Goal: Task Accomplishment & Management: Complete application form

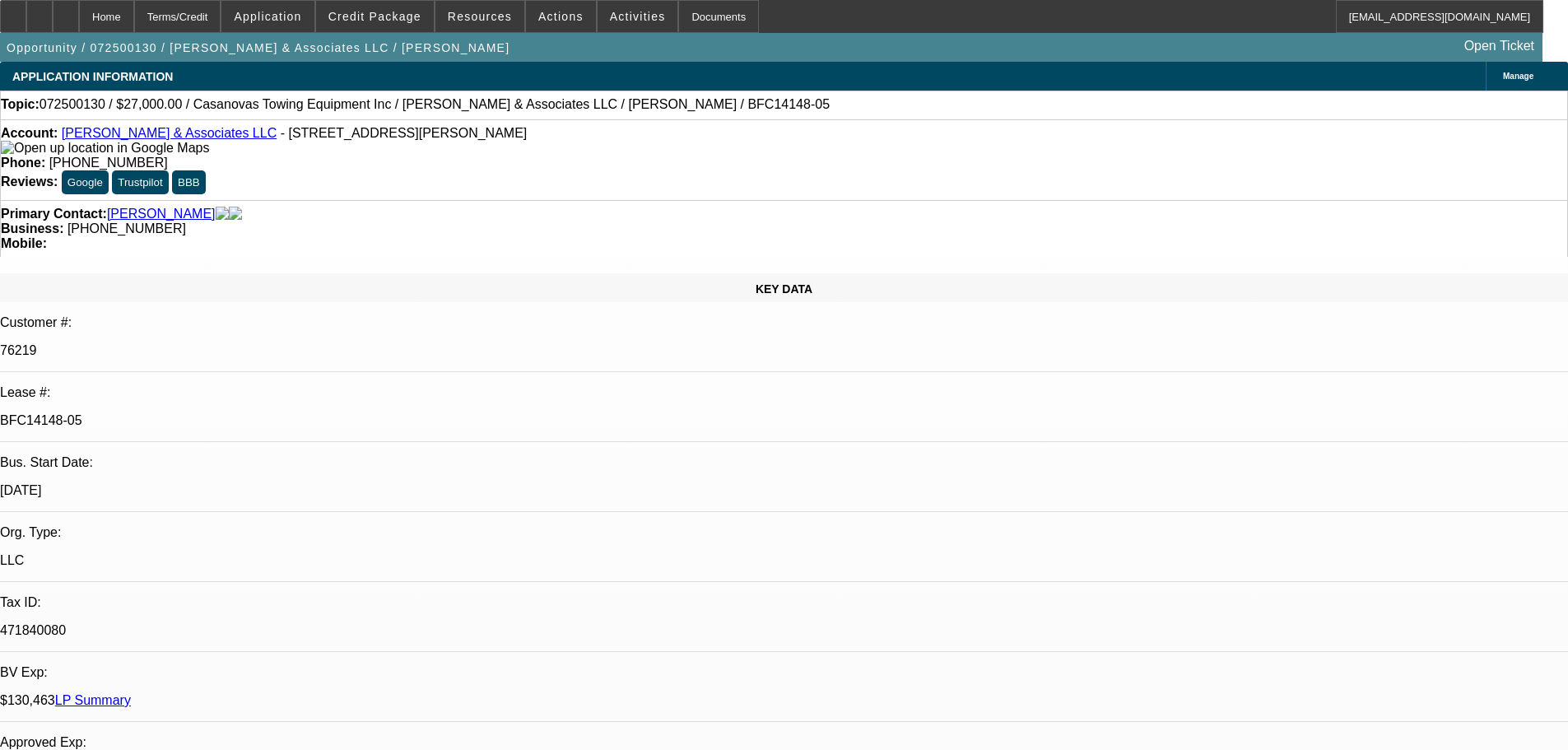
select select "0"
select select "2"
select select "0.1"
select select "4"
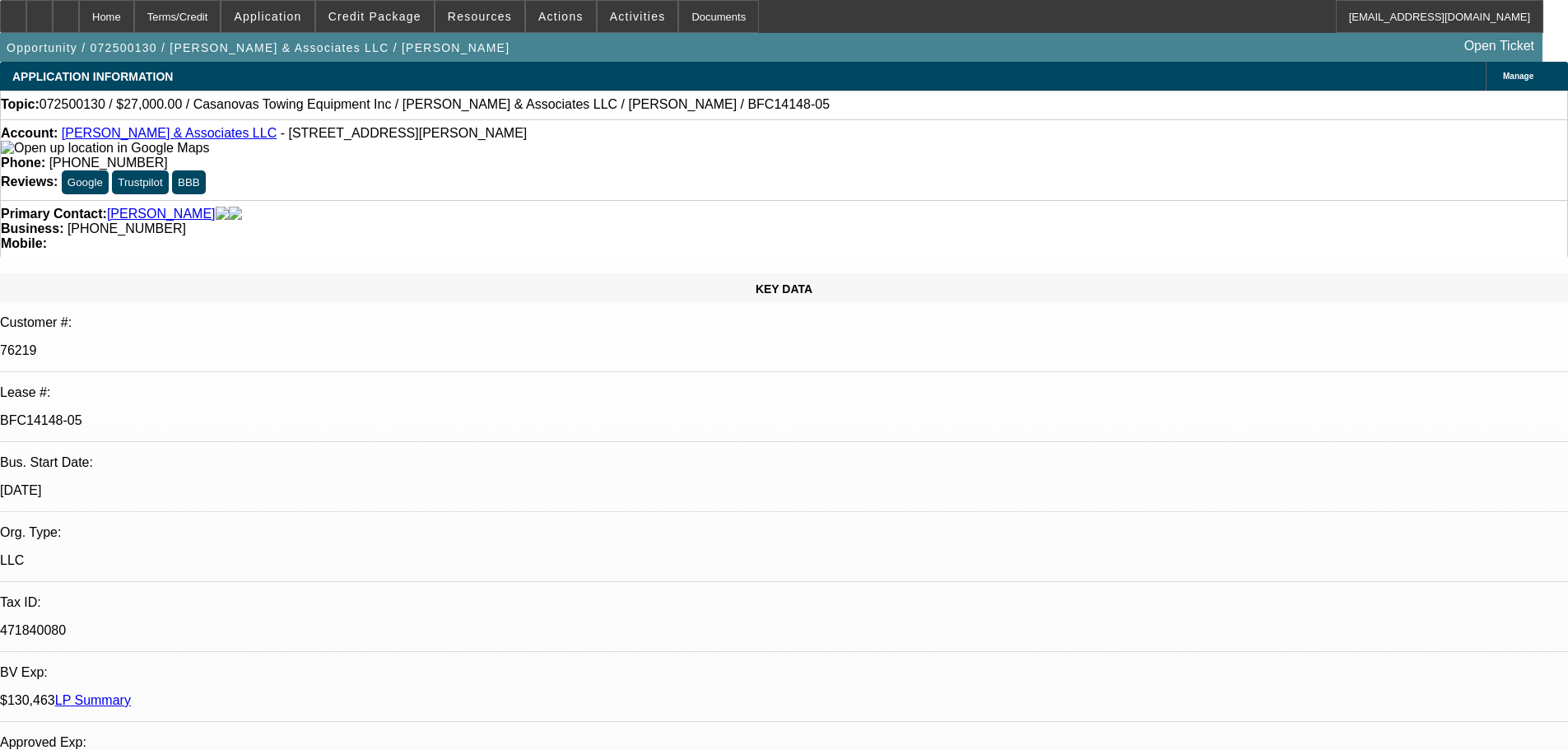
select select "0"
select select "2"
select select "0.1"
select select "4"
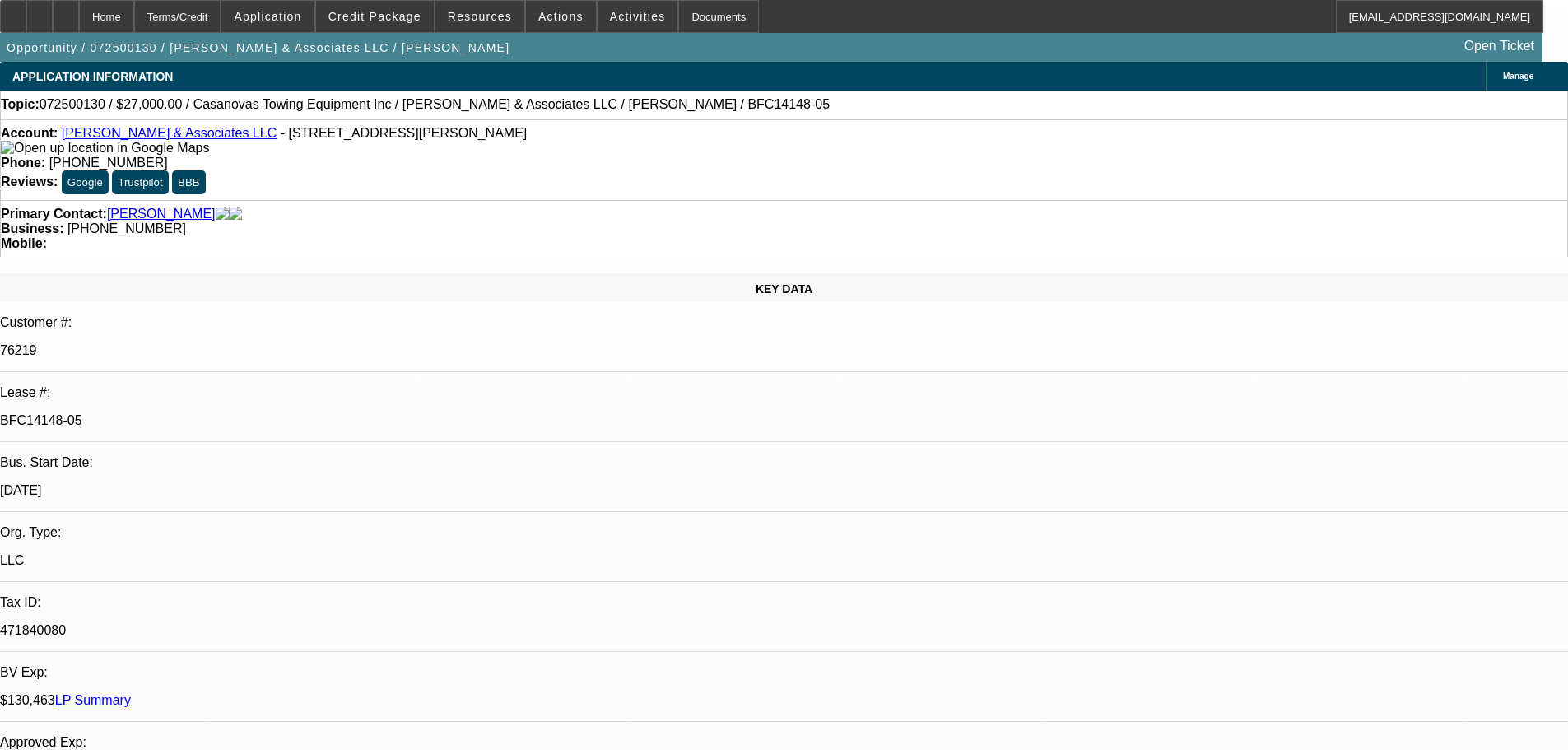
select select "0"
select select "2"
select select "0.1"
select select "4"
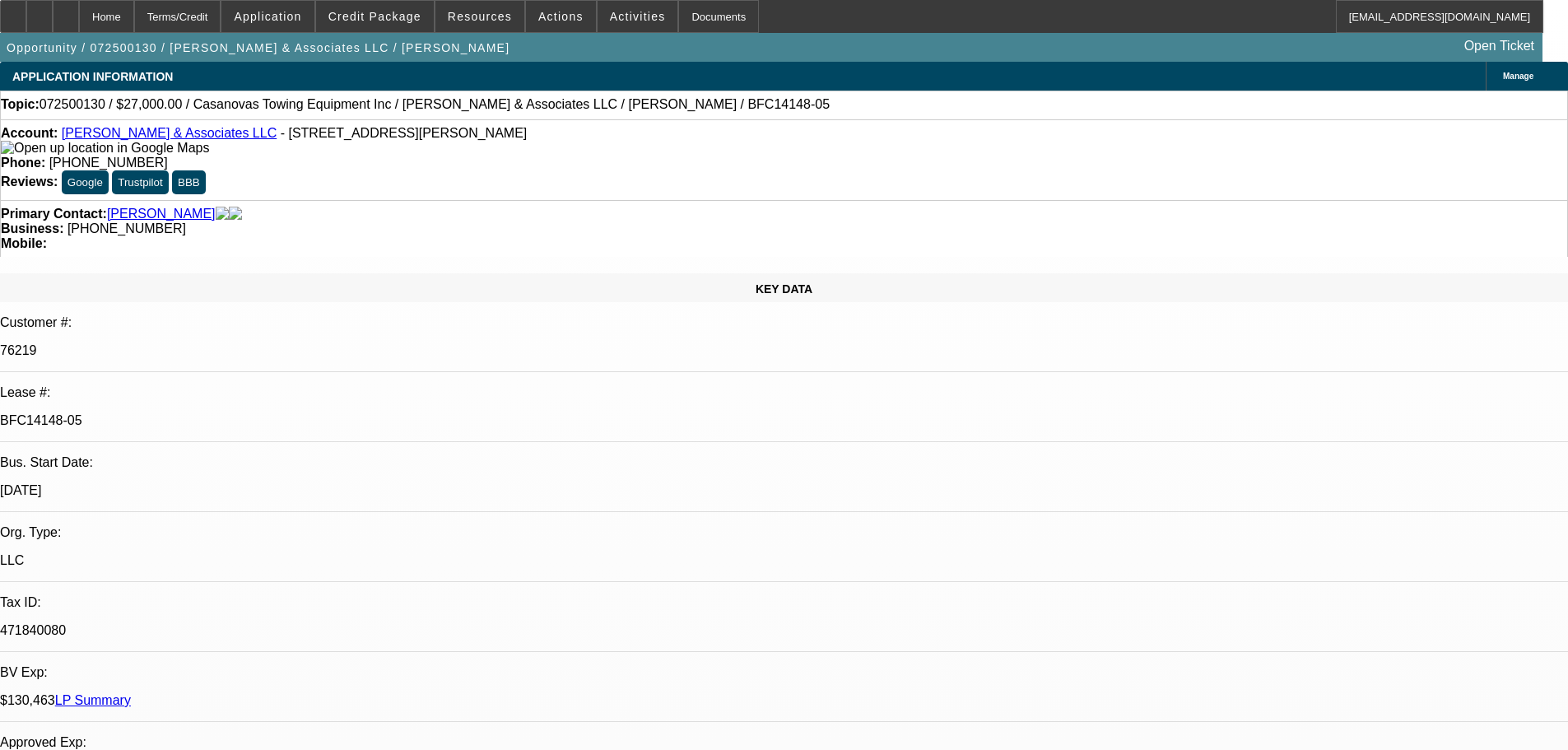
select select "0"
select select "2"
select select "0.1"
select select "4"
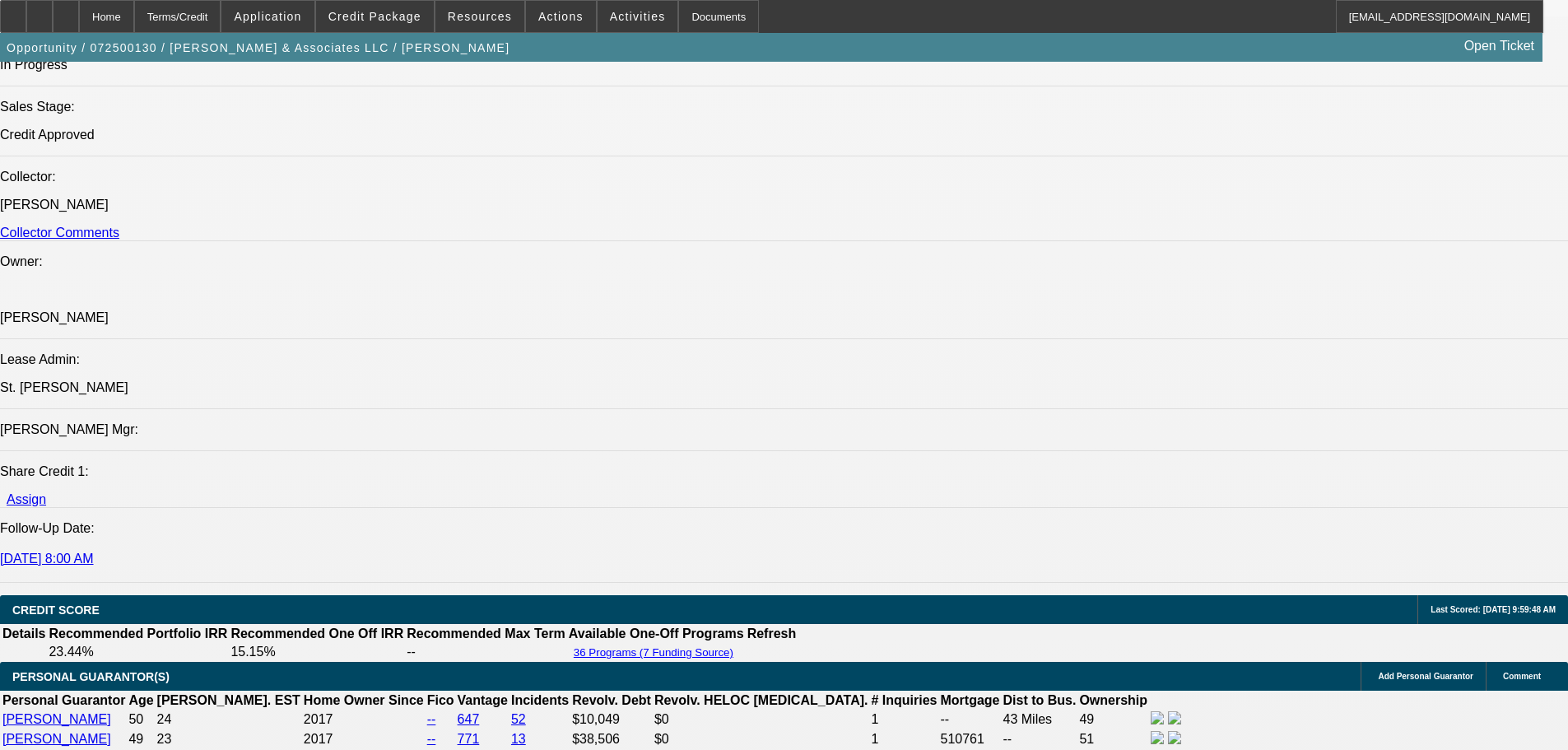
scroll to position [1893, 0]
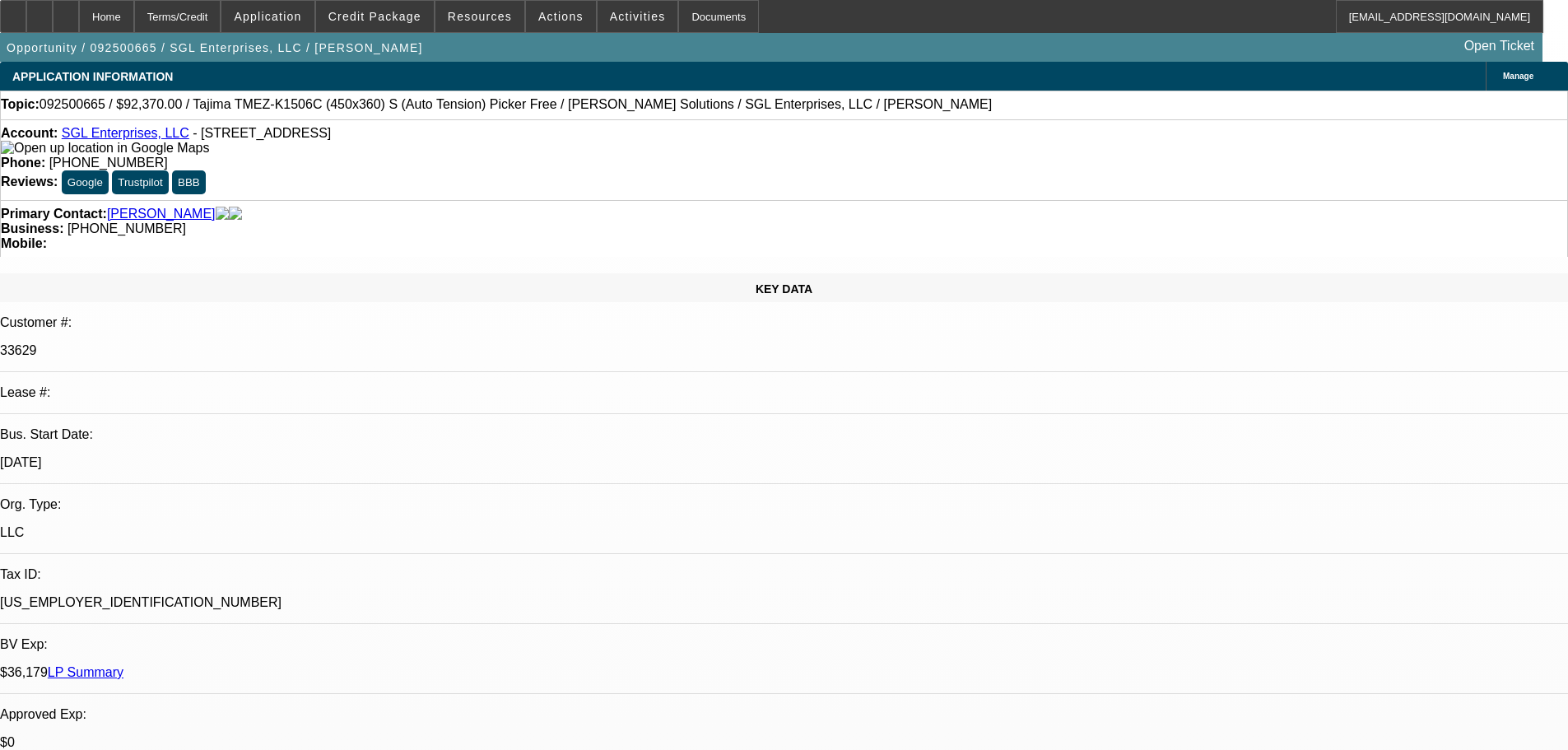
select select "0"
select select "2"
select select "0"
select select "6"
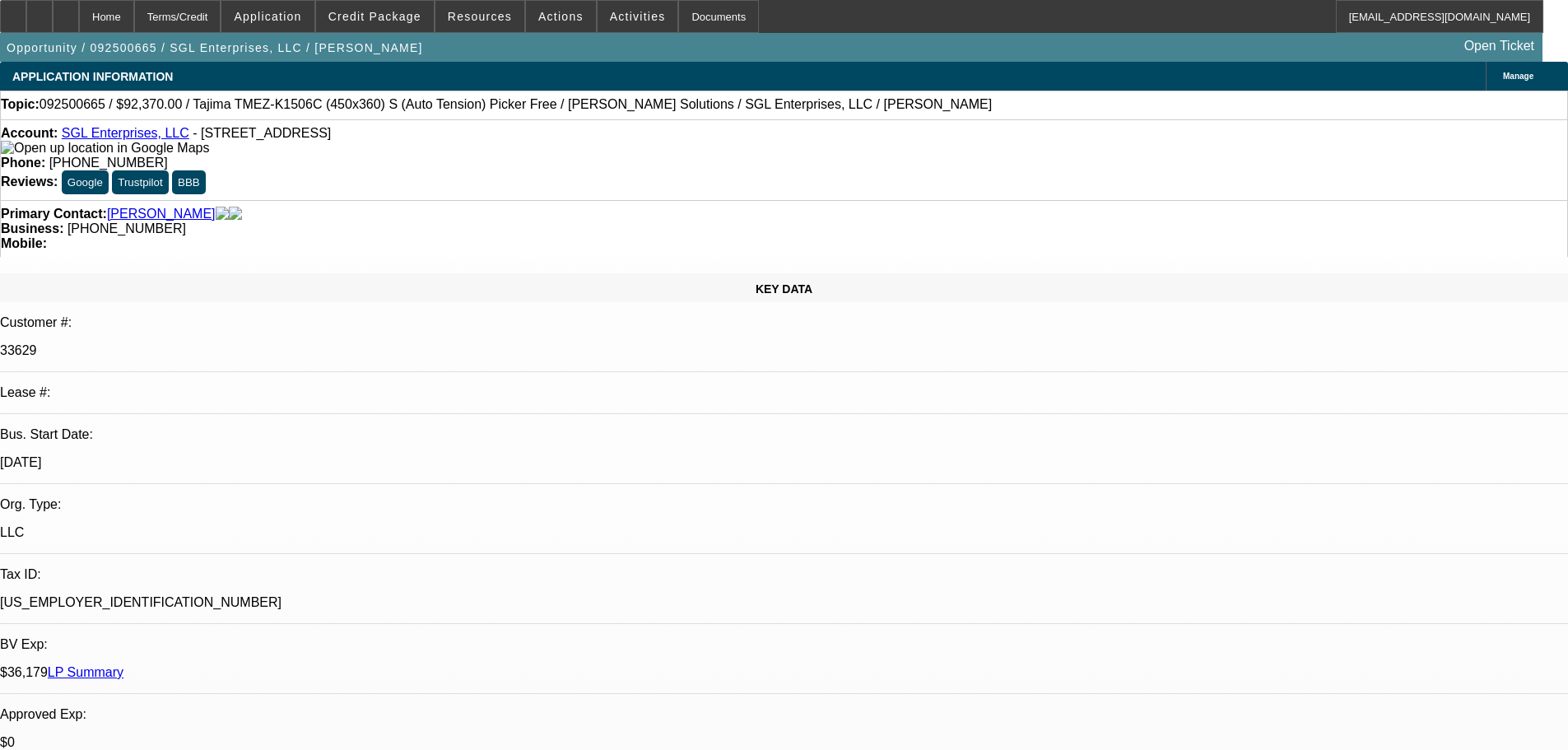
select select "0"
select select "2"
select select "0"
select select "6"
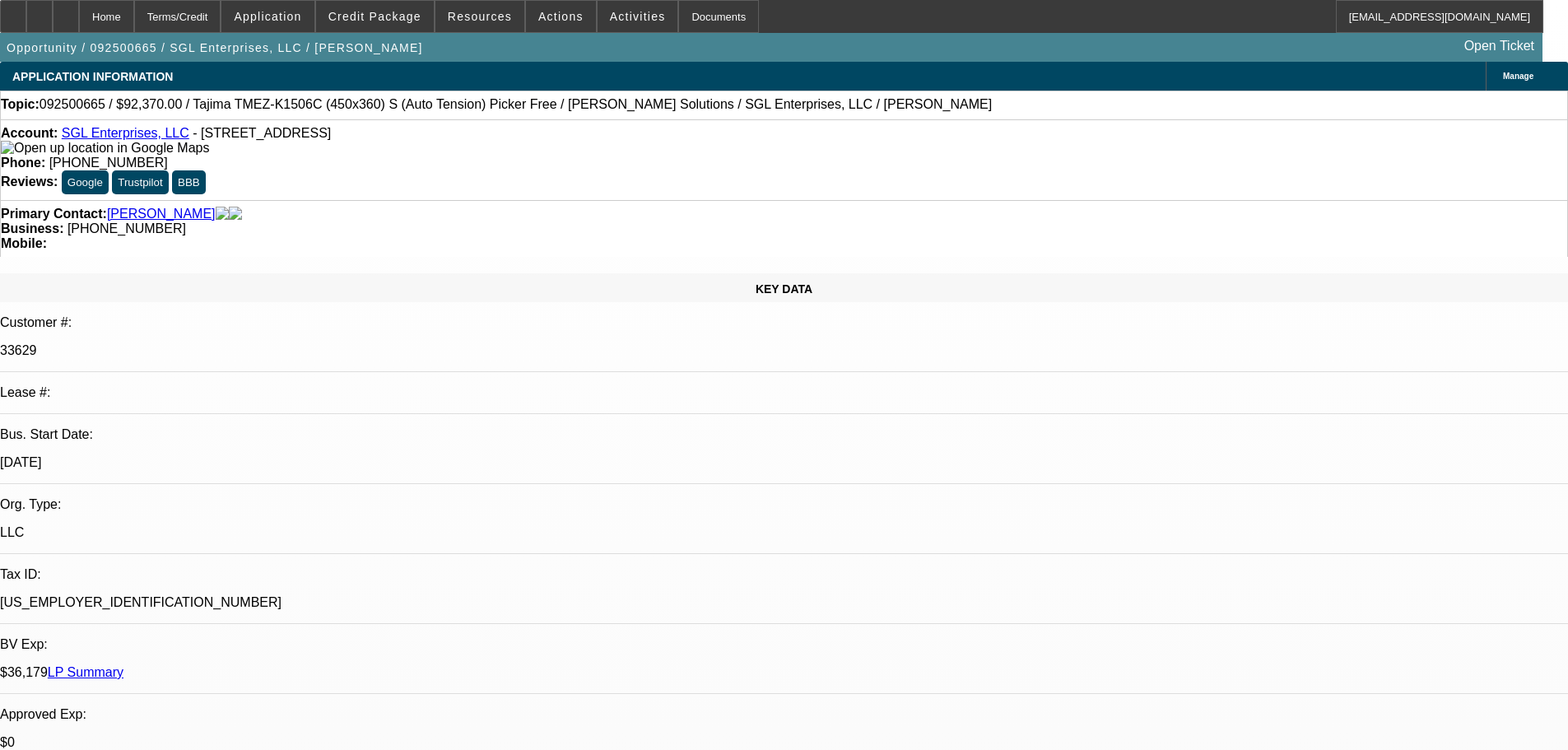
select select "0"
select select "2"
select select "0"
select select "6"
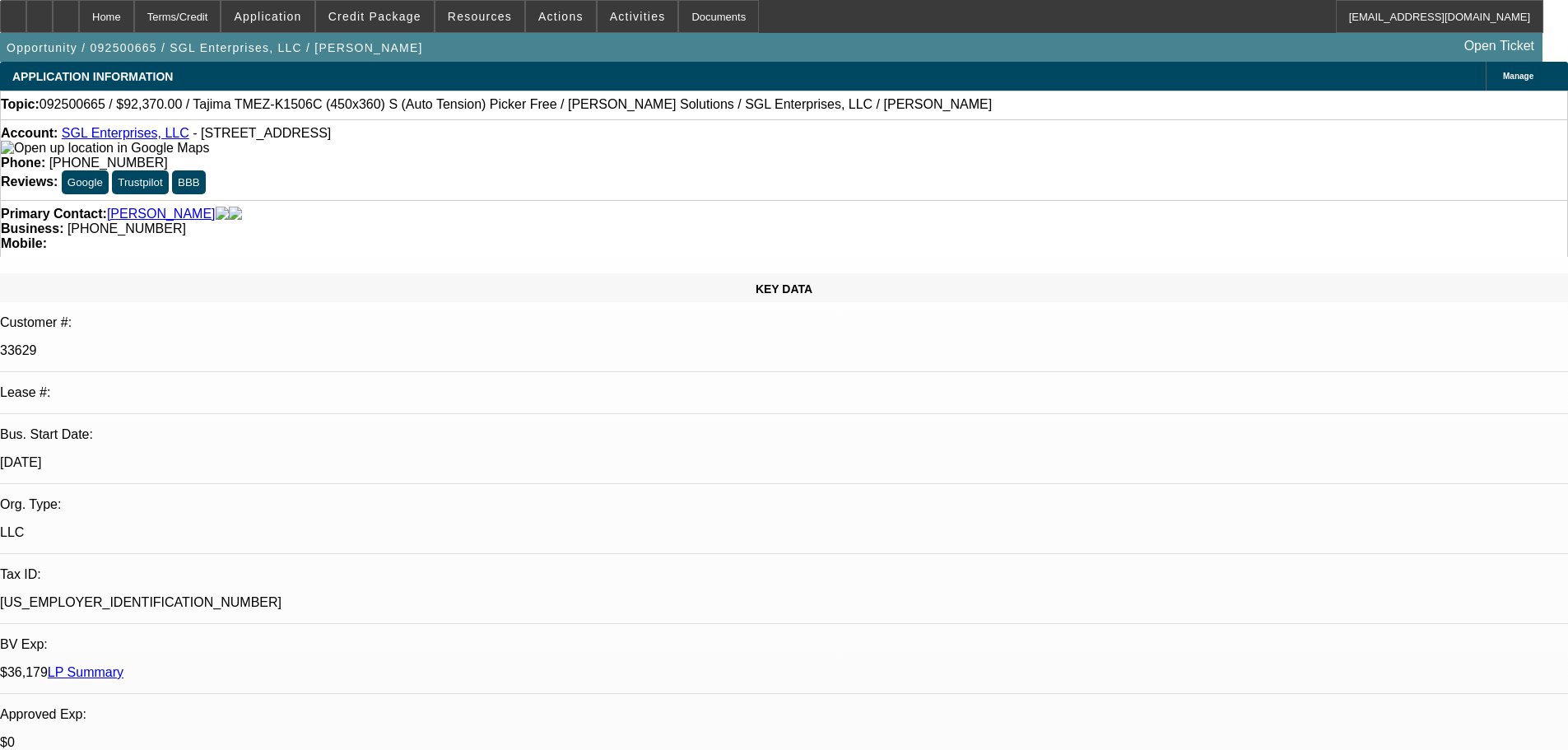
select select "0"
select select "2"
select select "0"
select select "6"
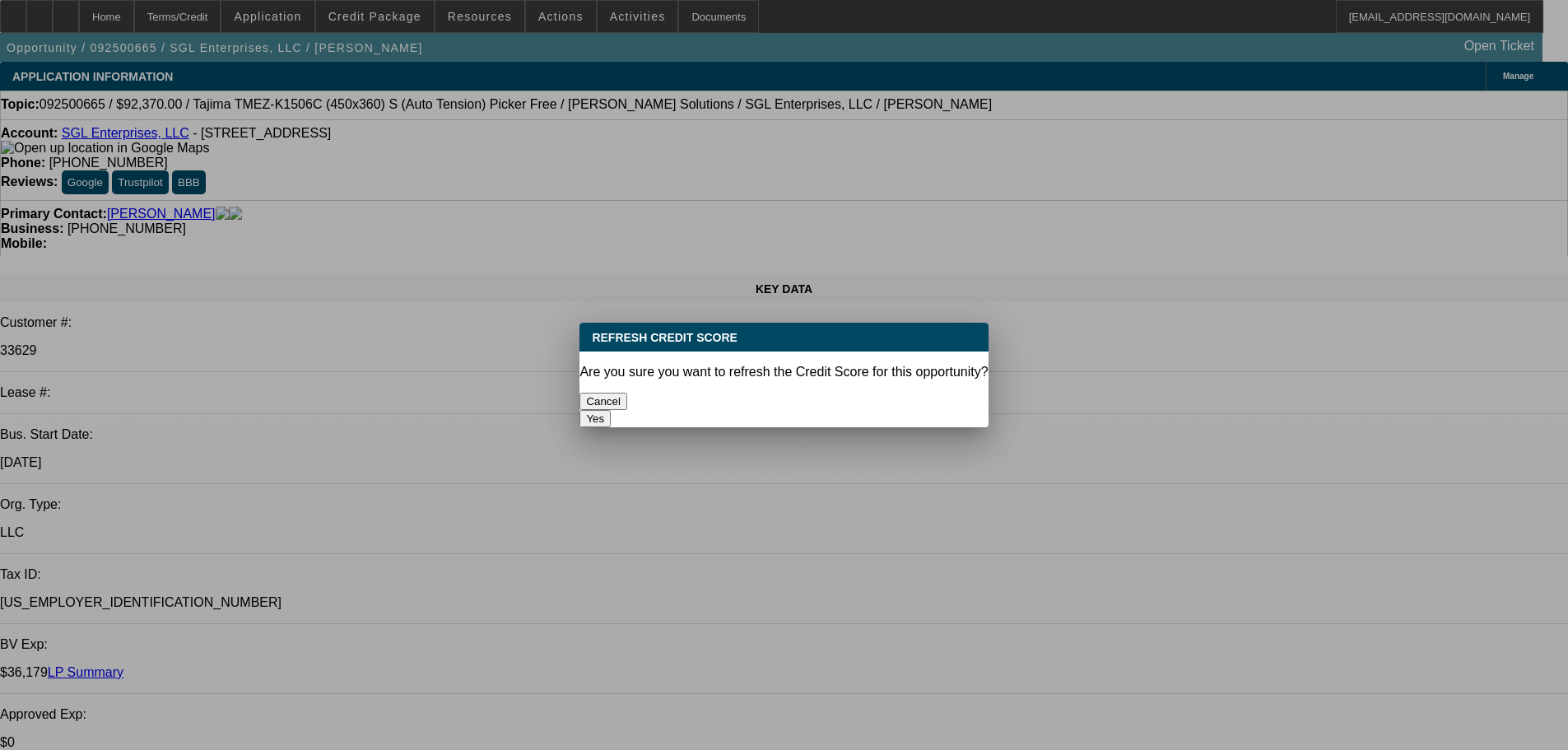
click at [610, 410] on button "Yes" at bounding box center [596, 419] width 31 height 18
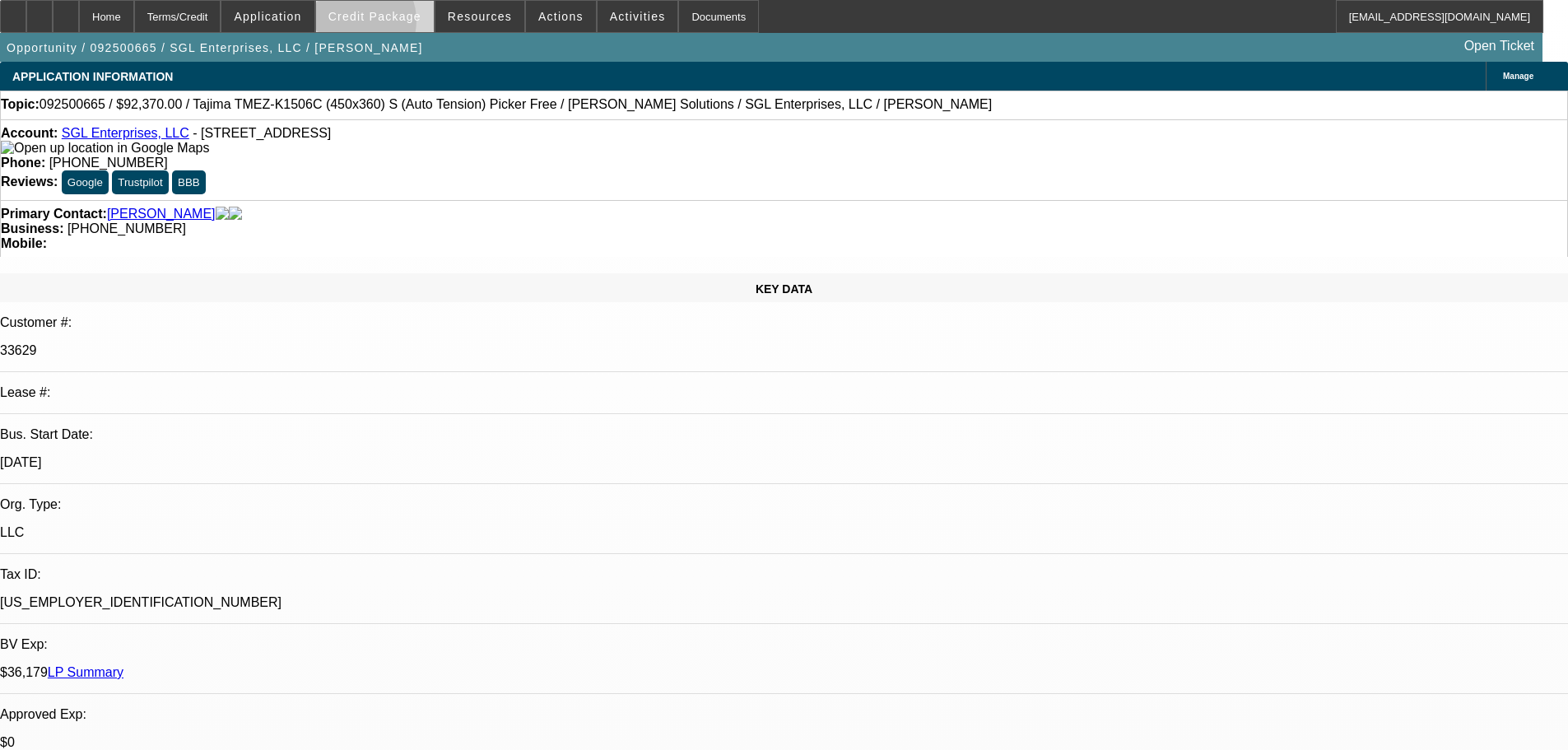
click at [380, 25] on span at bounding box center [376, 17] width 118 height 39
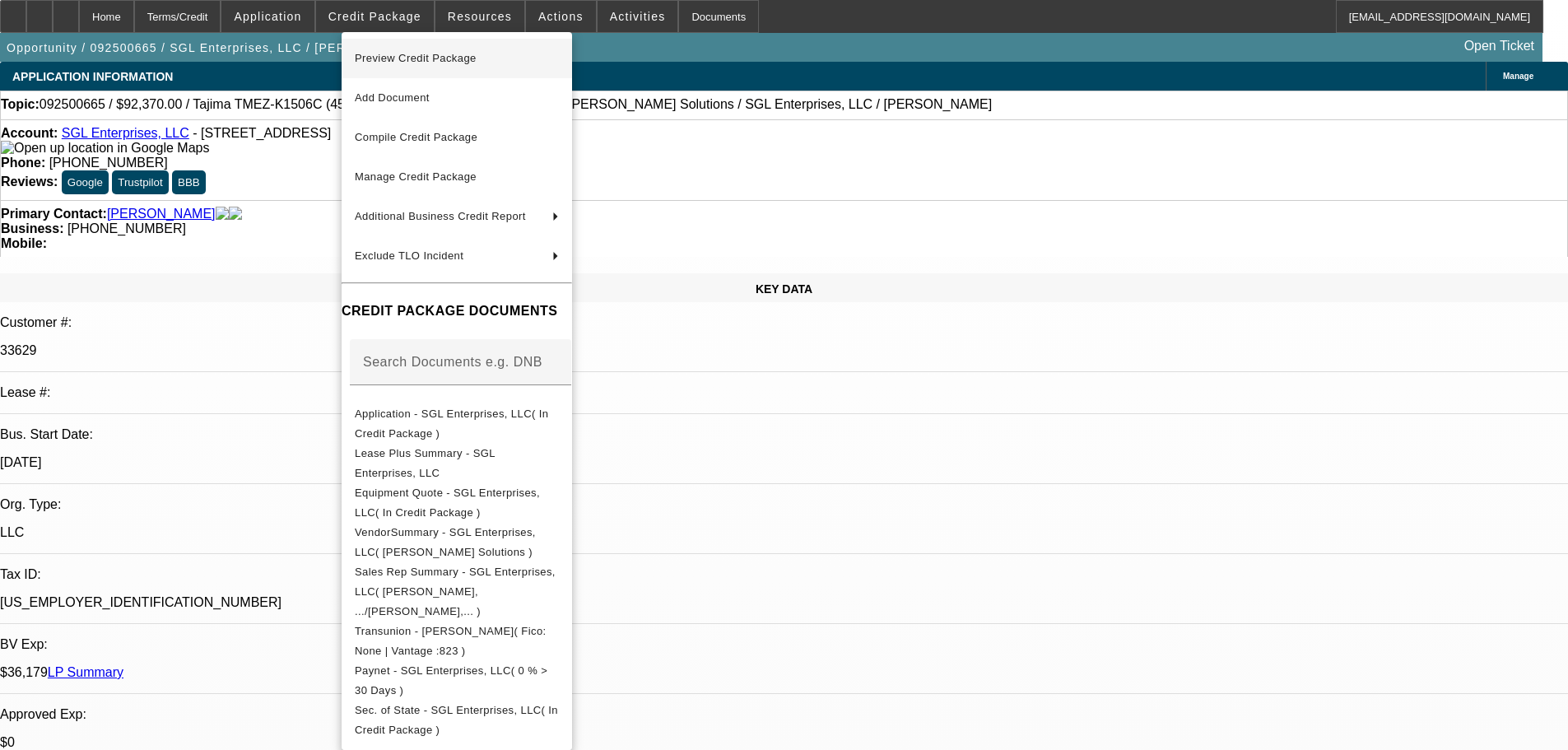
click at [387, 59] on span "Preview Credit Package" at bounding box center [416, 58] width 122 height 13
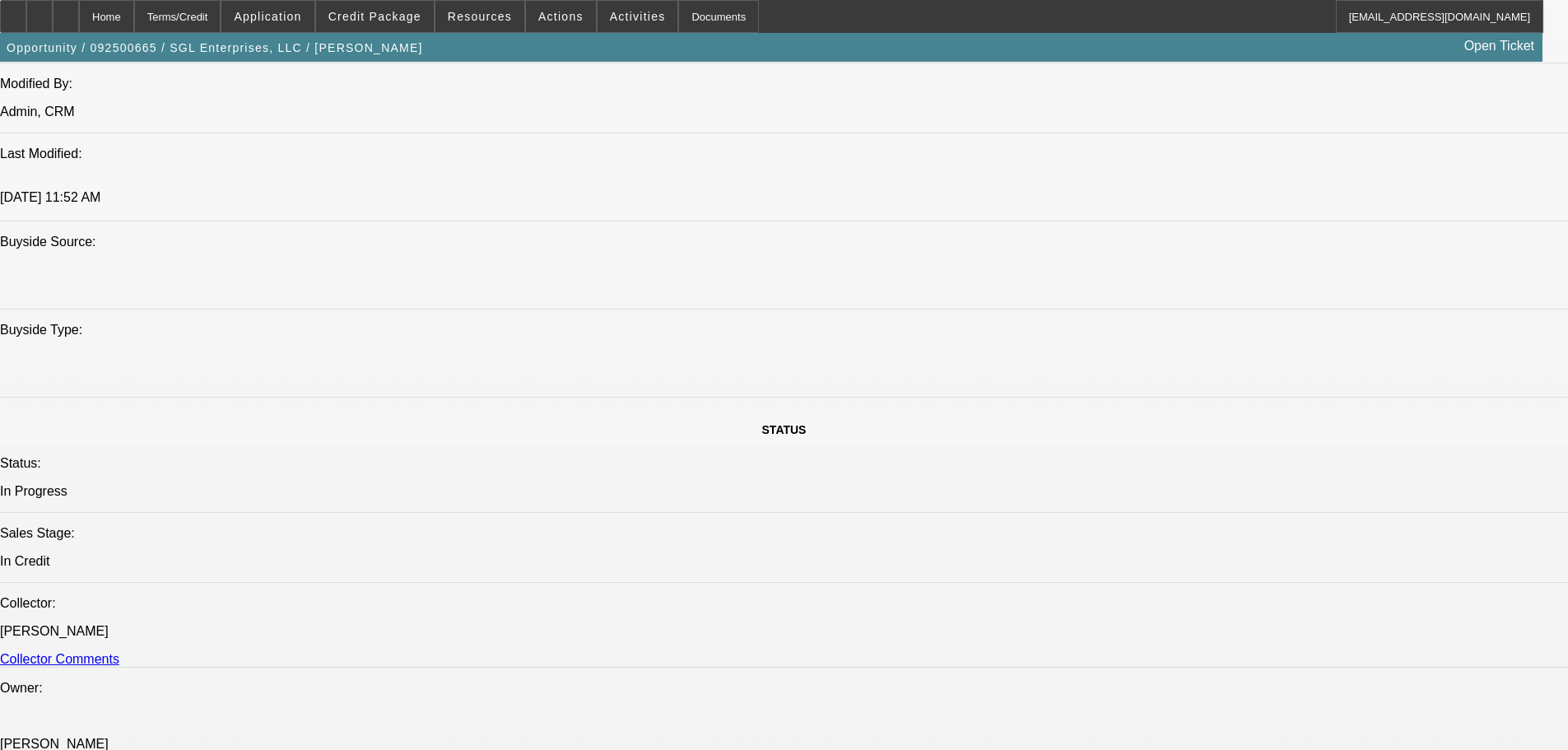
scroll to position [2140, 0]
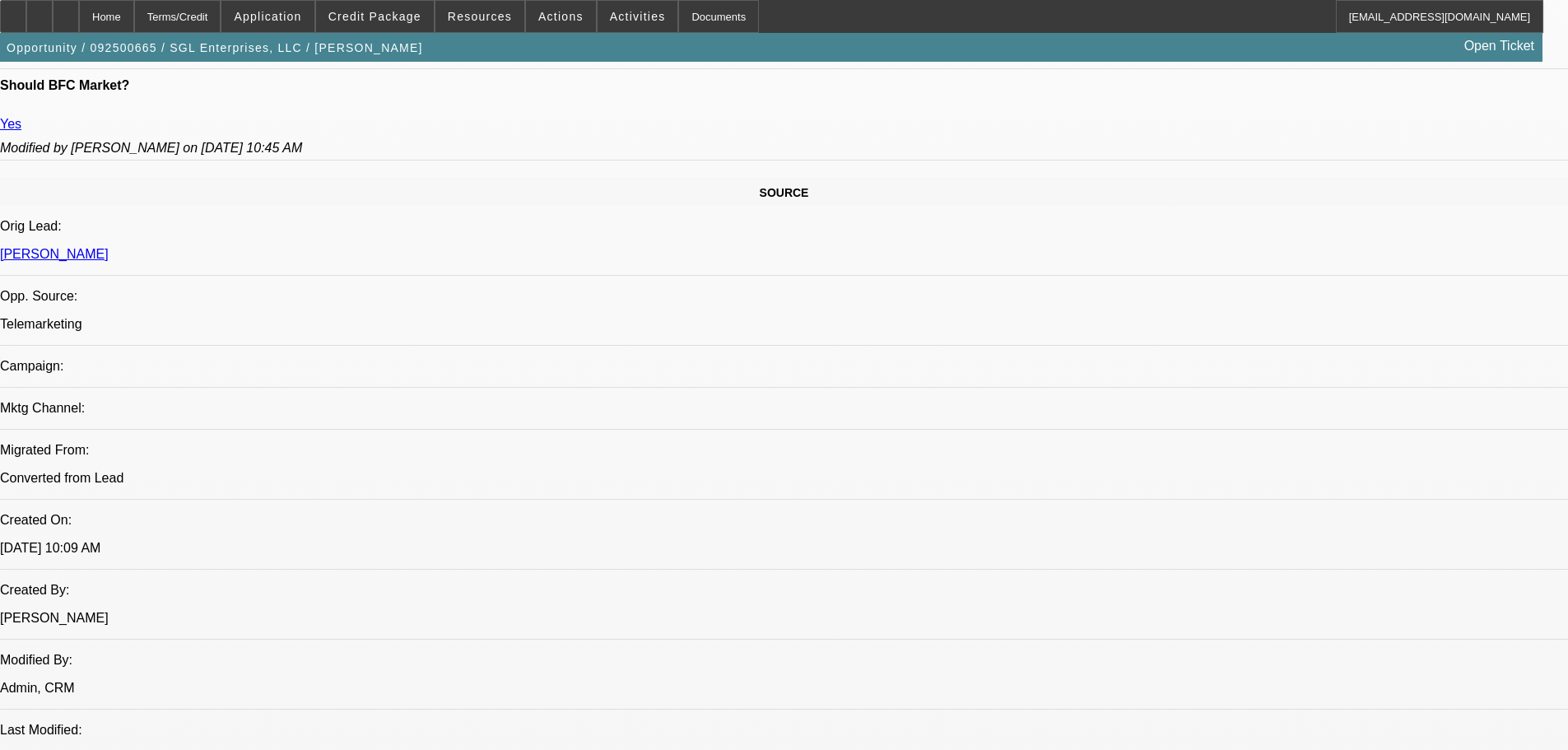
scroll to position [1152, 0]
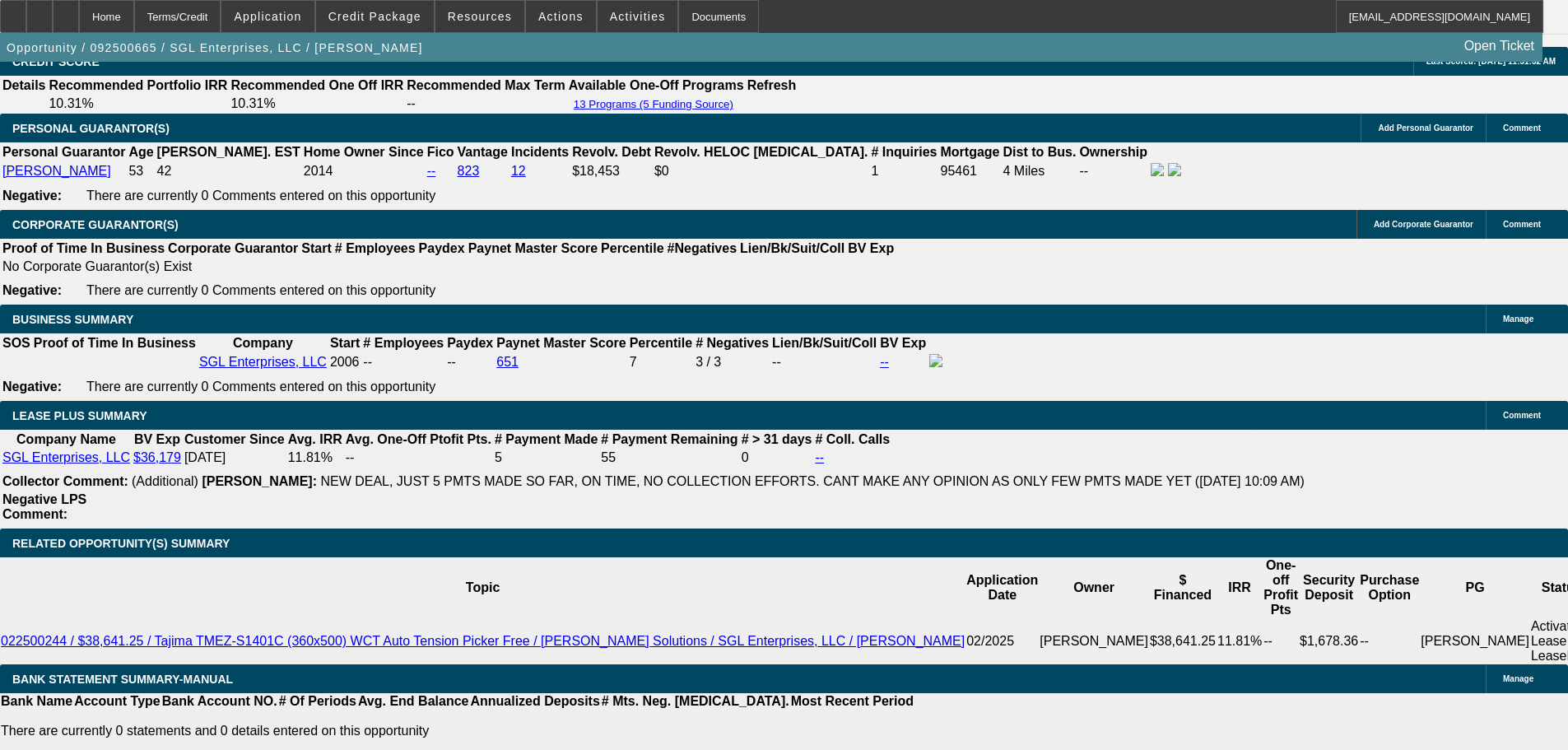
scroll to position [2963, 0]
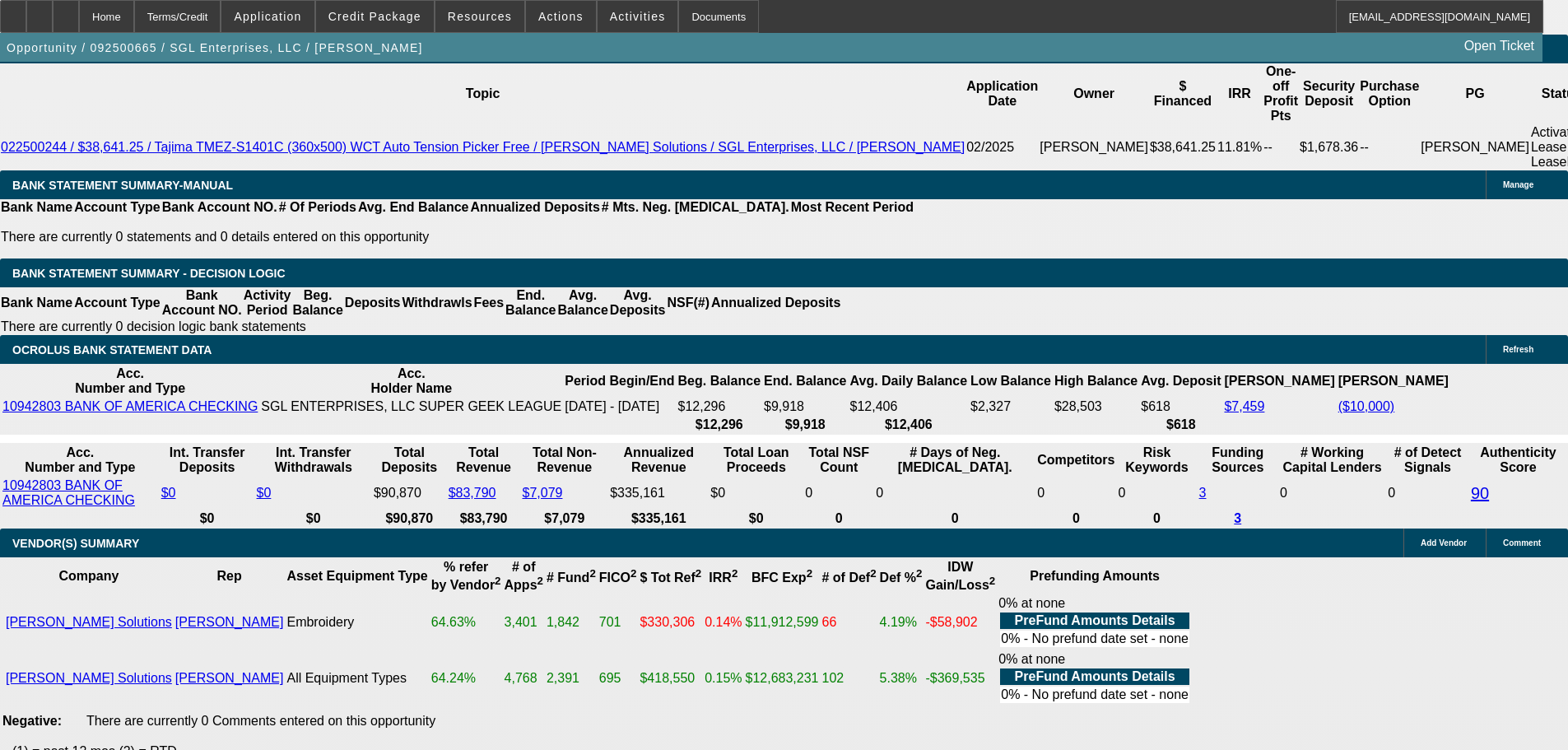
select select "5"
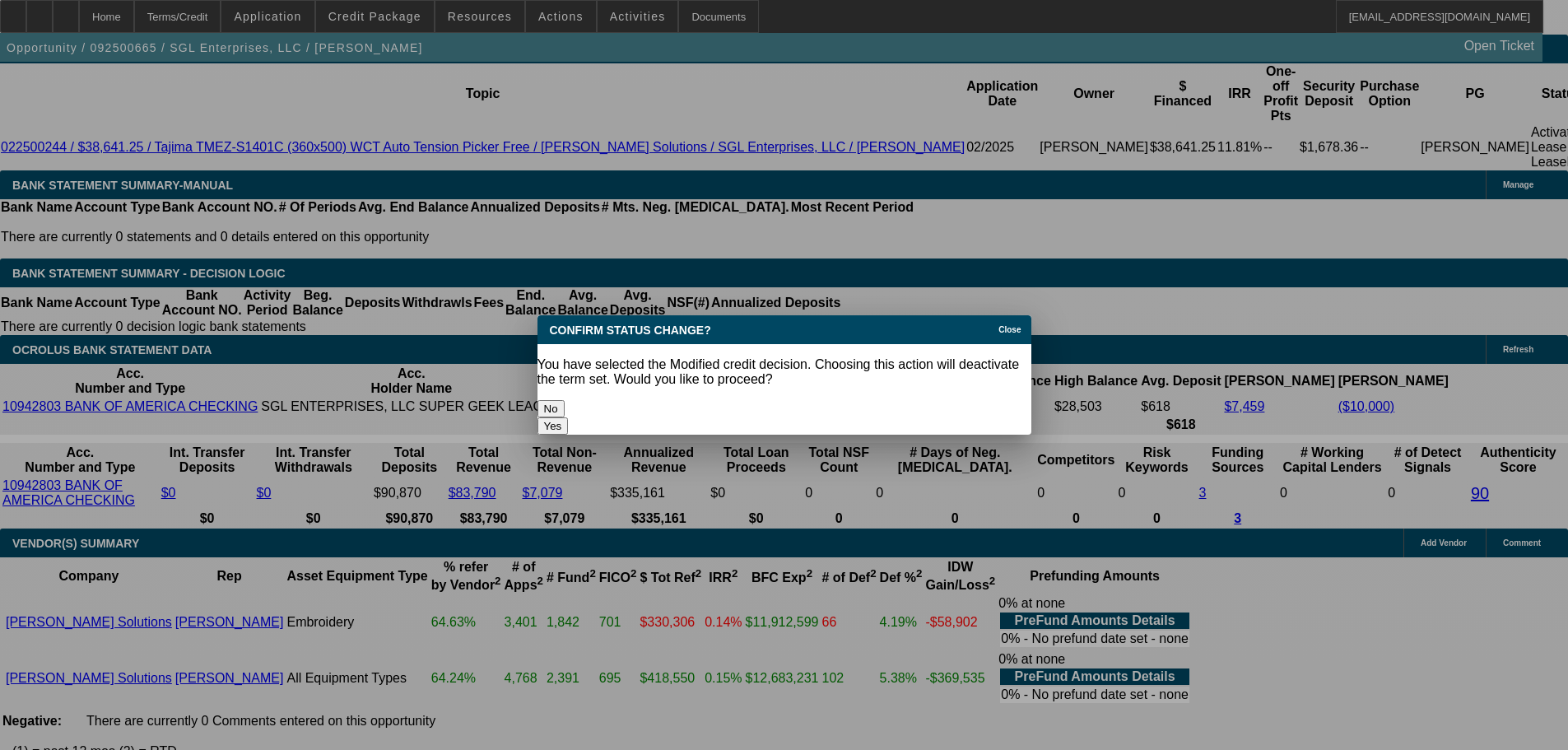
scroll to position [0, 0]
click at [569, 418] on button "Yes" at bounding box center [553, 427] width 31 height 18
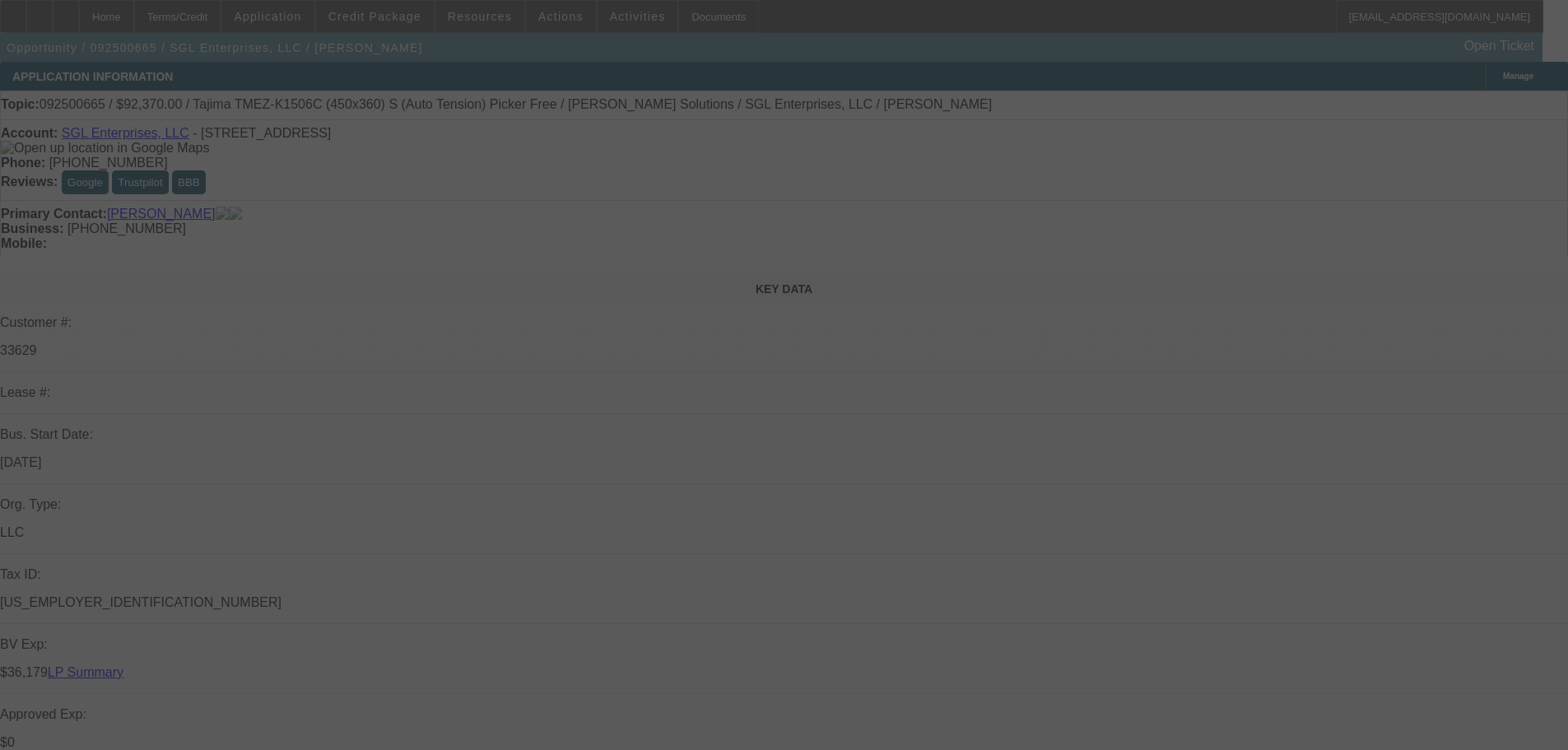
scroll to position [2963, 0]
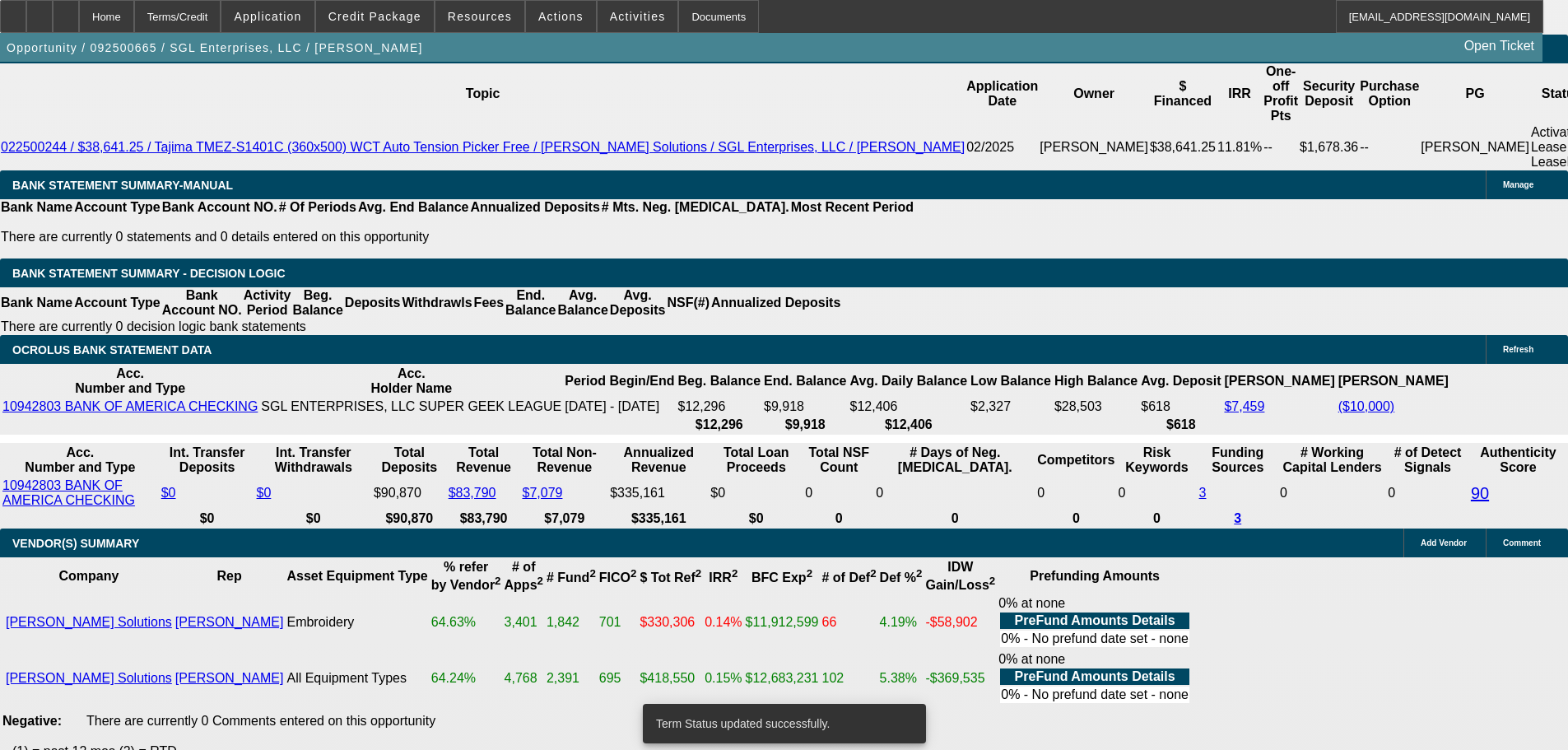
select select "0"
select select "2"
select select "0"
select select "6"
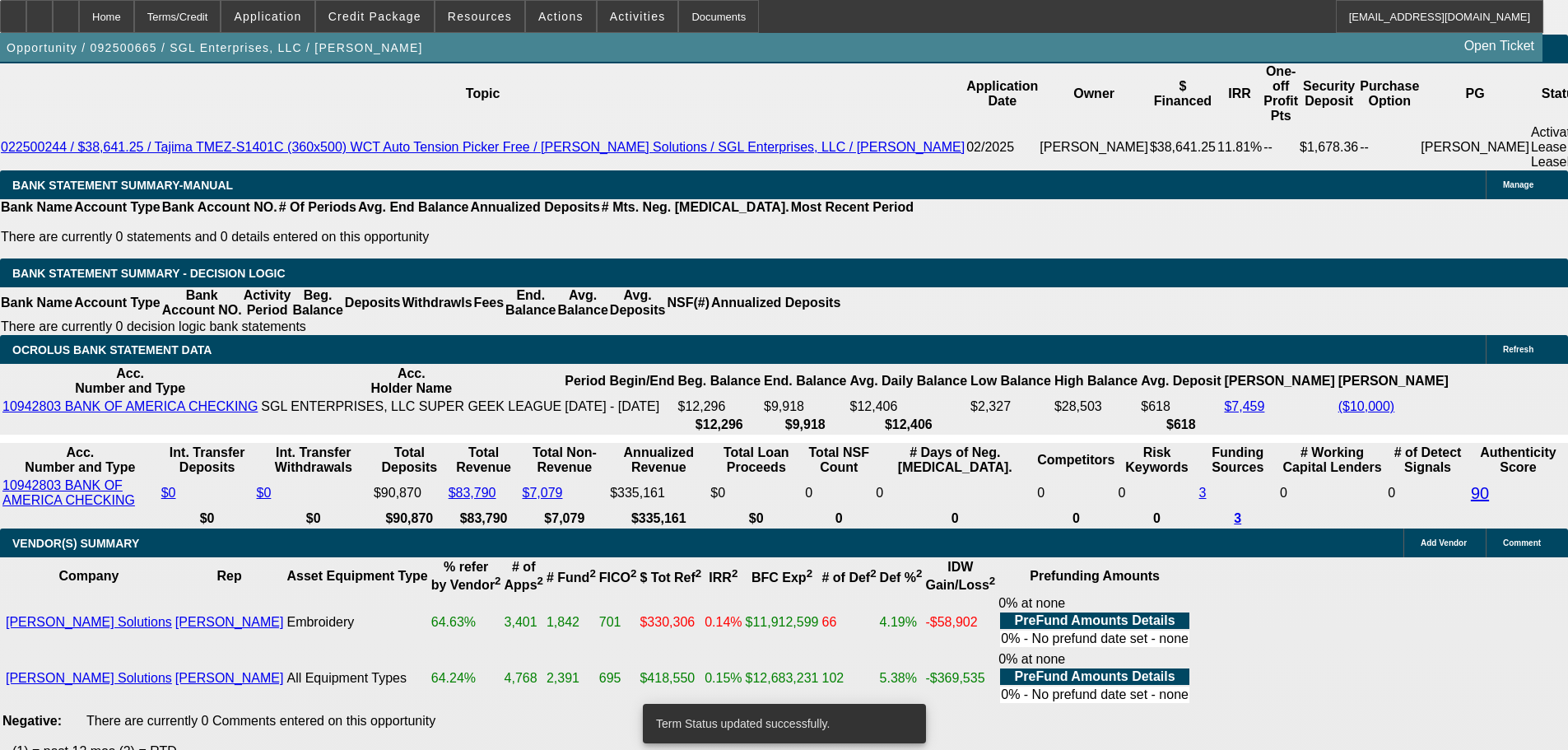
select select "0"
select select "2"
select select "0"
select select "6"
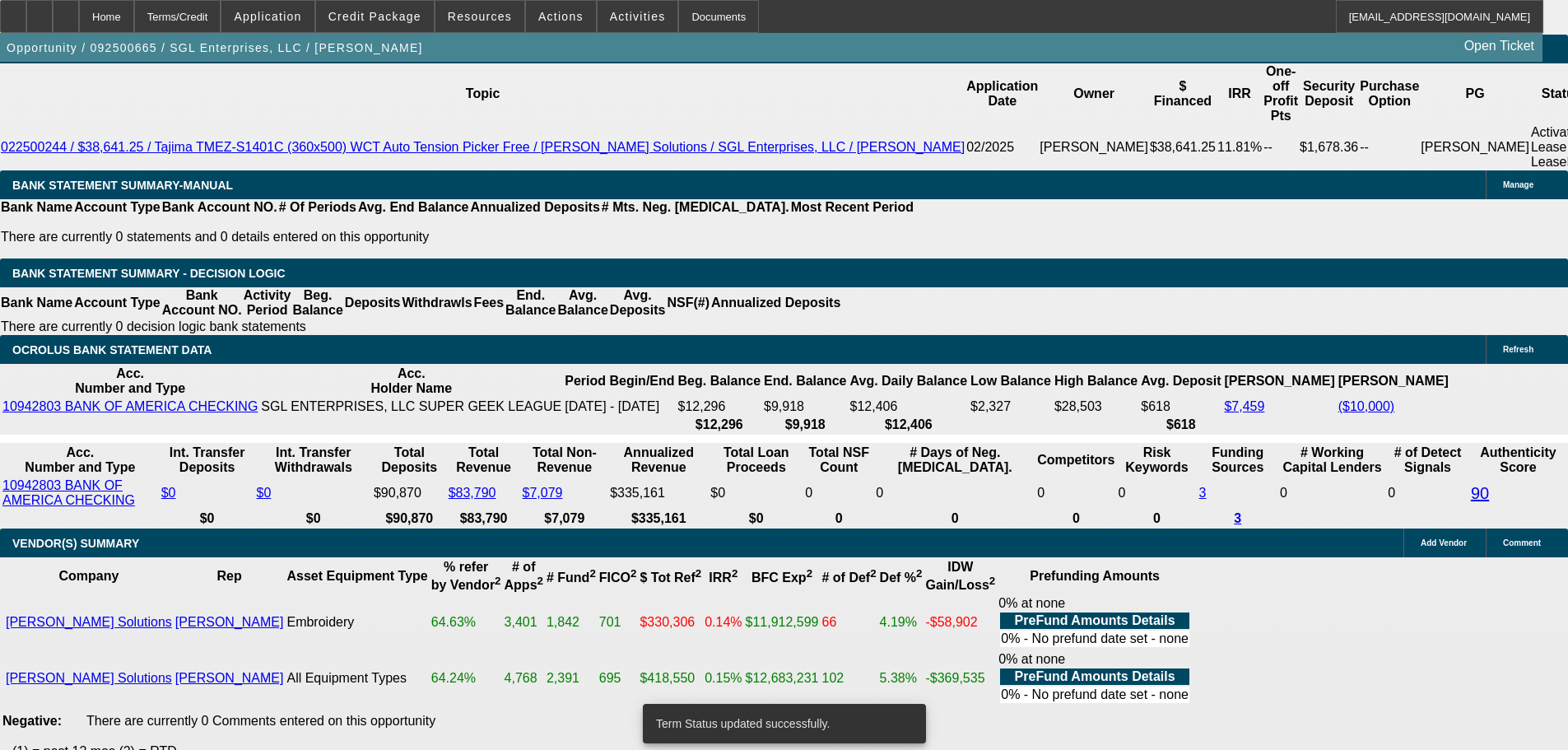
select select "0"
select select "2"
select select "0"
select select "6"
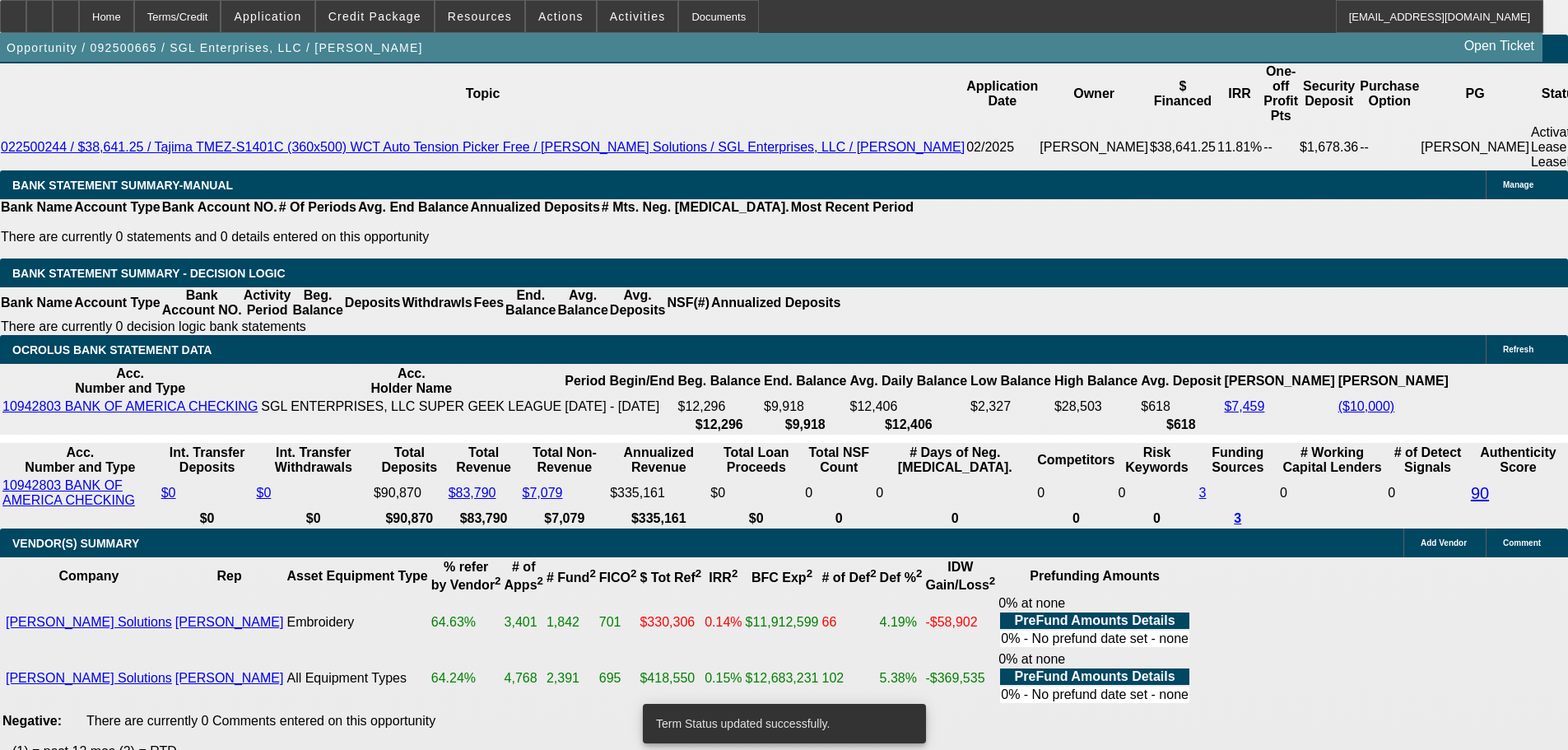
select select "0"
select select "2"
select select "0"
select select "6"
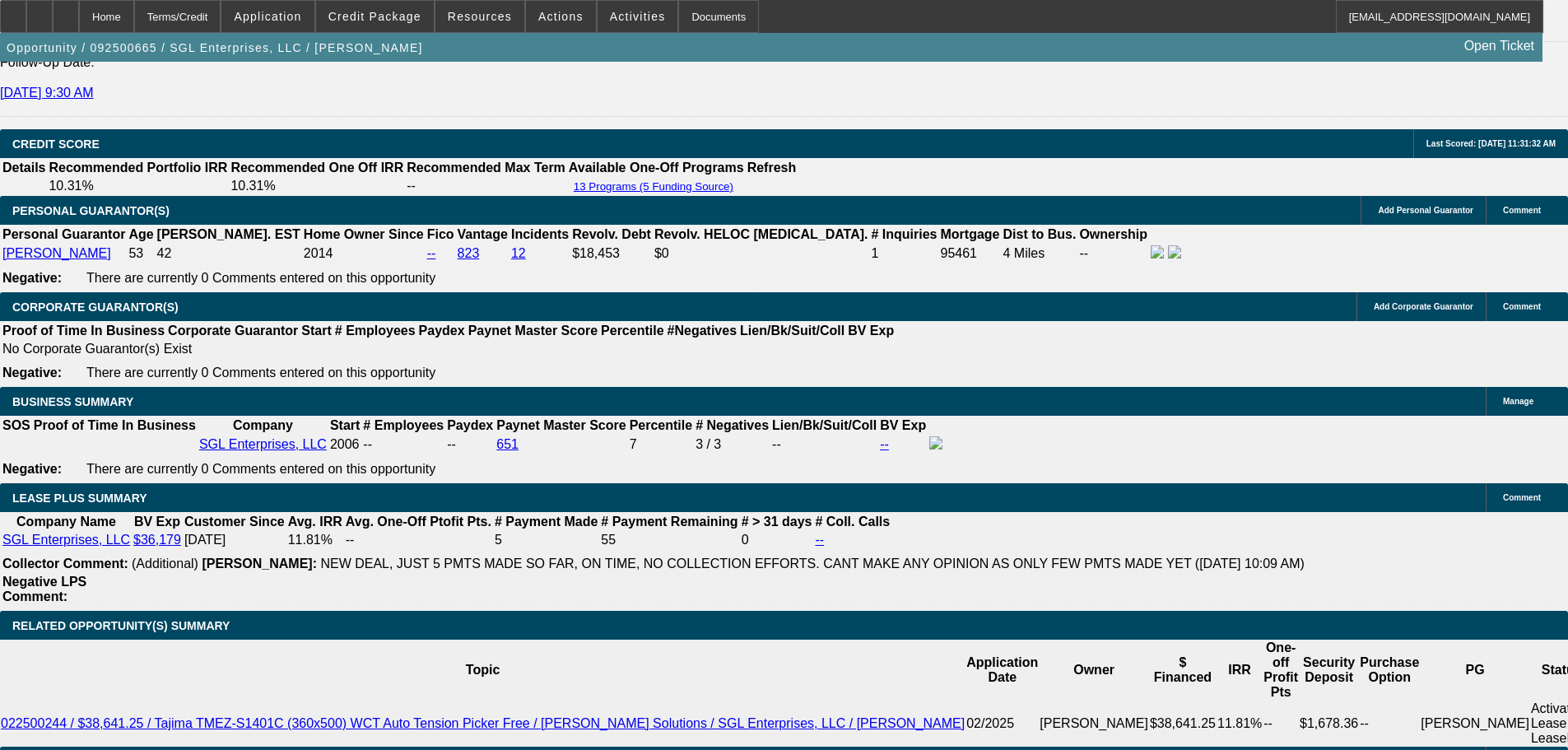
scroll to position [2798, 0]
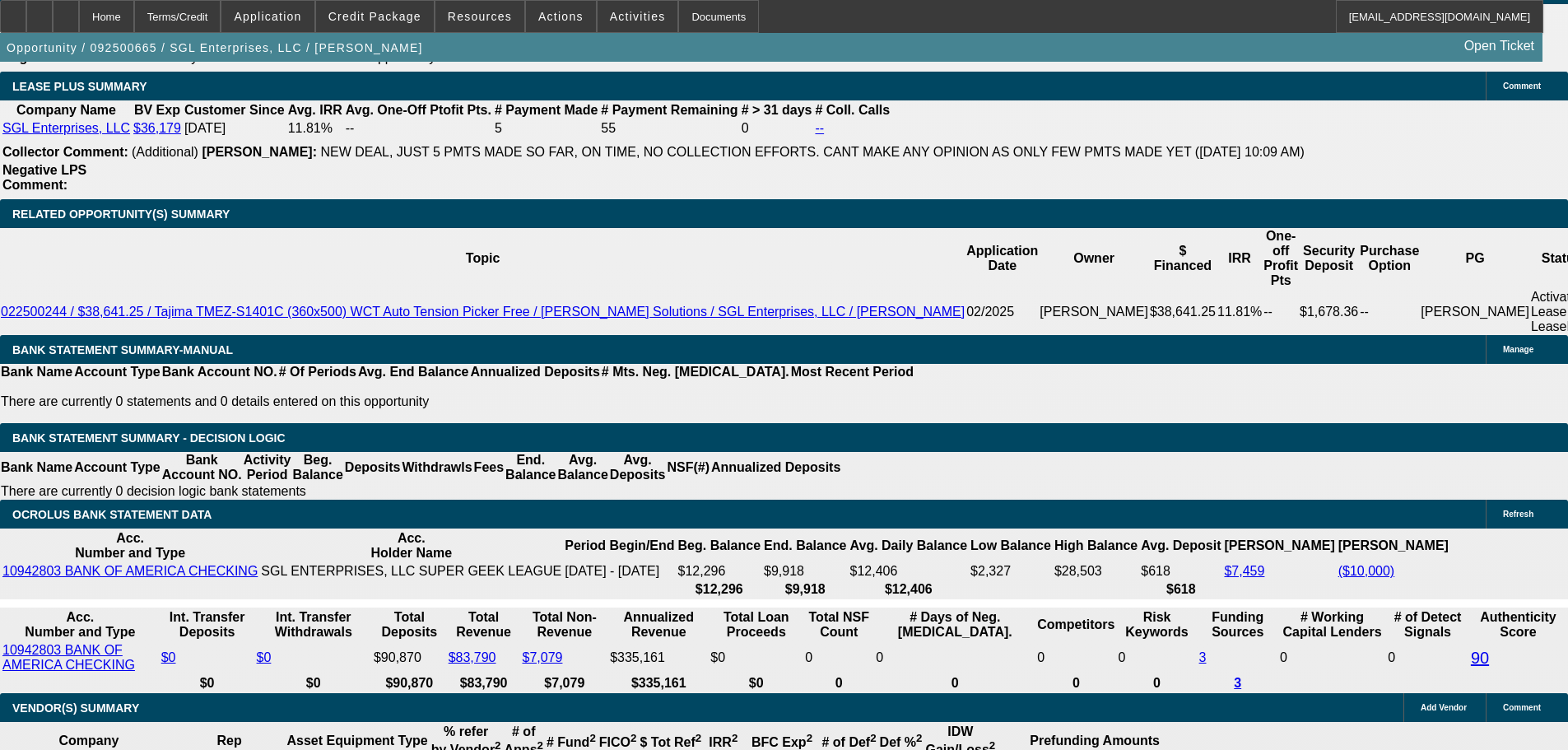
drag, startPoint x: 347, startPoint y: 298, endPoint x: 406, endPoint y: 312, distance: 60.6
type input "UNKNOWN"
type input "11.1"
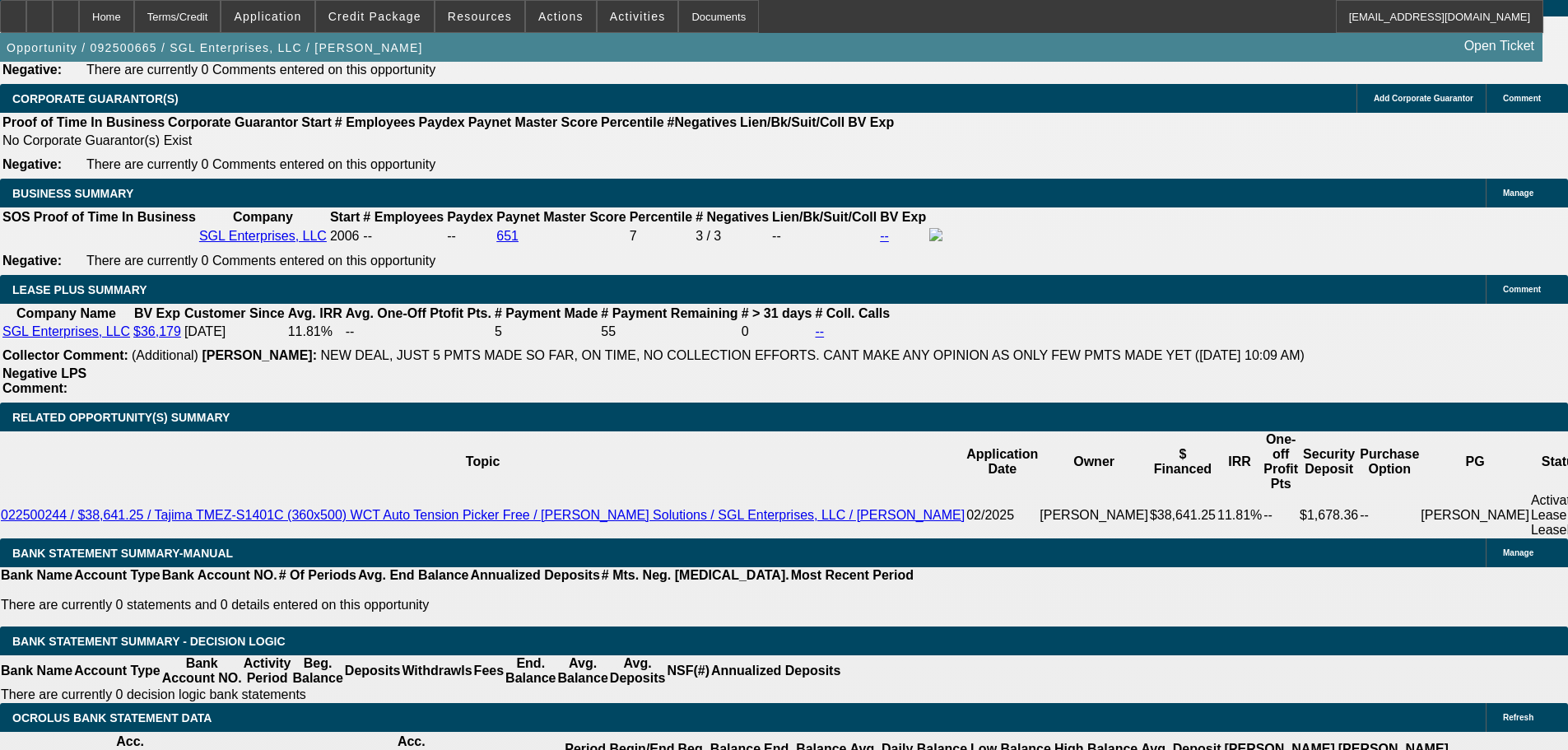
scroll to position [2552, 0]
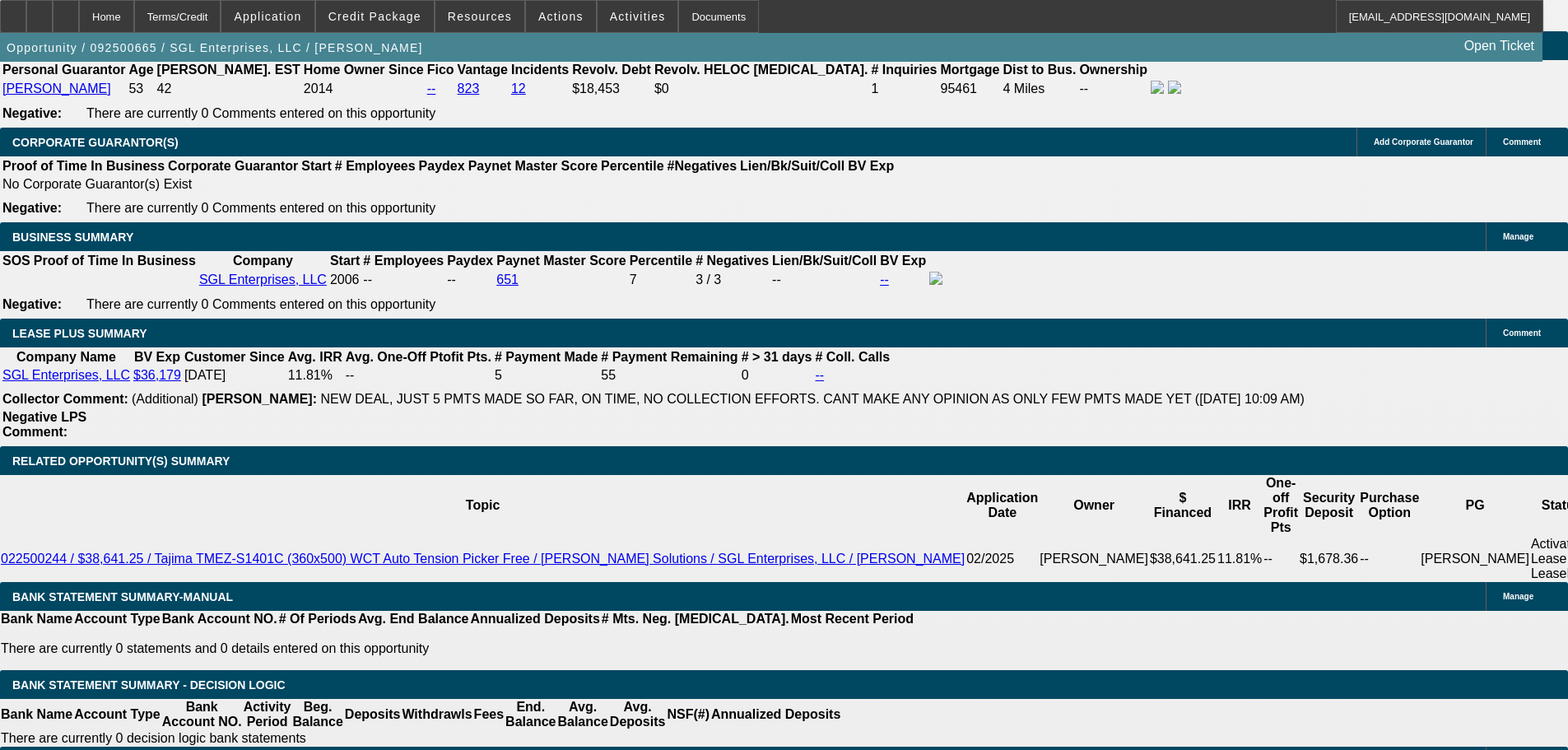
type input "$0.00"
type input "$2,644.64"
type input "$1,322.32"
type input "$3,525.82"
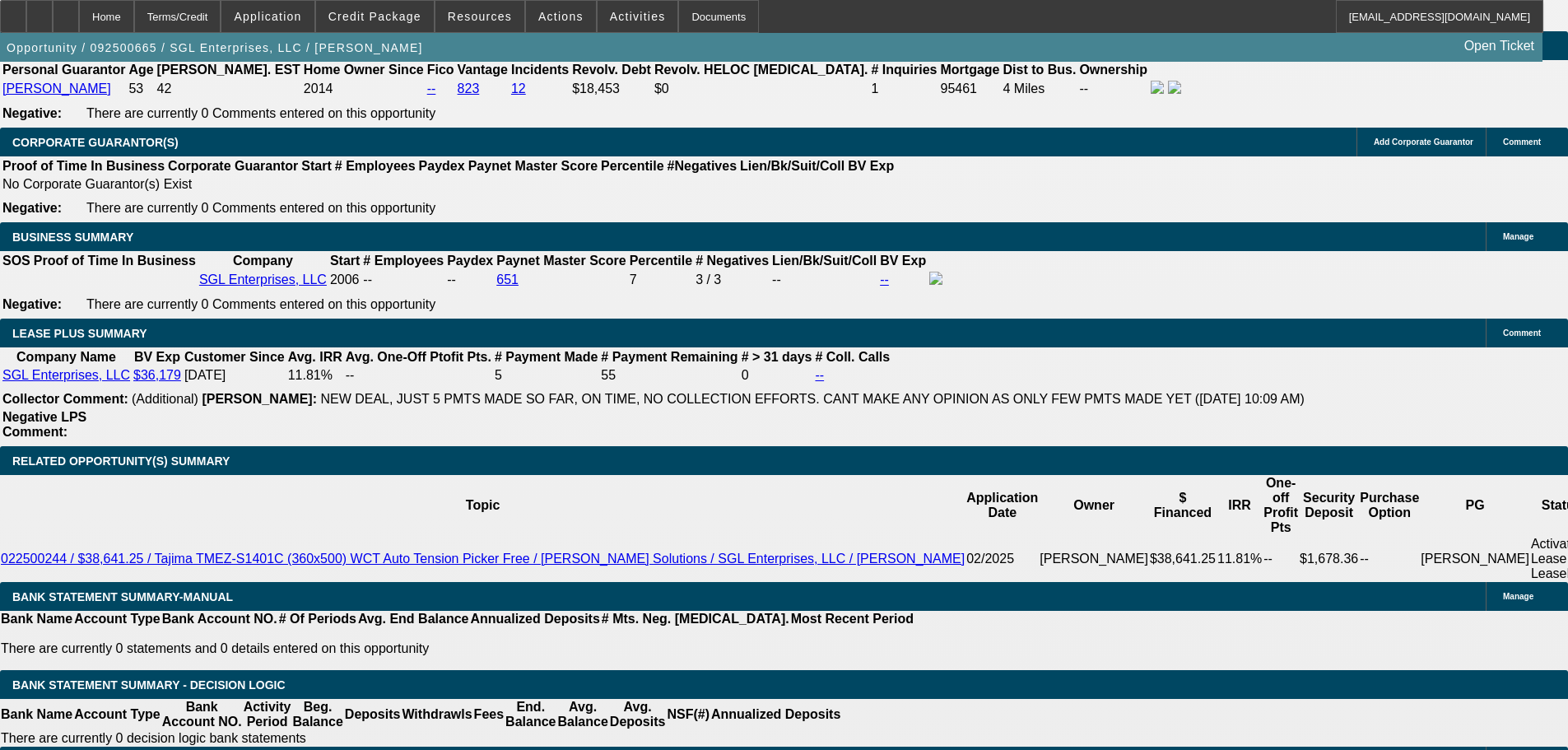
type input "$1,762.91"
type input "$3,516.36"
type input "$1,758.18"
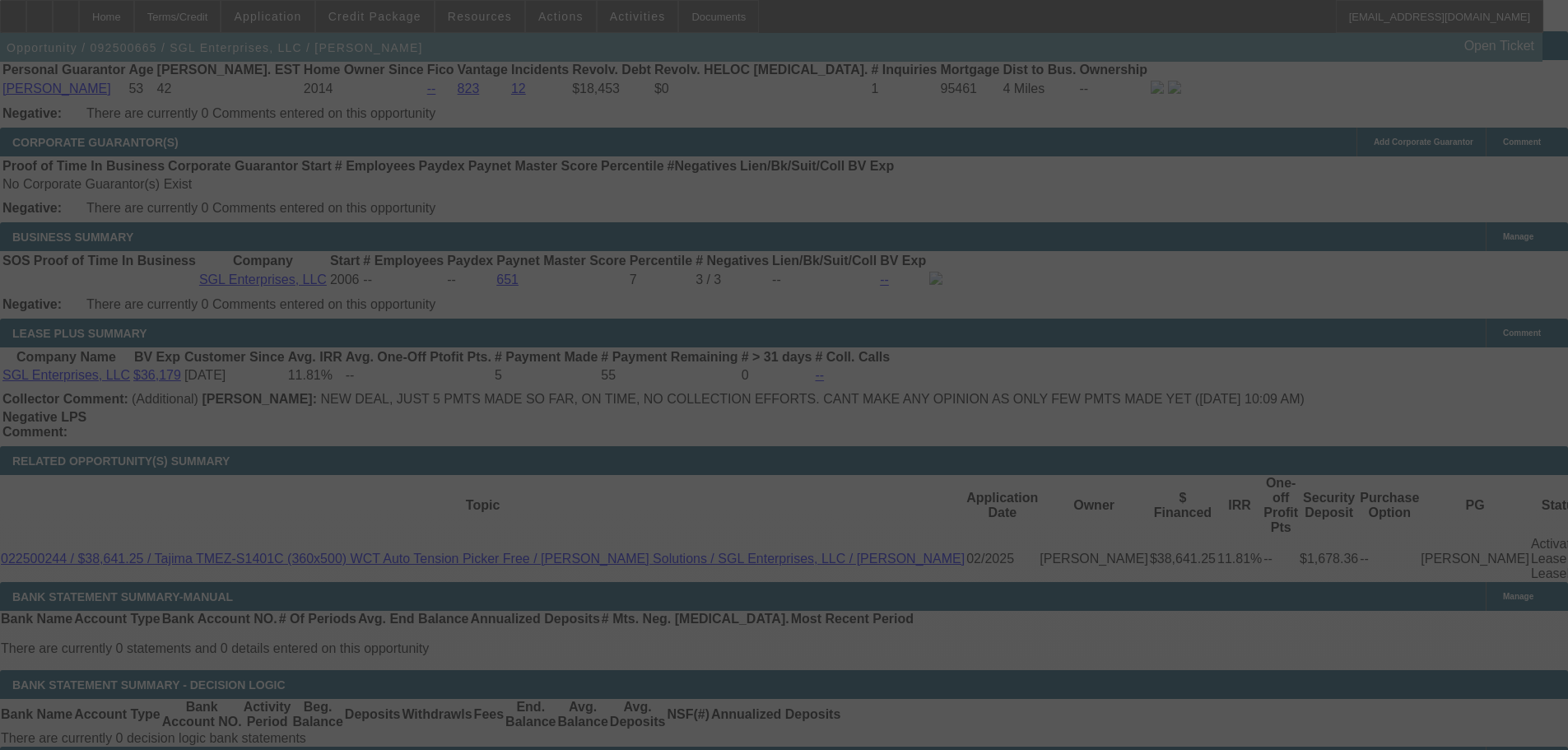
select select "0"
select select "2"
select select "0"
select select "6"
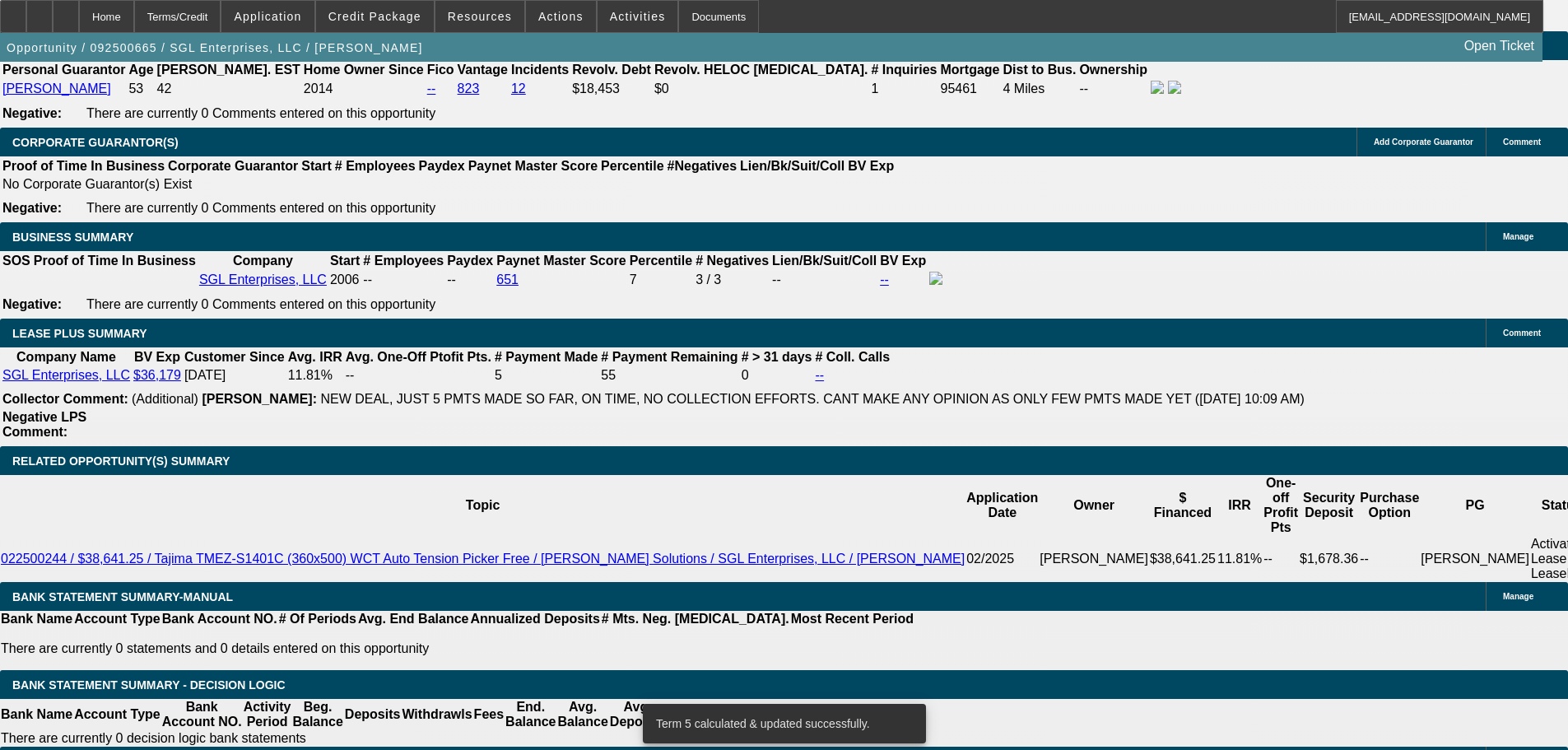
select select "0"
select select "2"
select select "0"
select select "6"
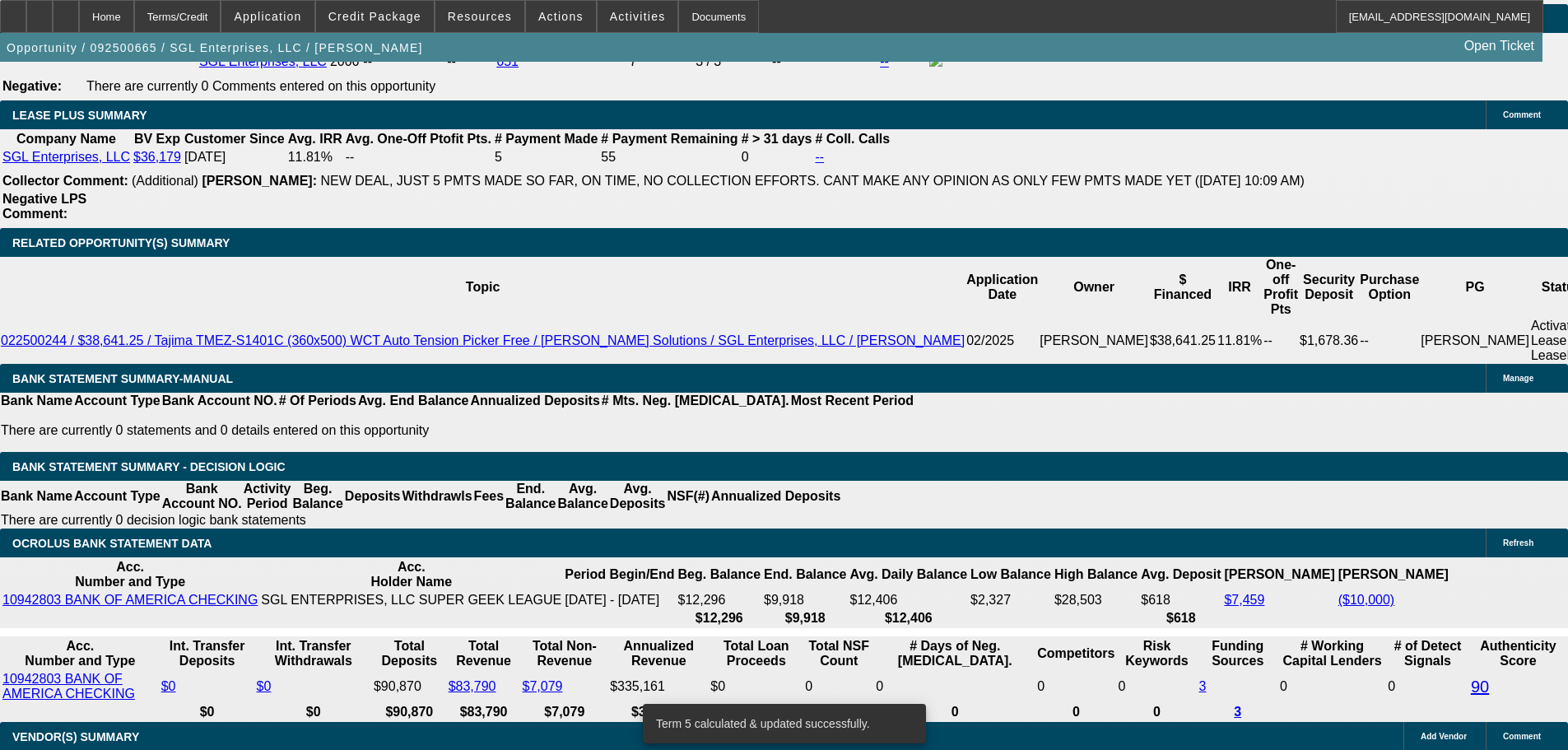
scroll to position [2798, 0]
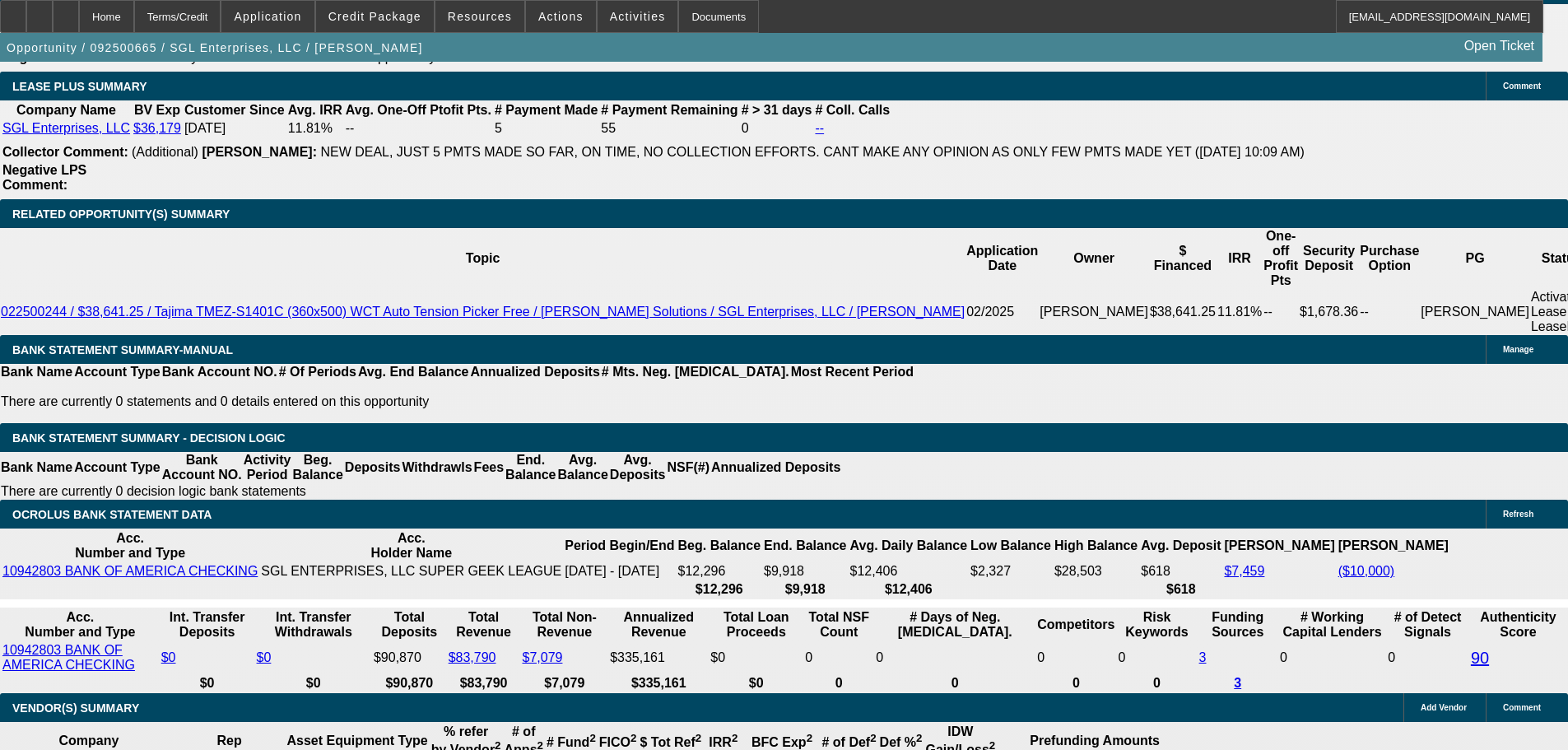
drag, startPoint x: 362, startPoint y: 298, endPoint x: 409, endPoint y: 303, distance: 47.3
type input "UNKNOWN"
type input "11"
type input "$3,516.36"
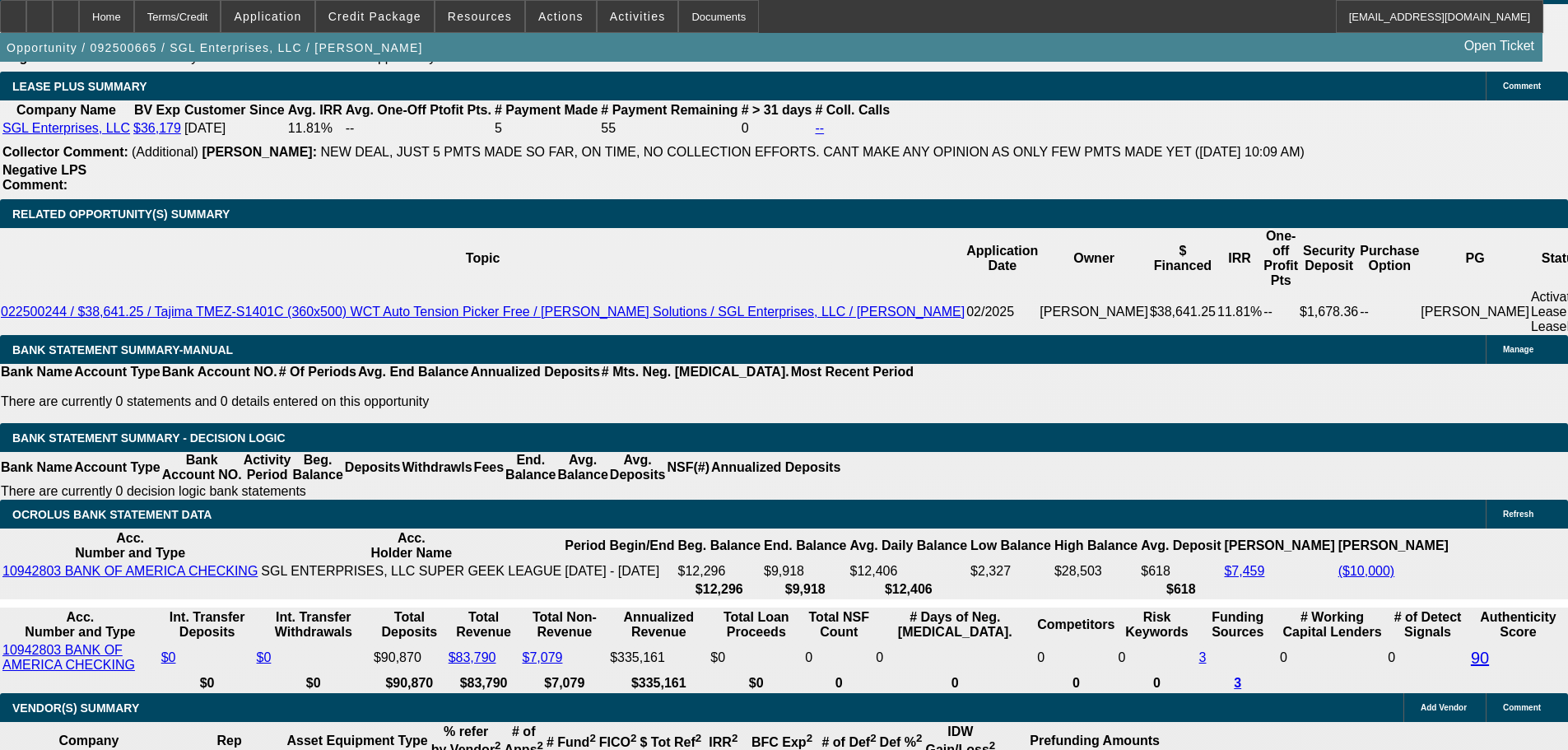
type input "$1,758.18"
type input "11.1"
type input "0"
type input "$3,525.82"
type input "$1,762.91"
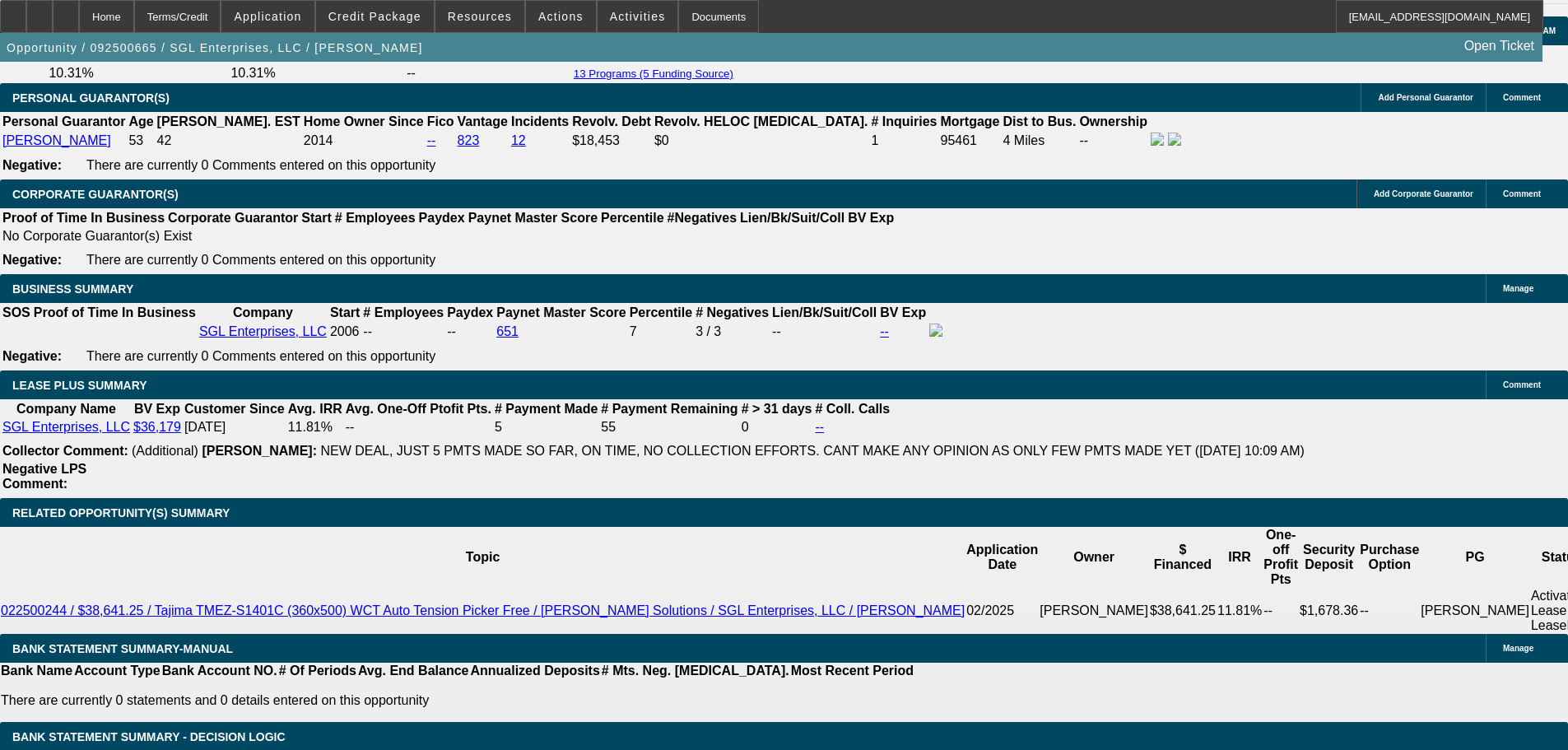
scroll to position [2387, 0]
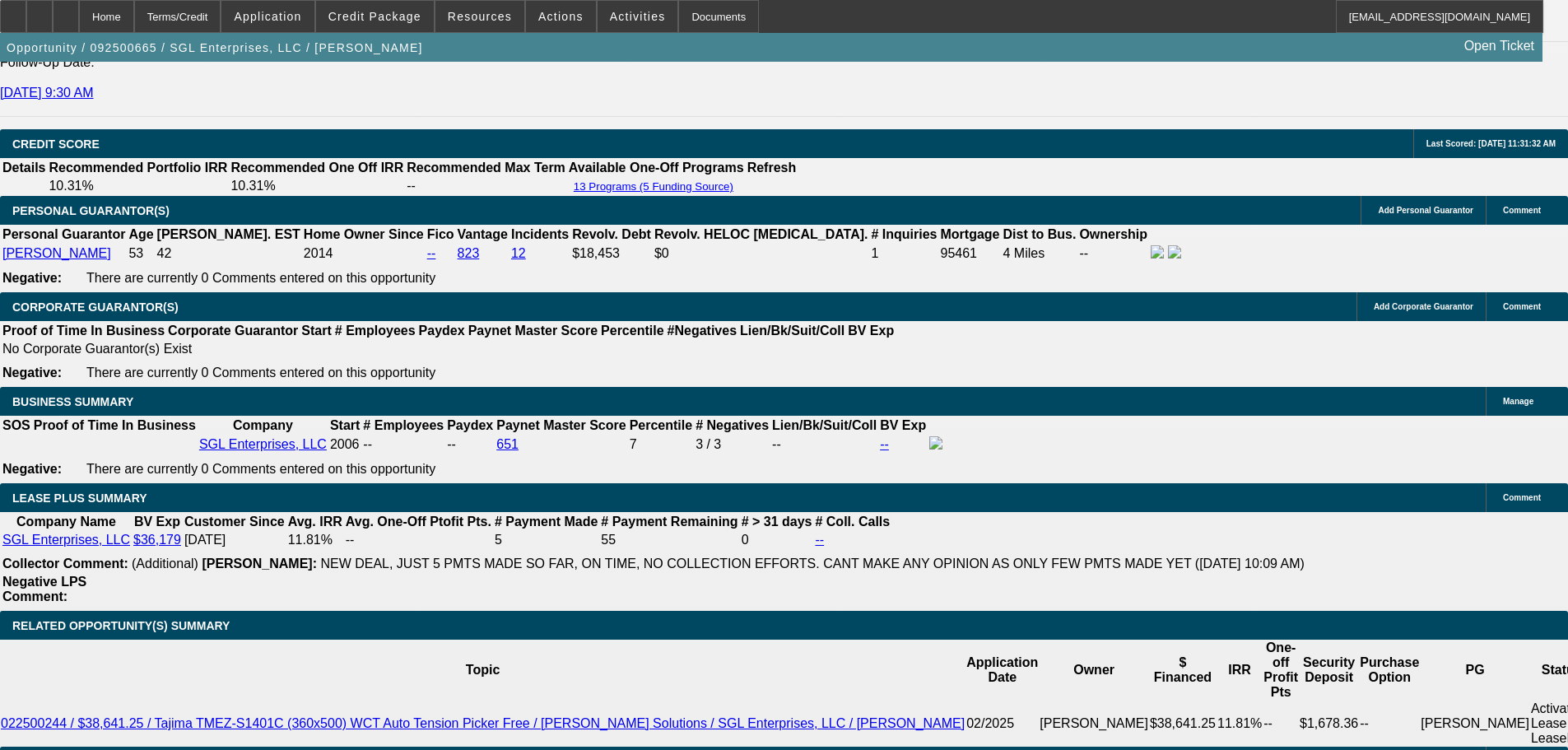
type input "$0.00"
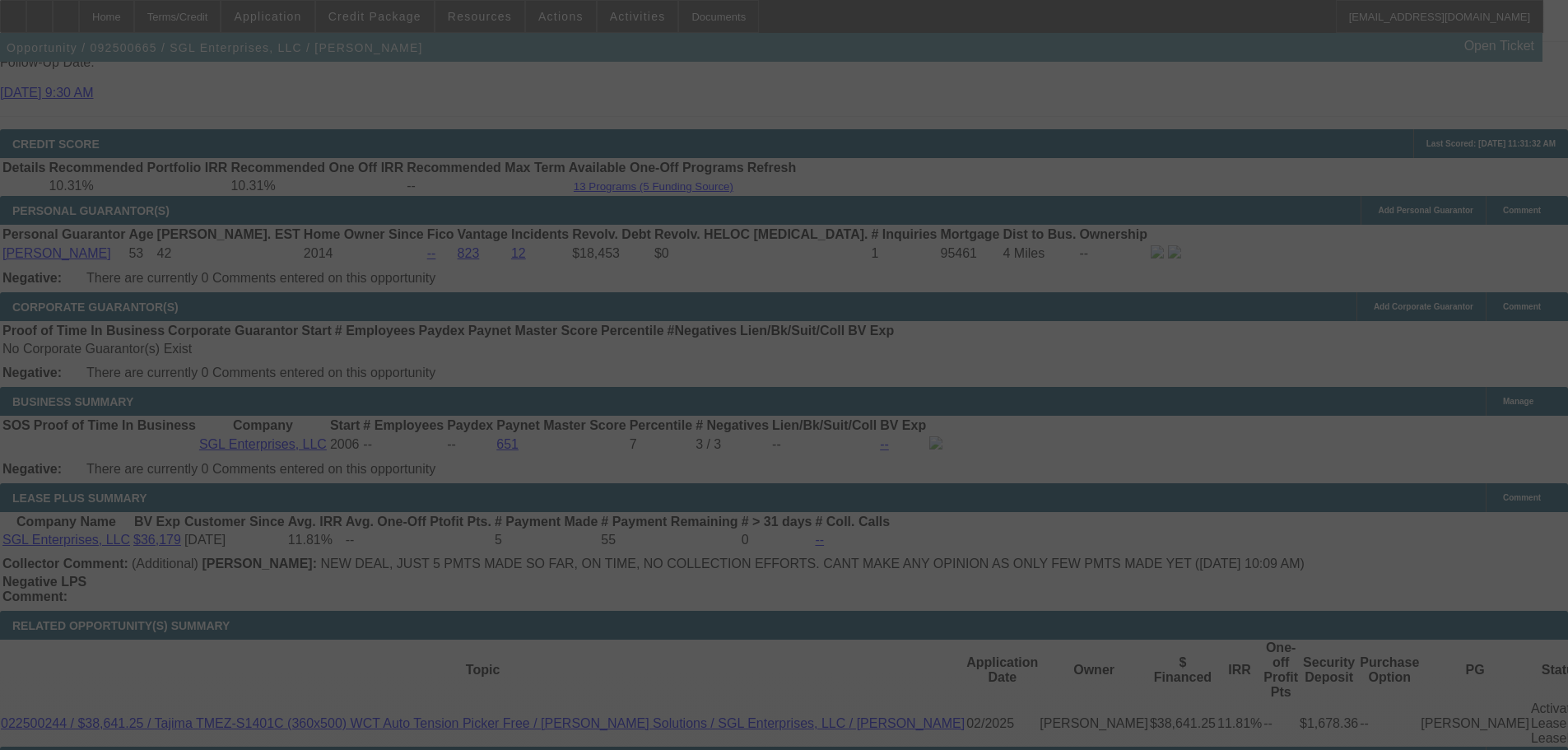
select select "0"
select select "2"
select select "0"
select select "6"
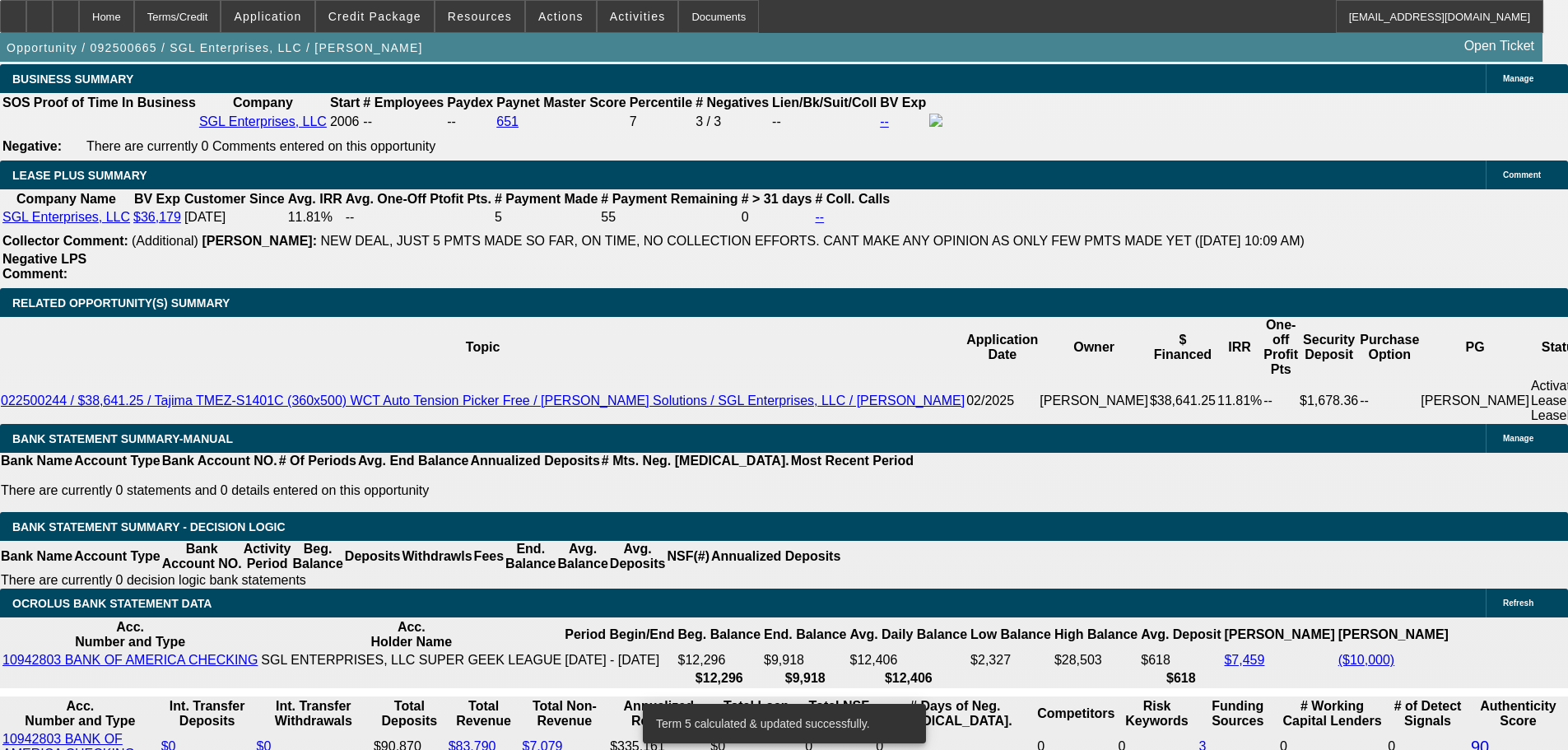
scroll to position [2881, 0]
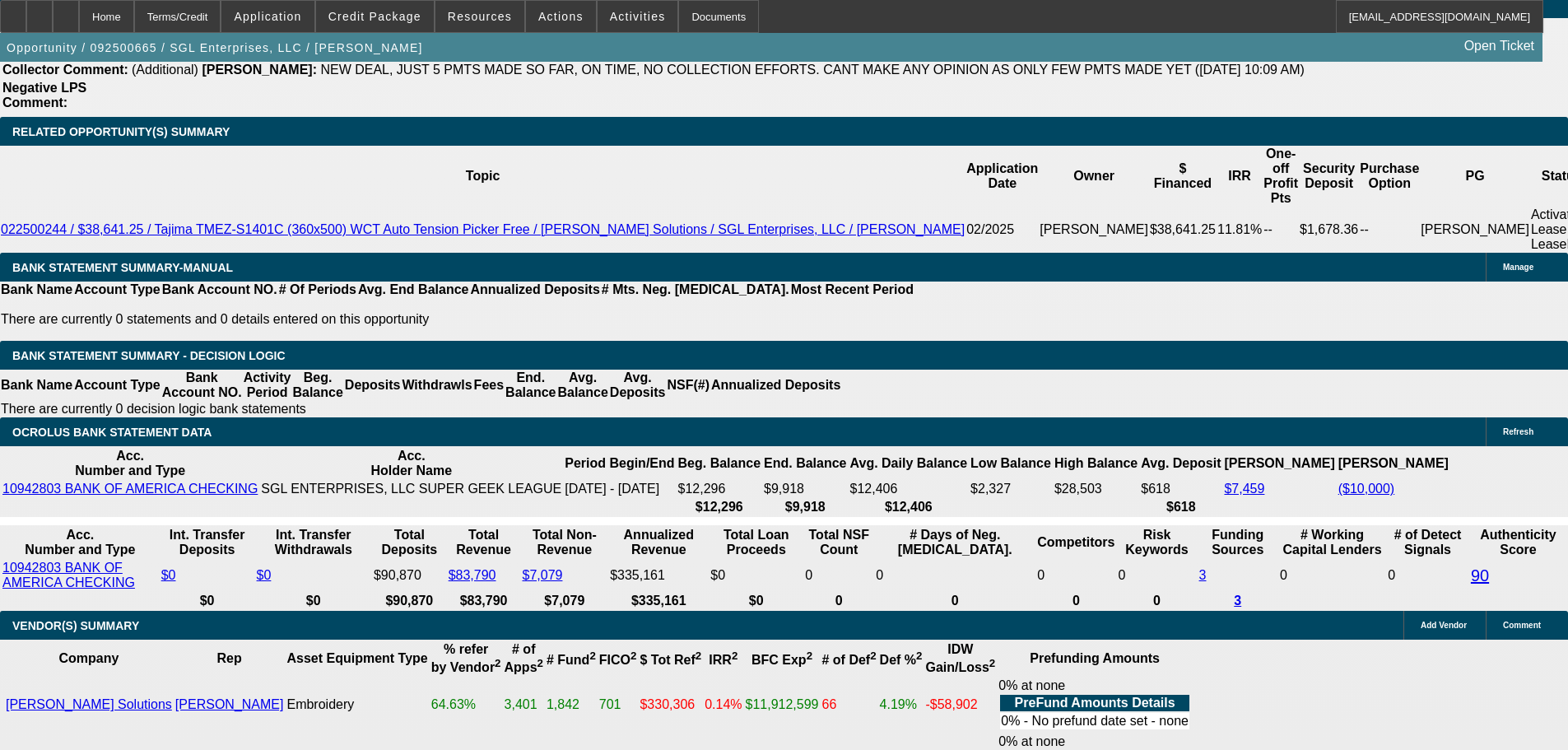
type input "176.91"
type input "$353.82"
type input "UNKNOWN"
type input "1763.91"
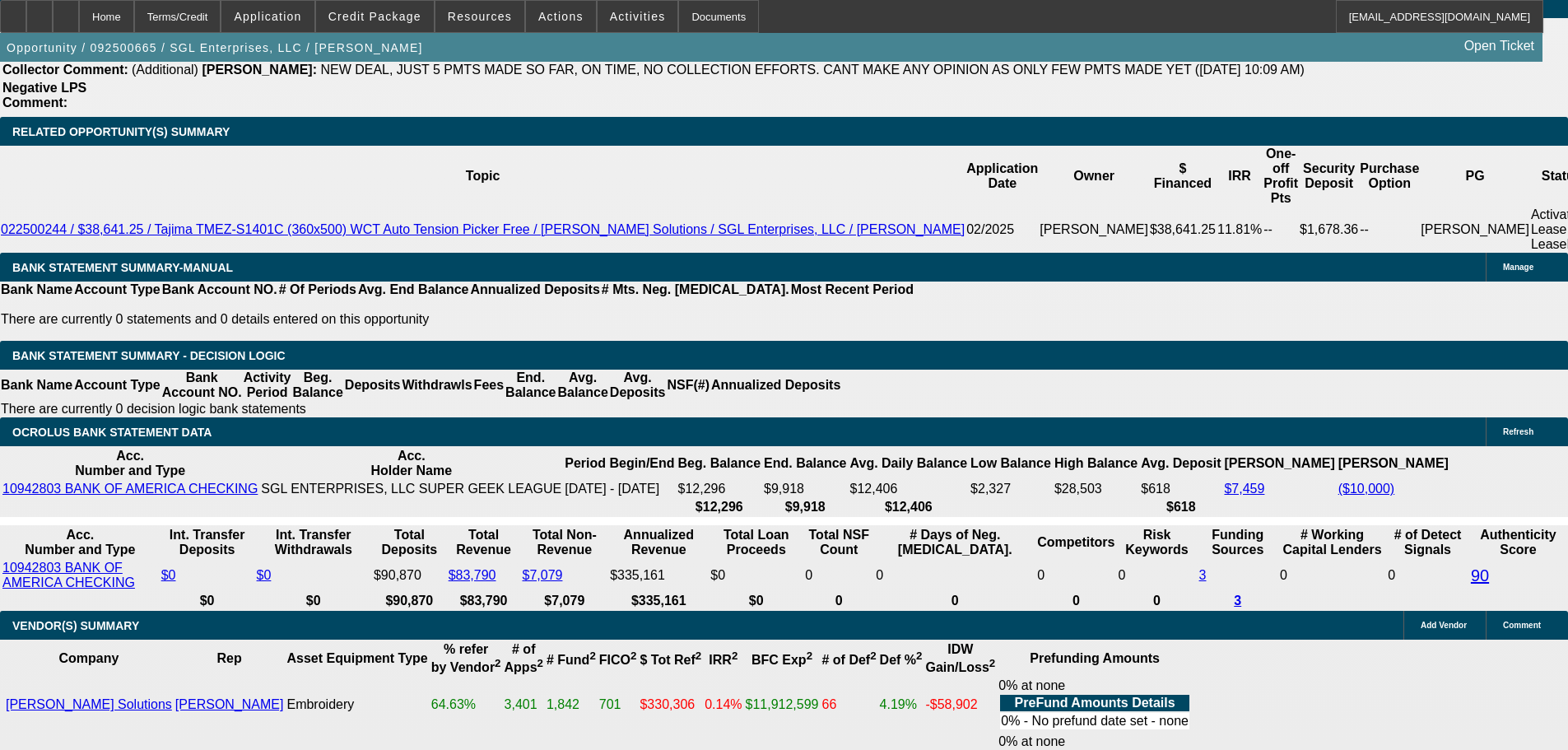
type input "$3,527.82"
type input "11.1"
type input "1764.91"
type input "$3,529.82"
type input "11.1"
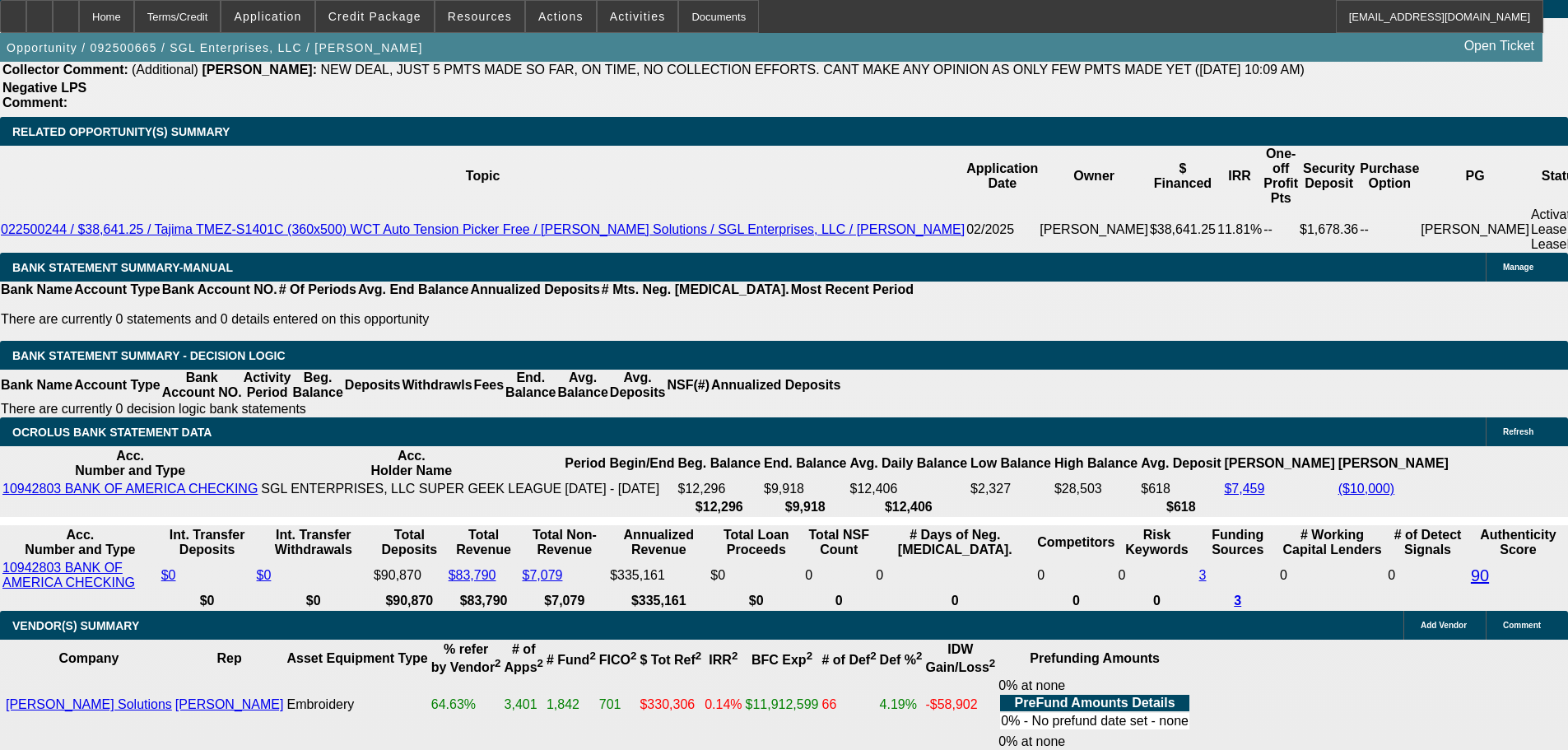
scroll to position [2387, 0]
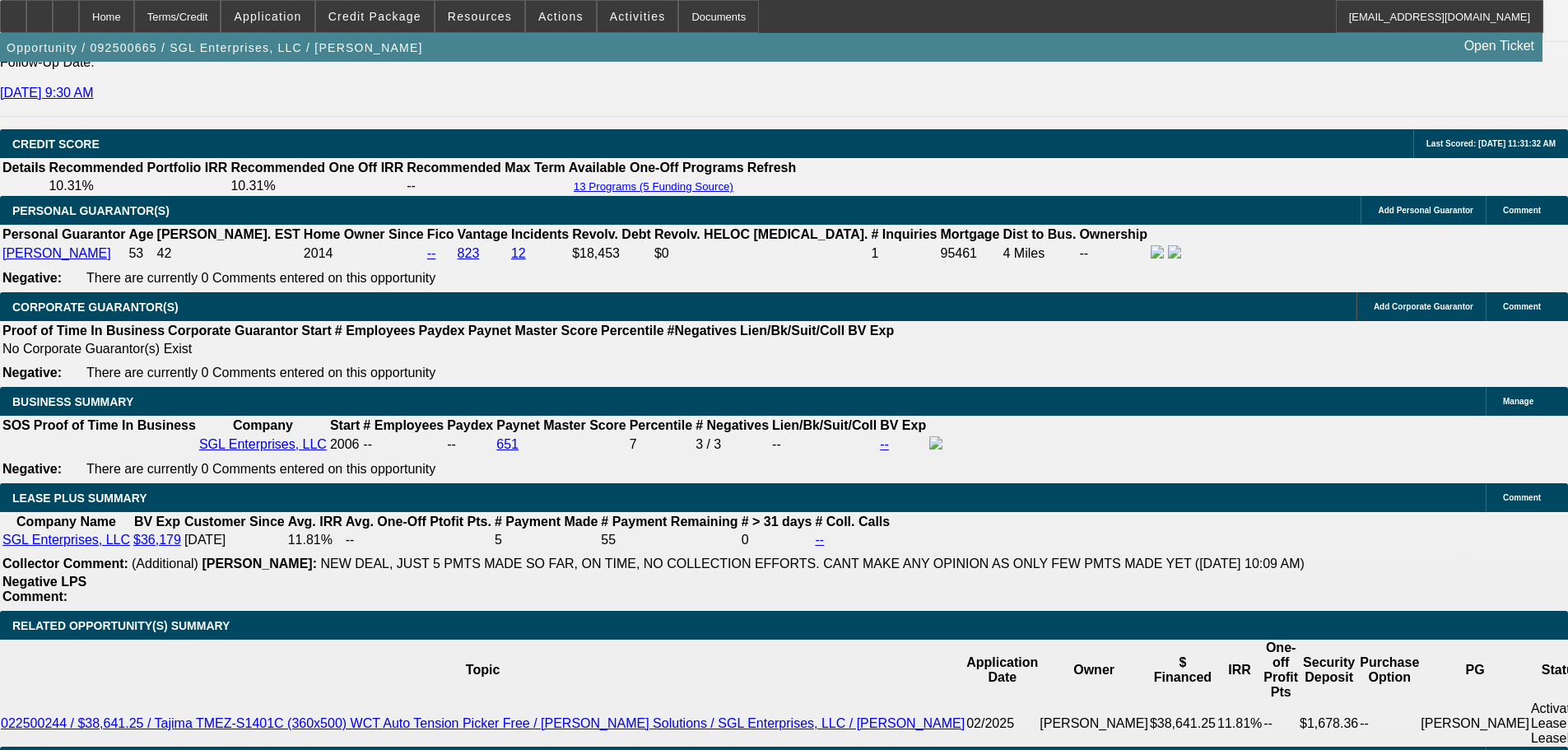
type input "$1,764.91"
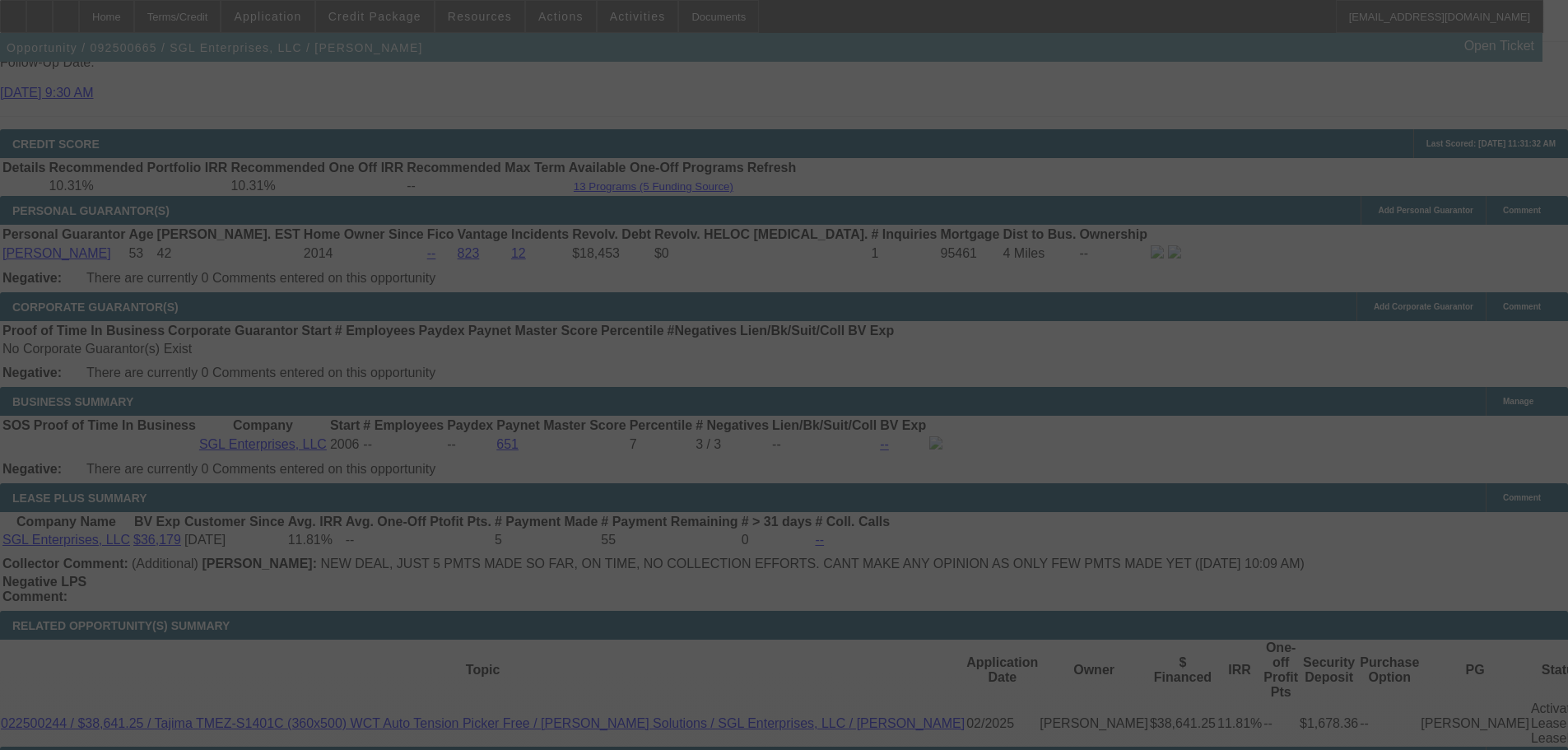
select select "0"
select select "2"
select select "0"
select select "6"
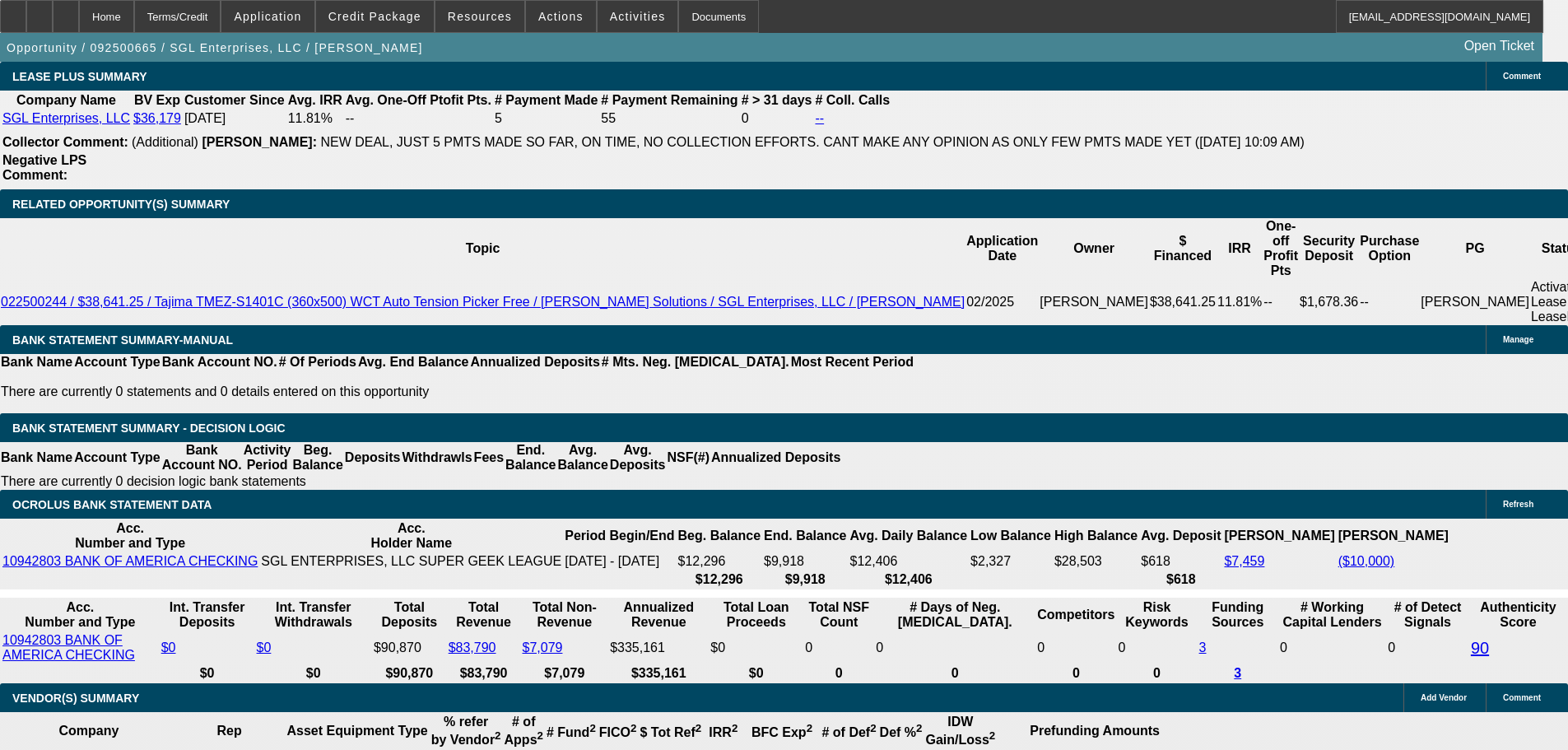
scroll to position [2798, 0]
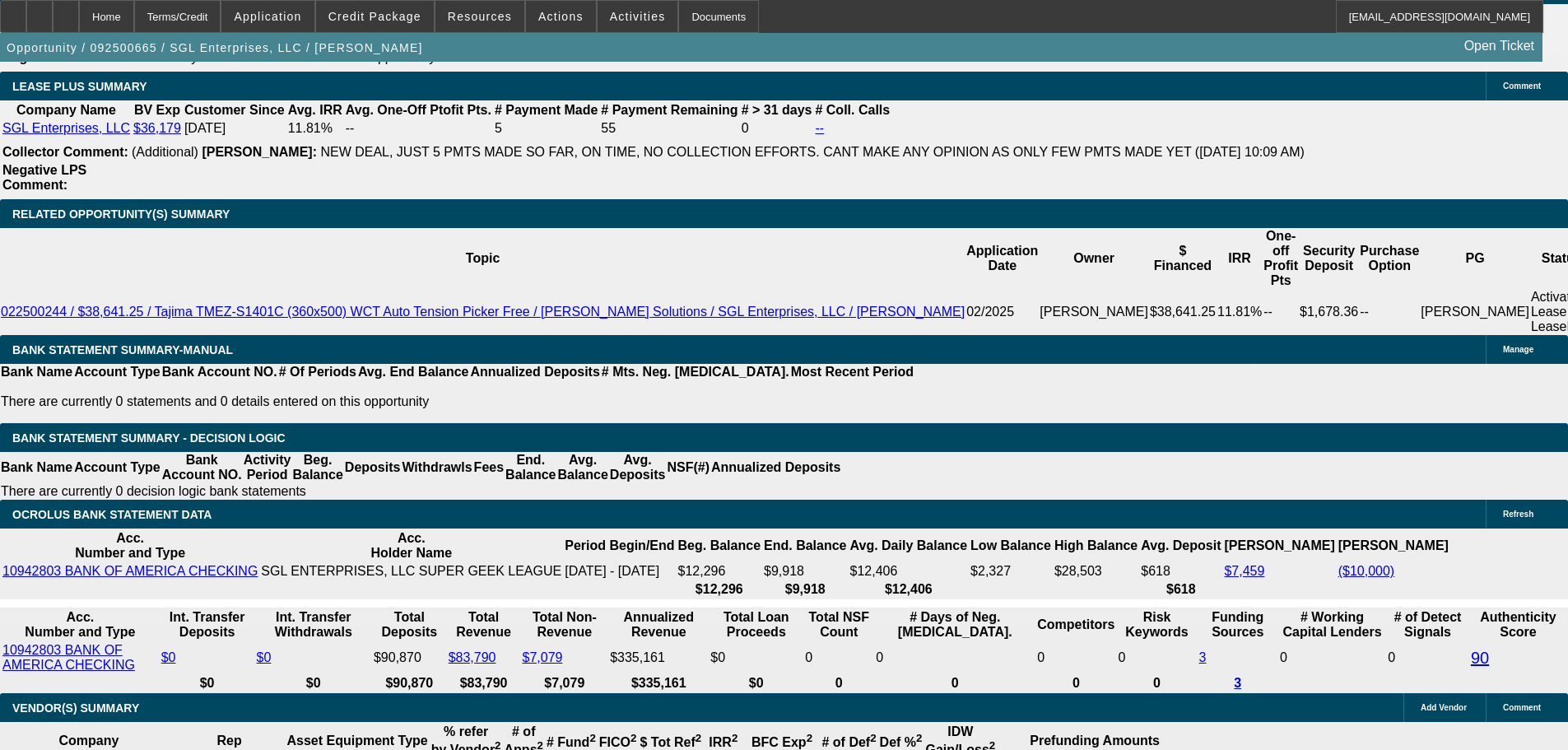
type input "UNKNOWN"
type input "11."
type input "$3,516.36"
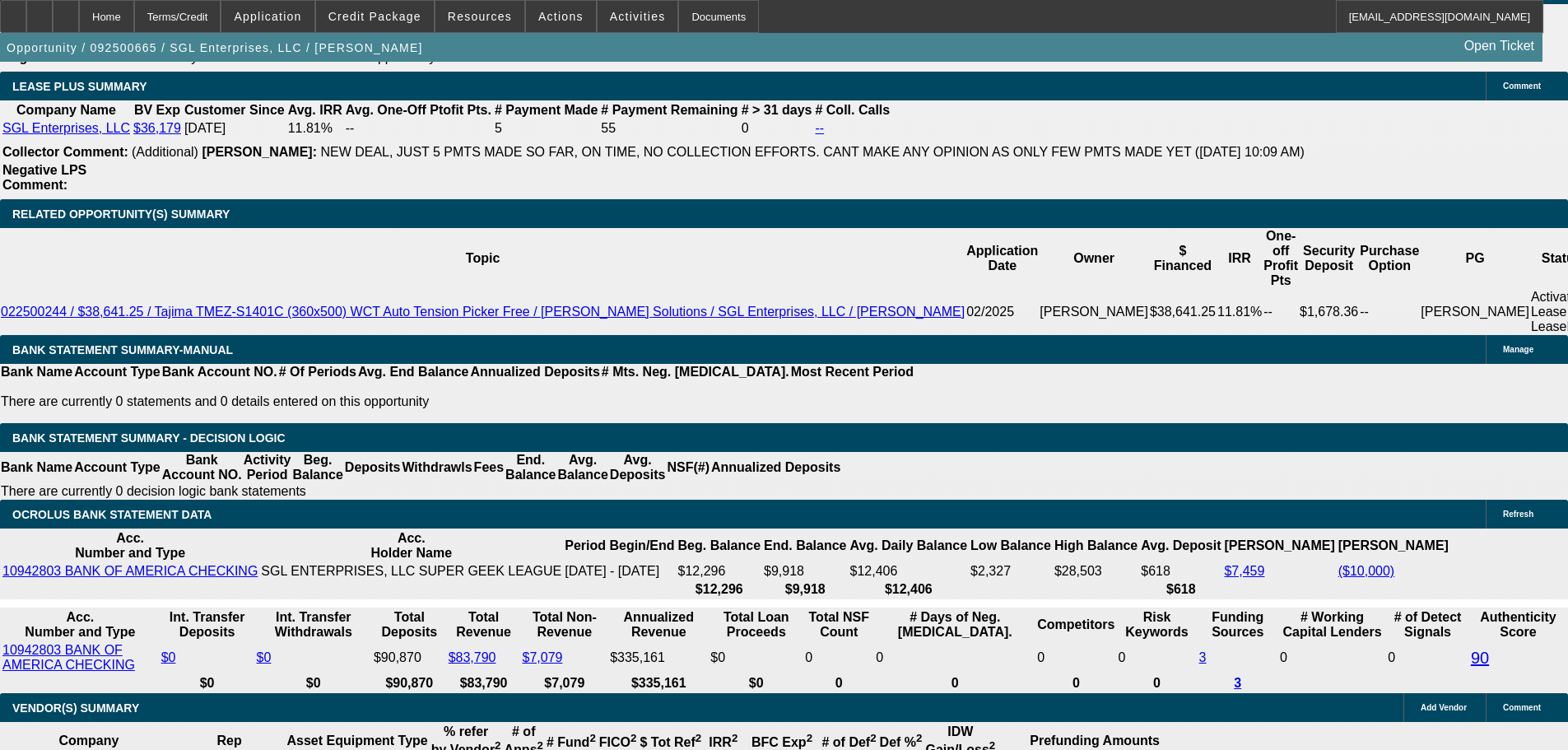
type input "$1,758.18"
type input "11.2"
type input "$3,535.30"
type input "$1,767.65"
type input "11.2"
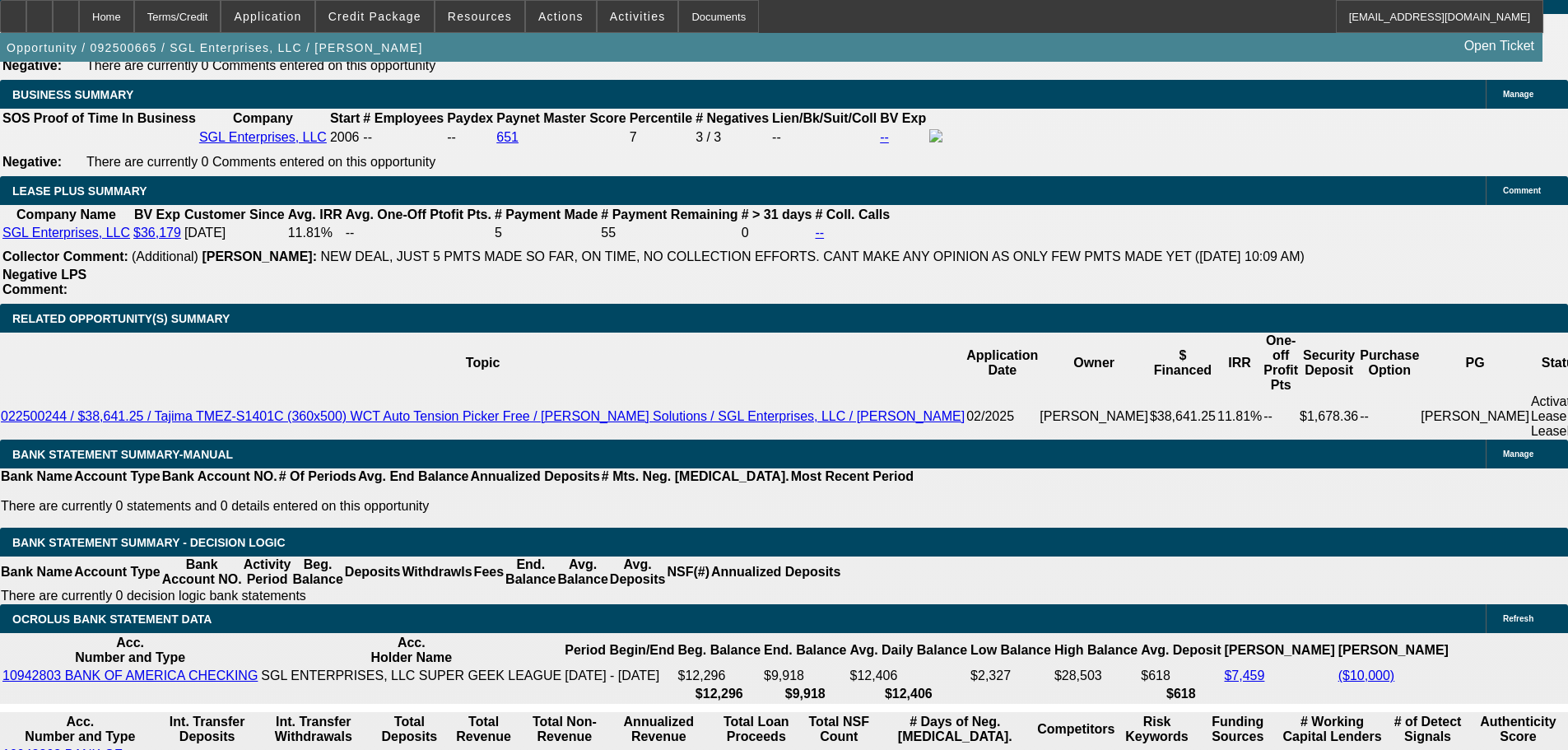
scroll to position [2552, 0]
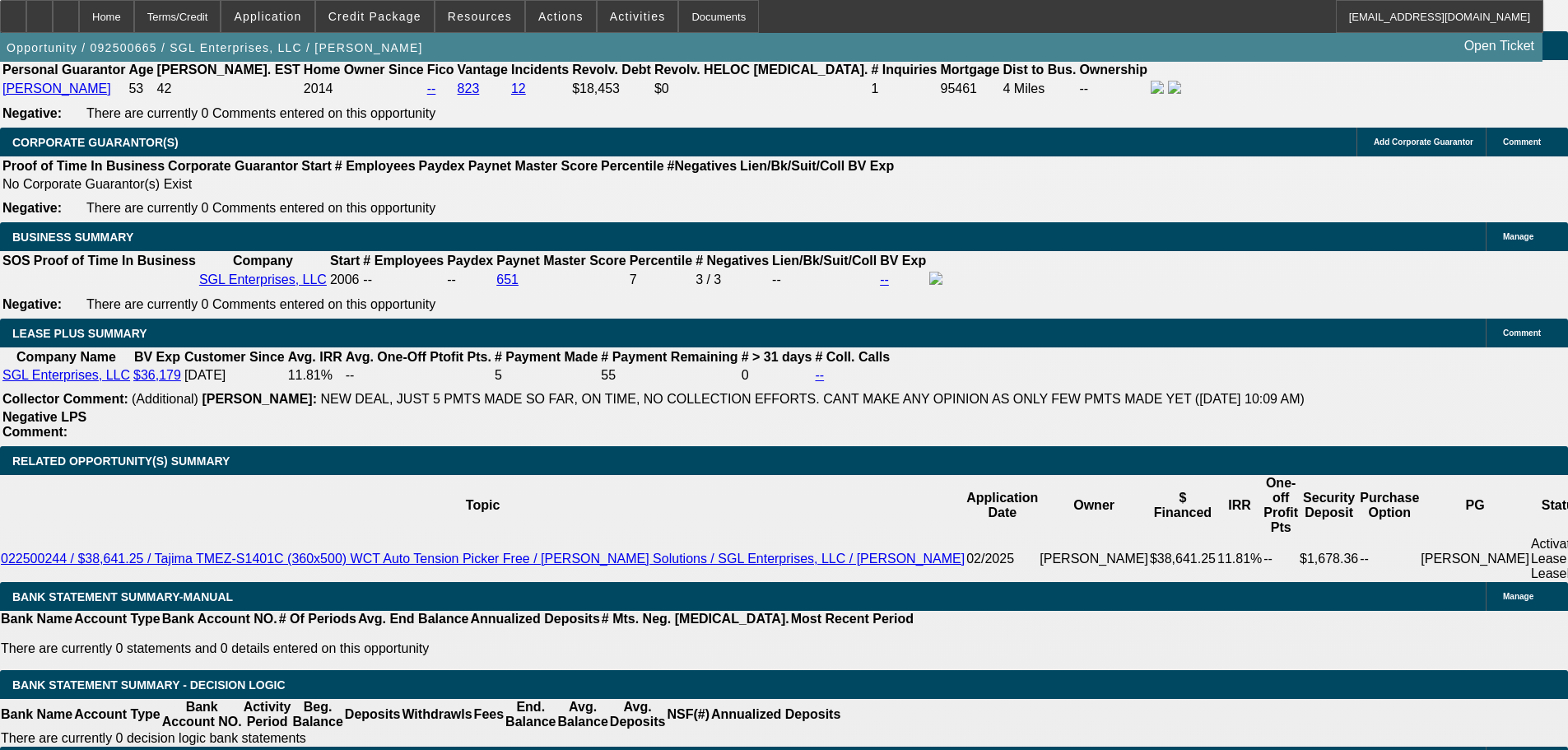
type input "$0.00"
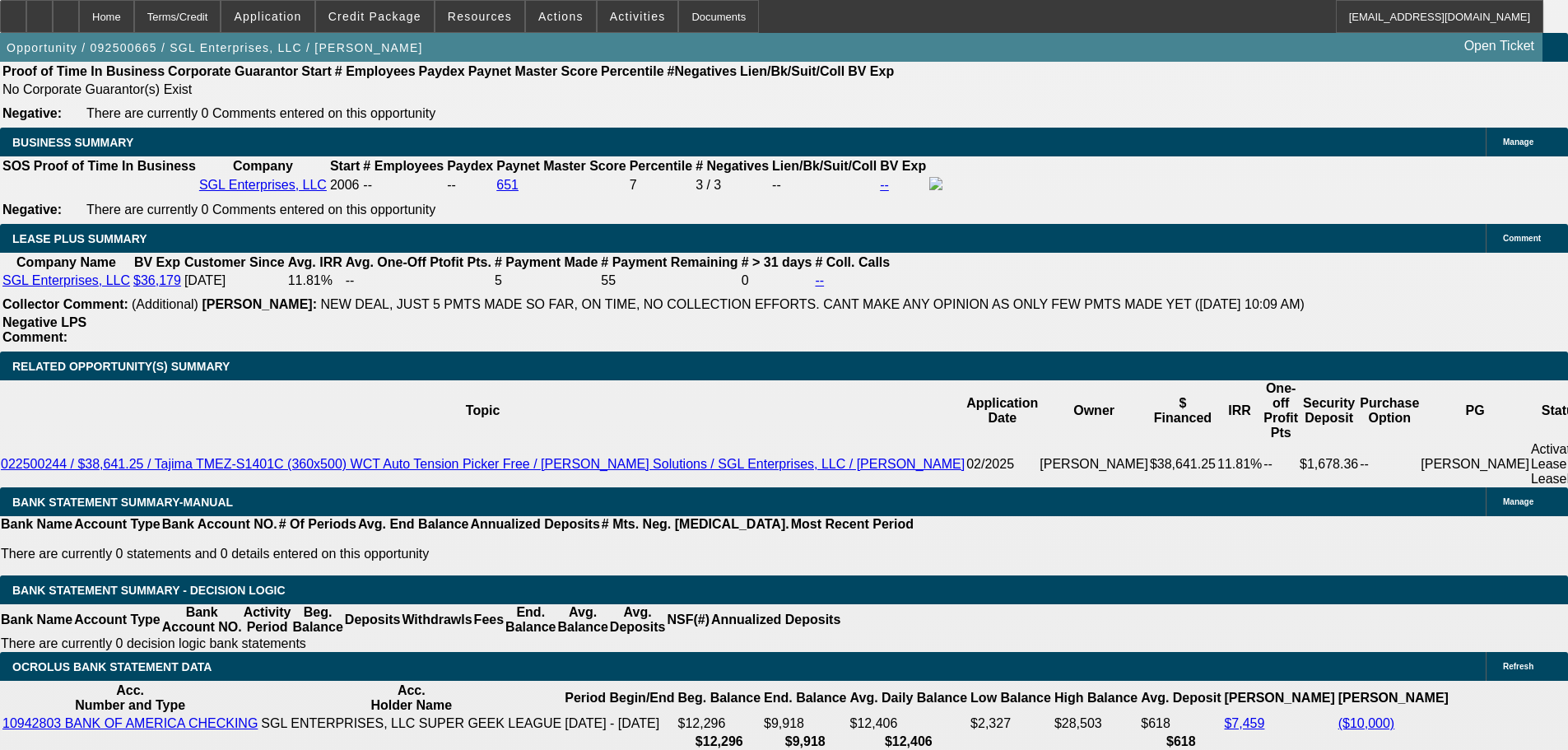
scroll to position [2798, 0]
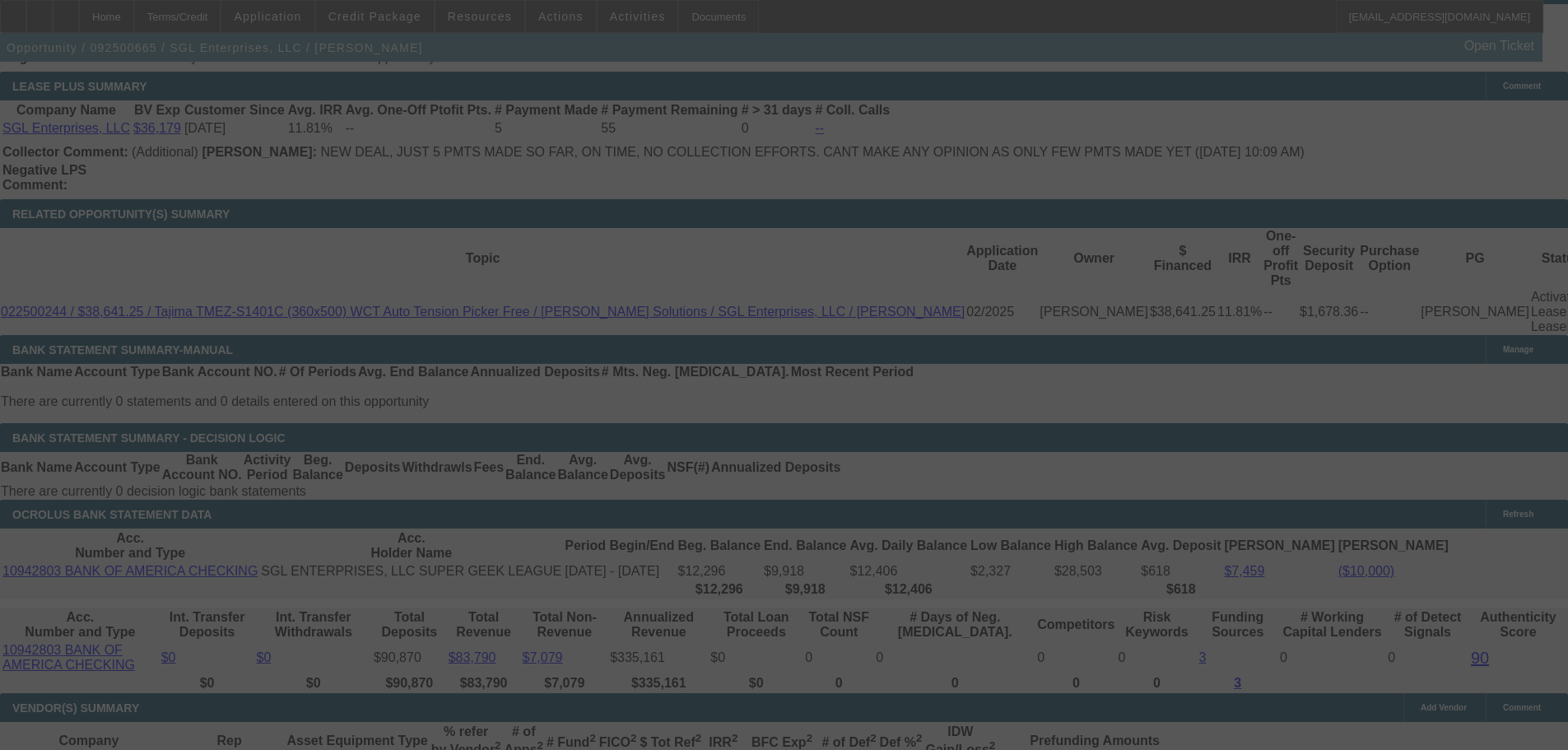
select select "0"
select select "2"
select select "0"
select select "6"
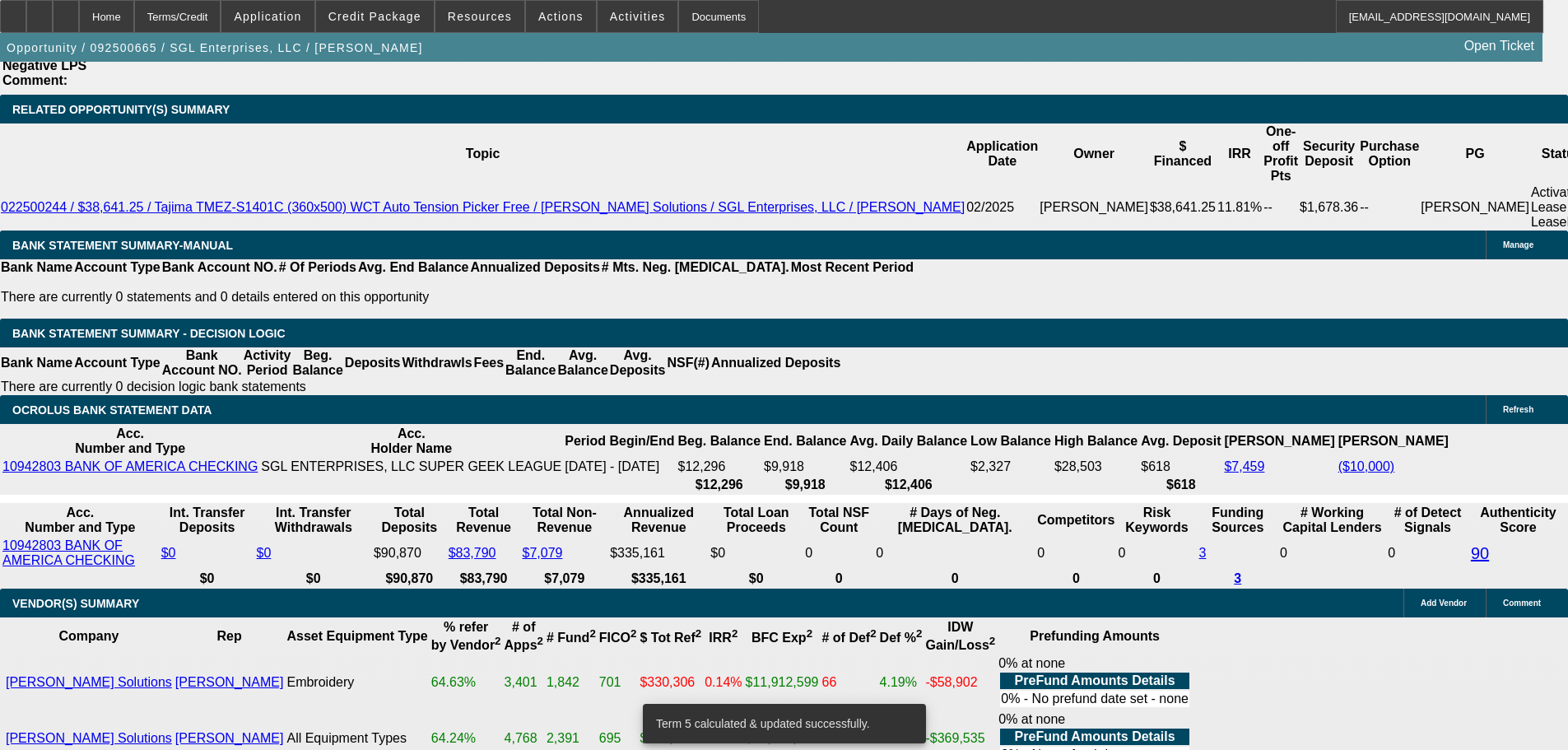
scroll to position [3128, 0]
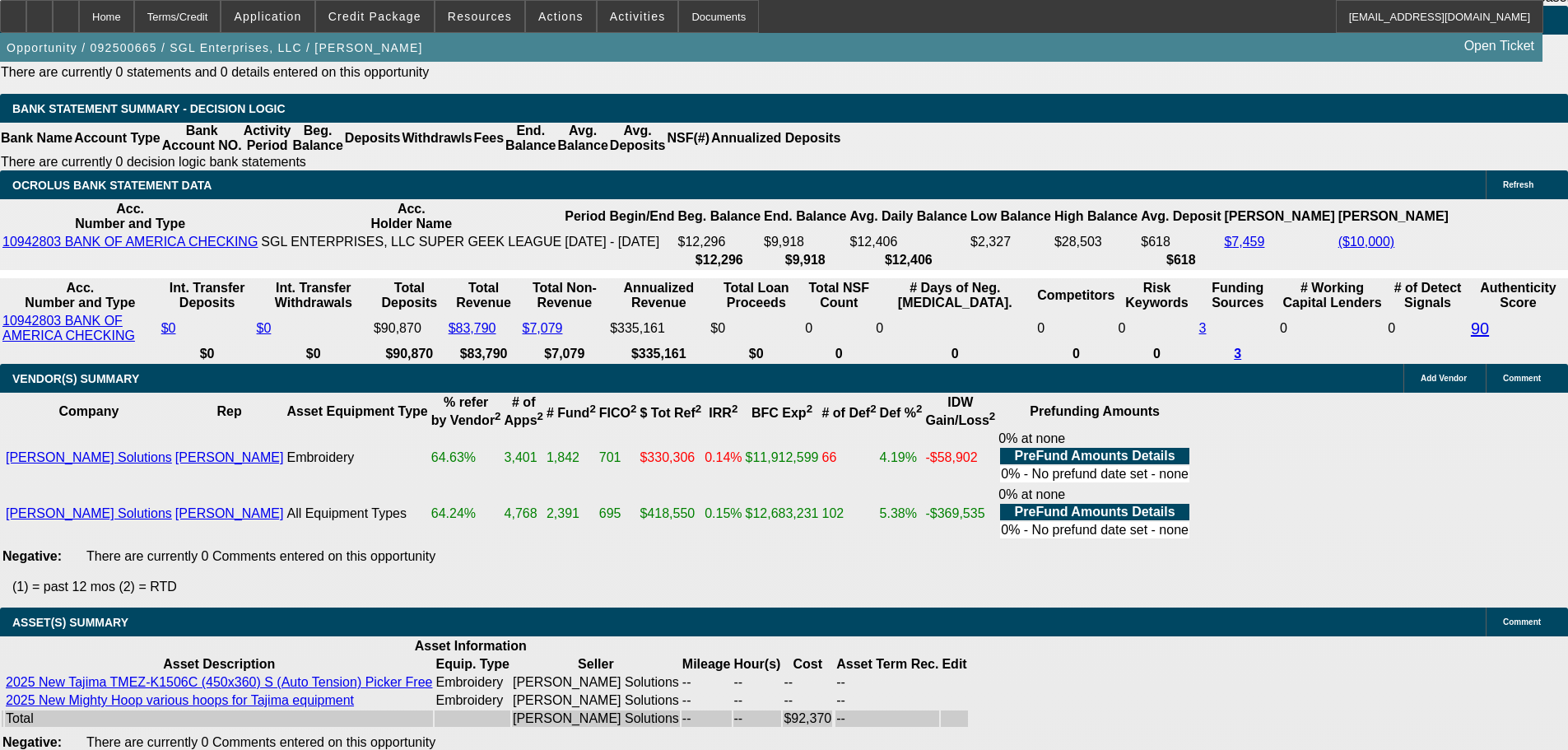
select select "5"
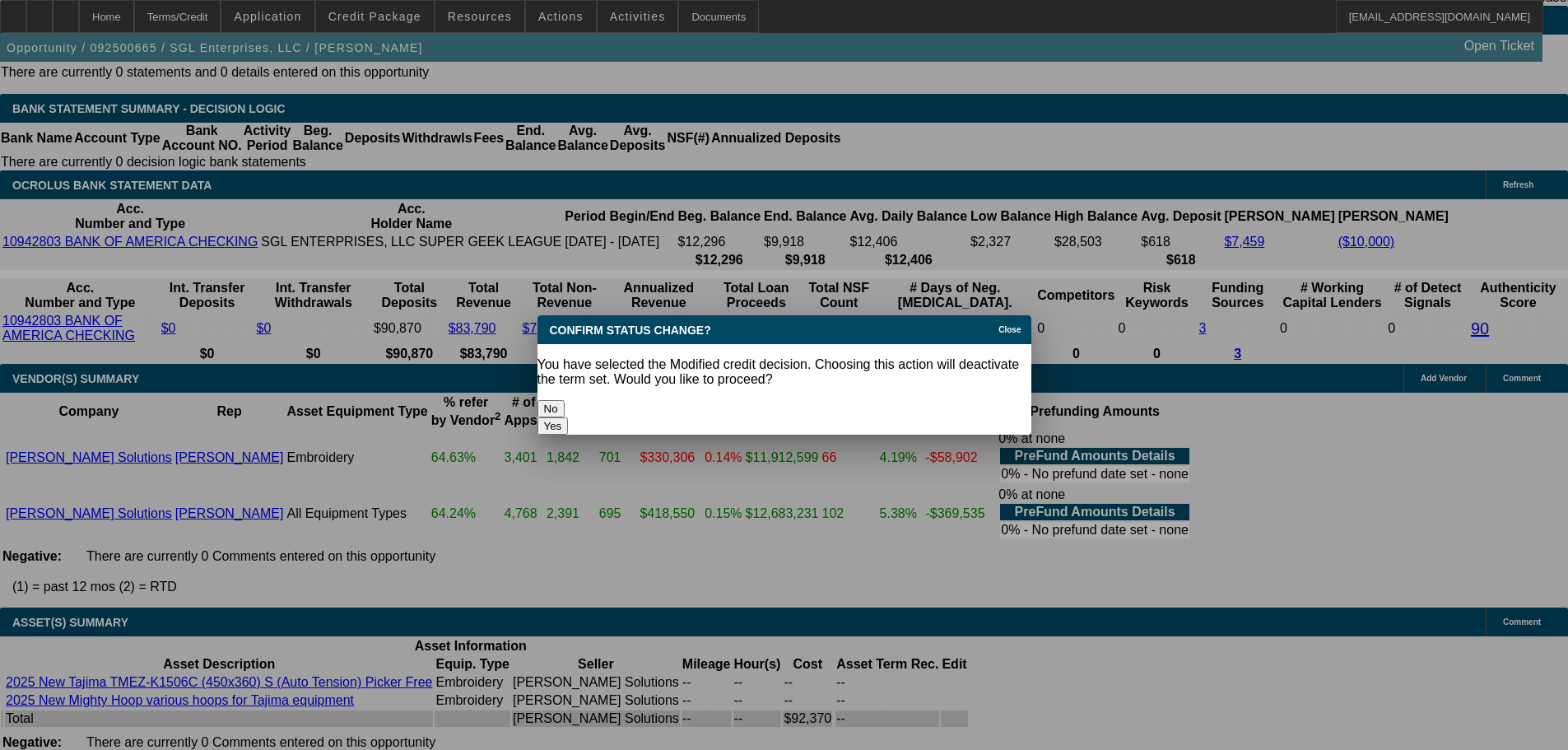
click at [569, 418] on button "Yes" at bounding box center [553, 427] width 31 height 18
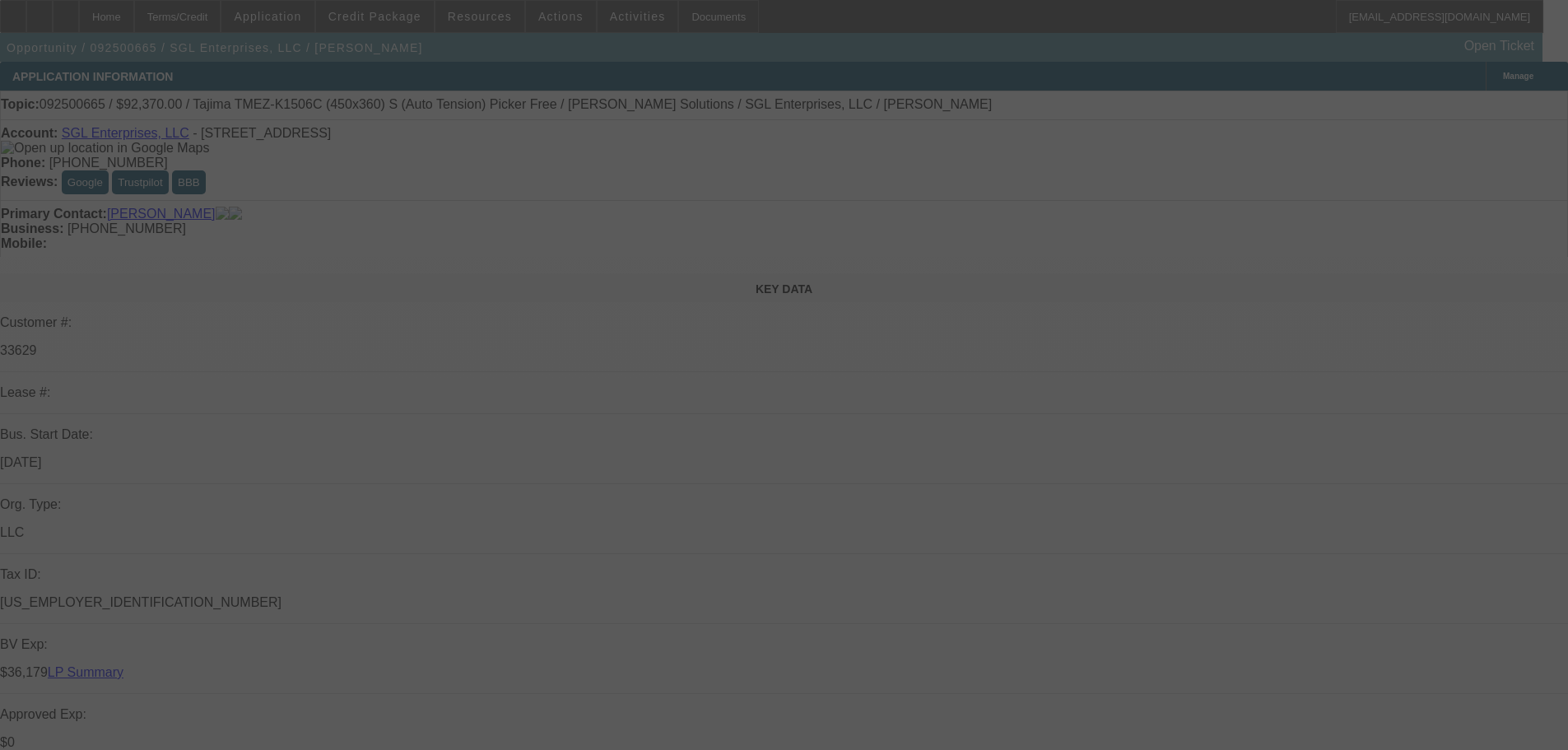
scroll to position [3128, 0]
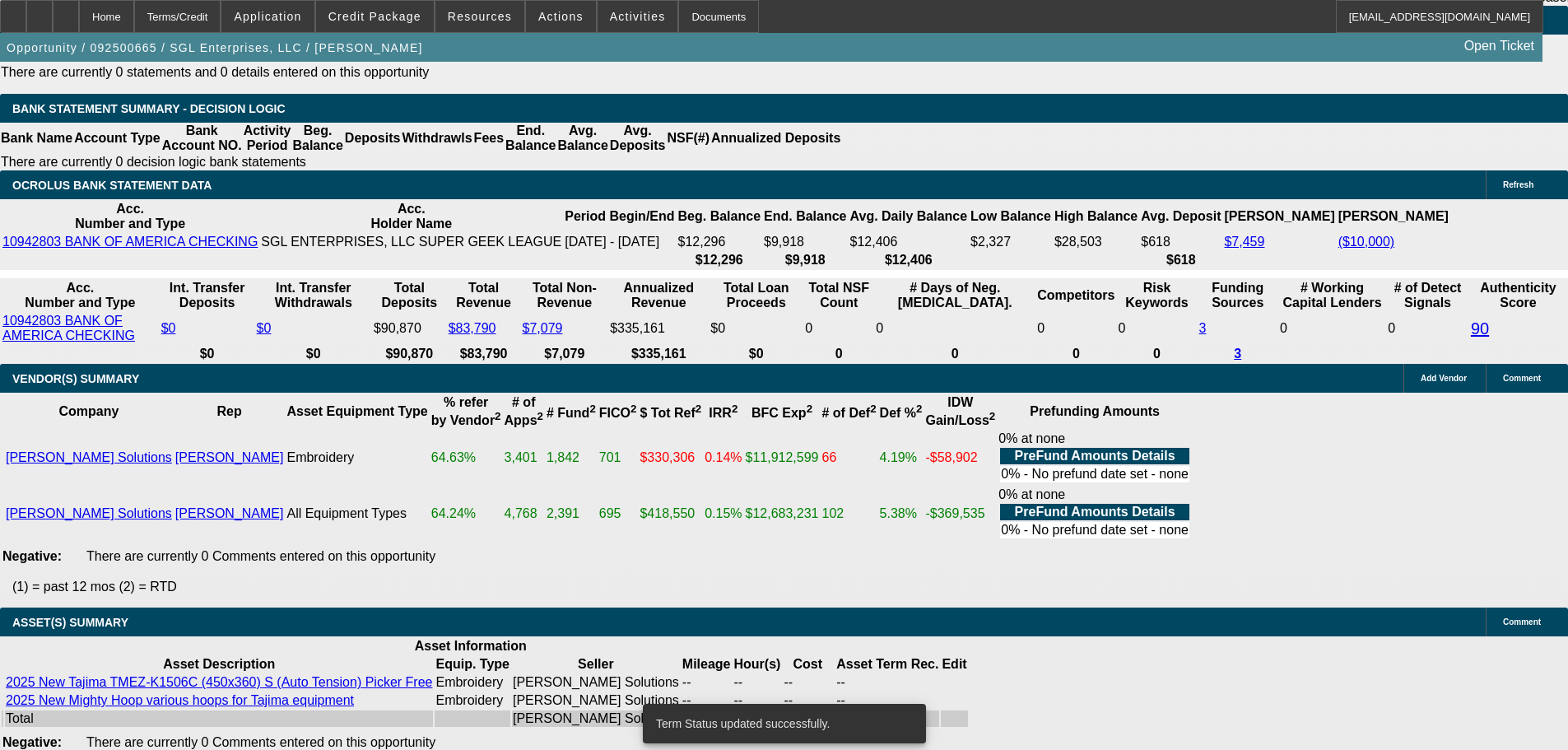
select select "0"
select select "2"
select select "0"
select select "6"
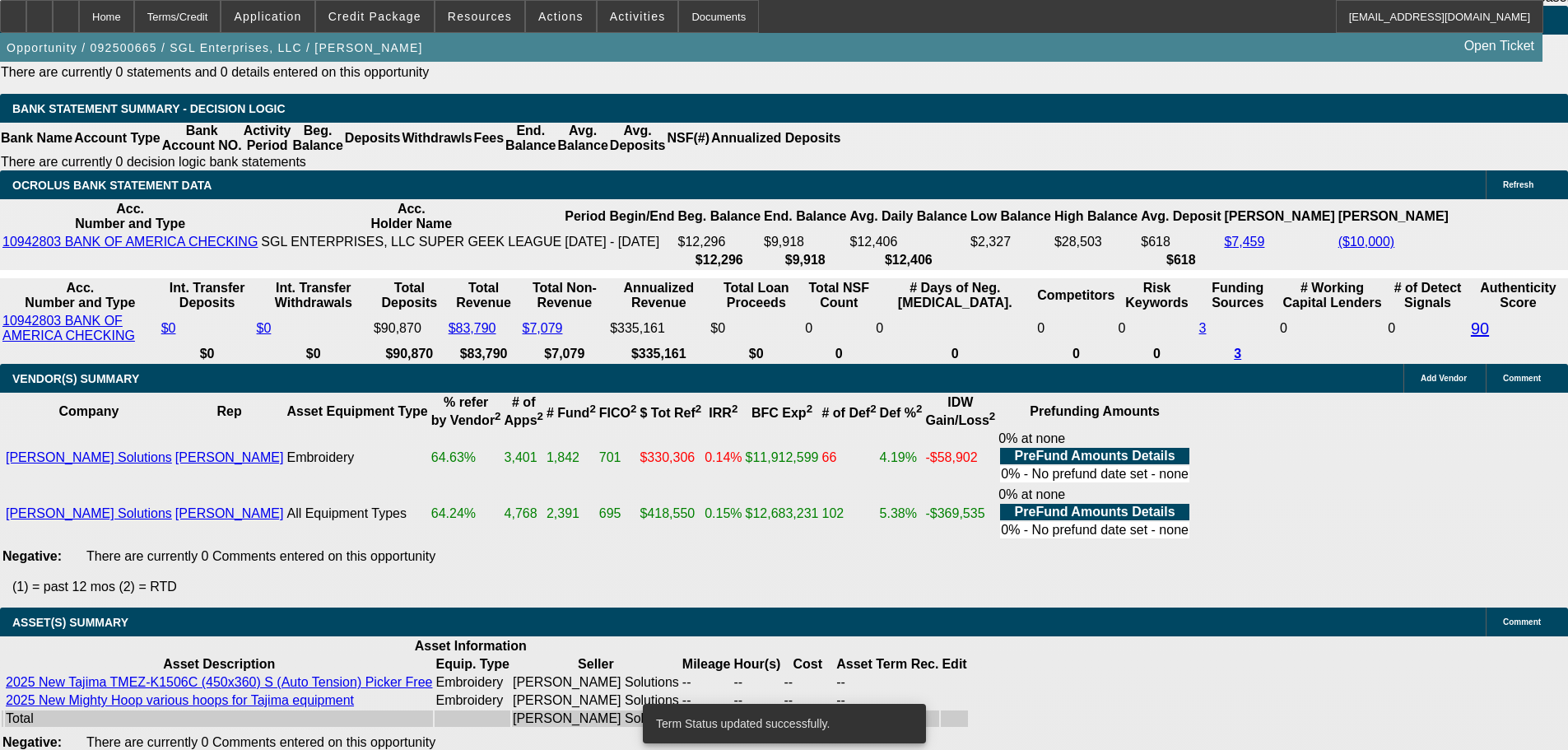
select select "0"
select select "2"
select select "0"
select select "6"
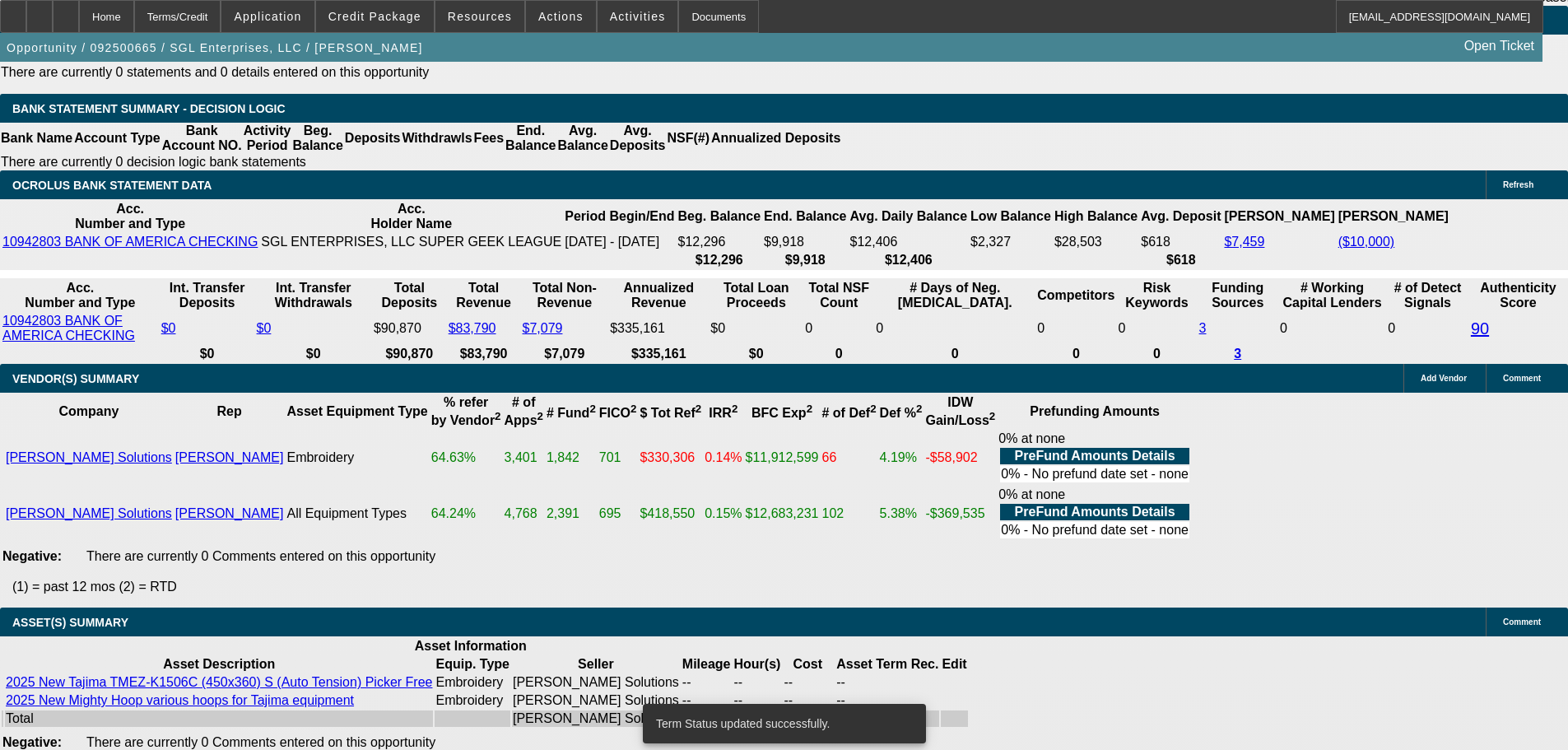
select select "0"
select select "2"
select select "0"
select select "6"
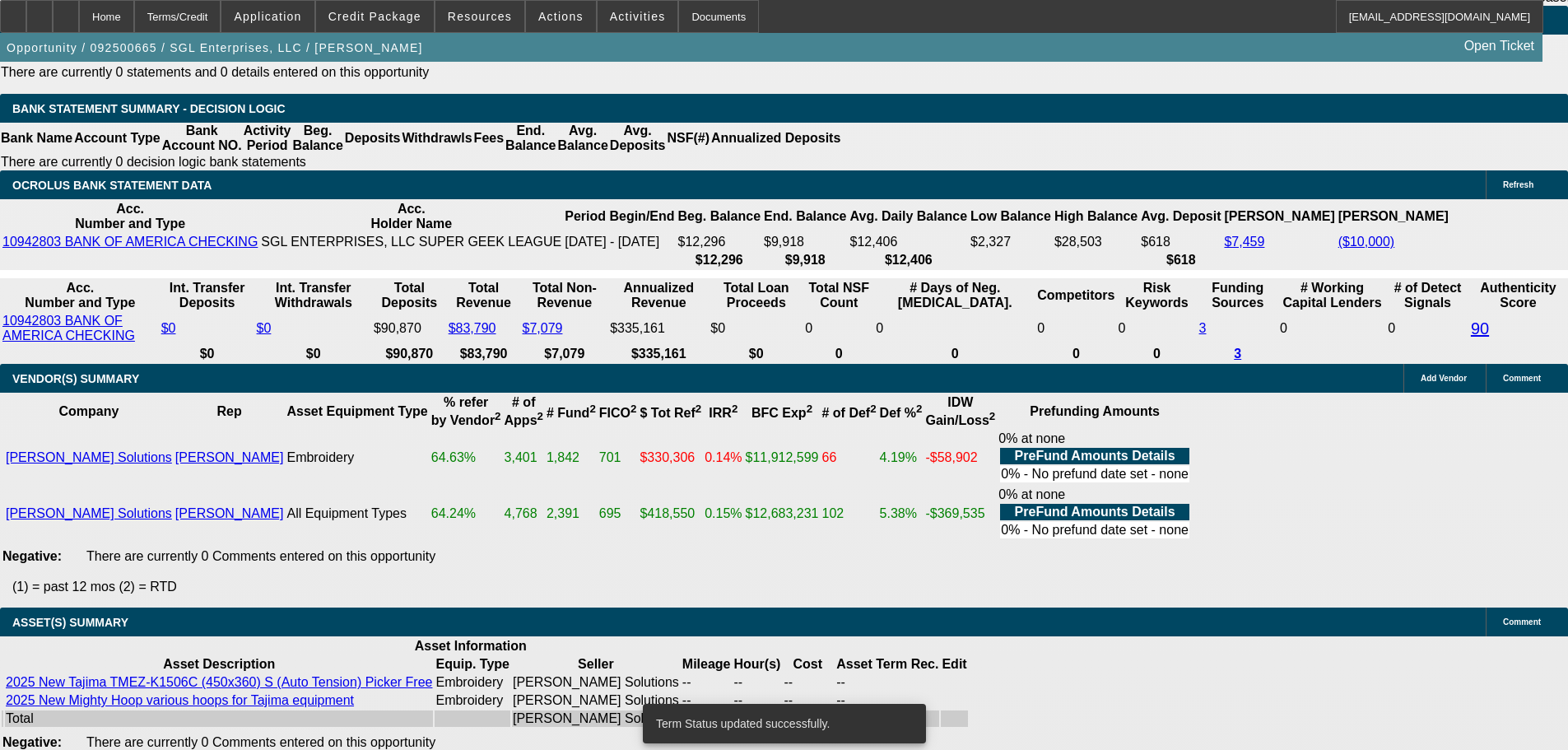
select select "0"
select select "2"
select select "0"
select select "6"
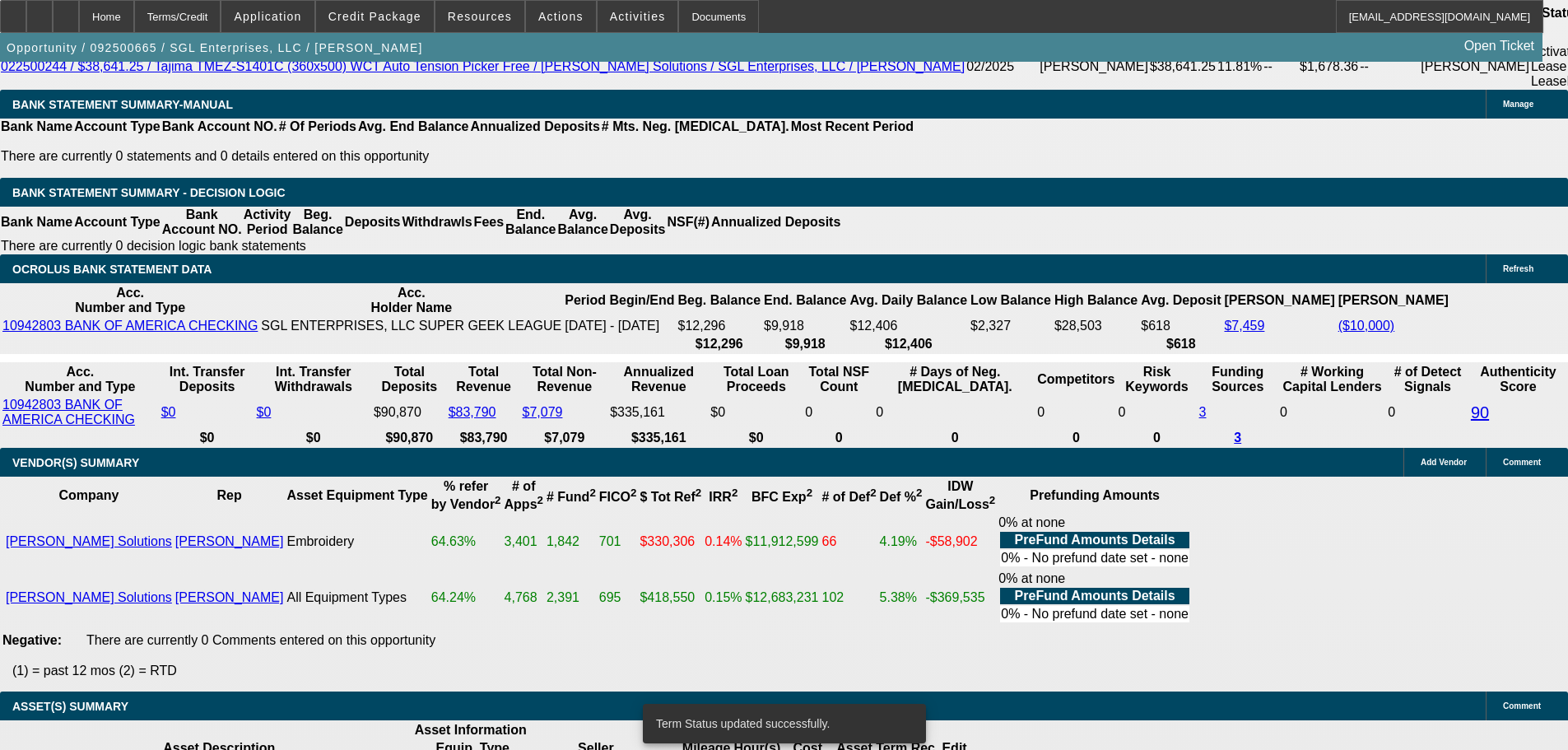
scroll to position [2963, 0]
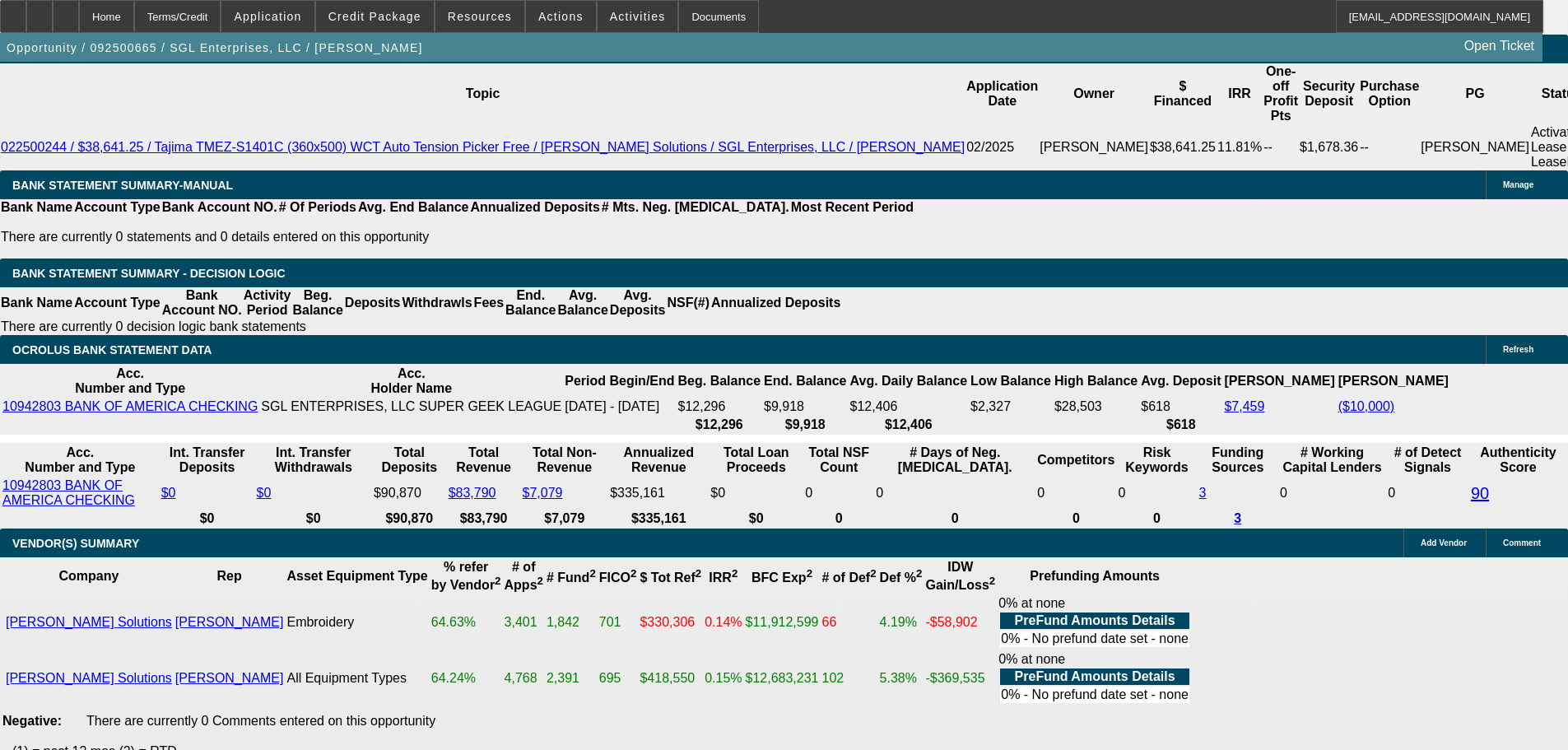
drag, startPoint x: 353, startPoint y: 137, endPoint x: 442, endPoint y: 146, distance: 89.5
type input "UNKNOWN"
type input "11"
type input "$3,157.90"
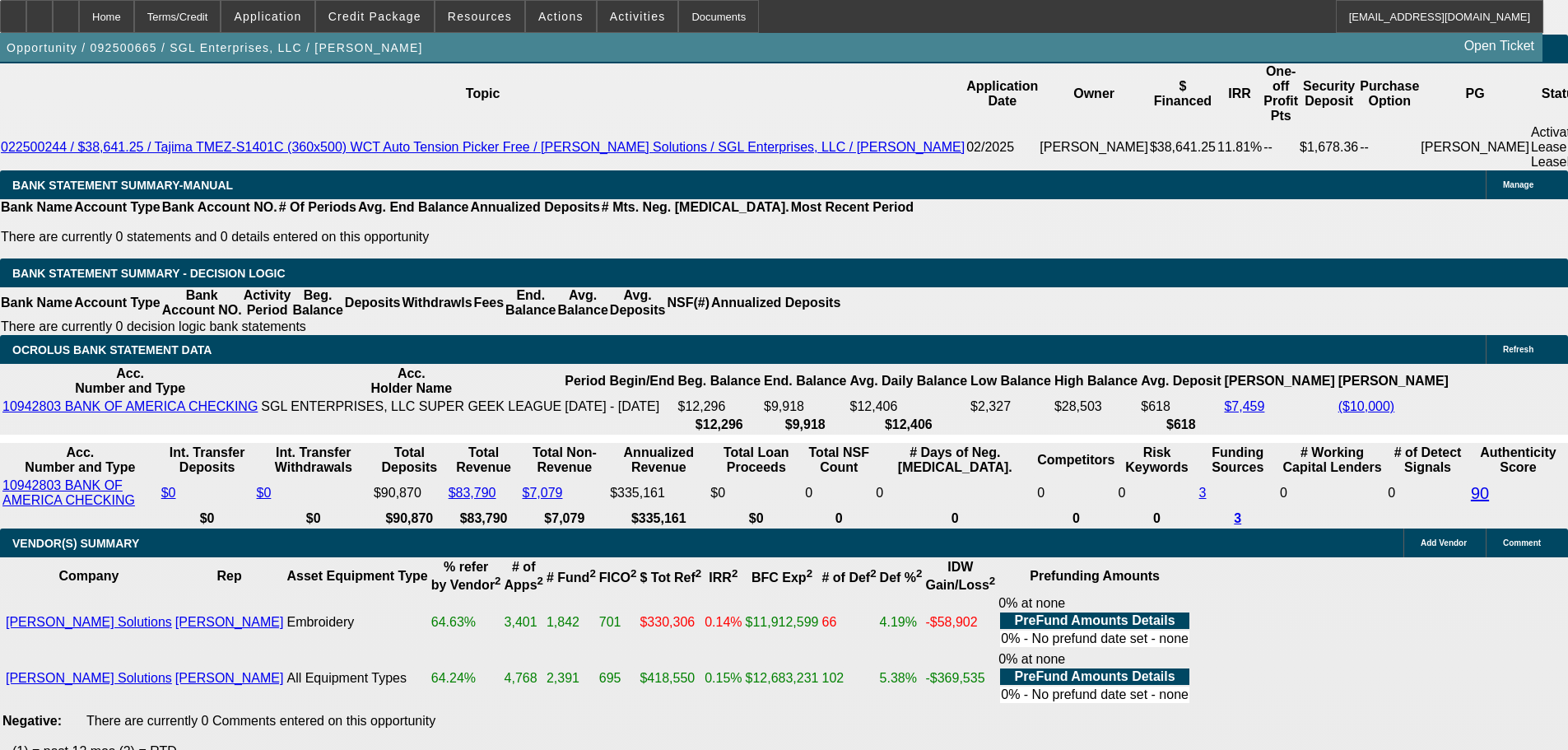
type input "$1,578.95"
type input "11"
type input "0"
type input "$4,016.70"
type input "$2,008.35"
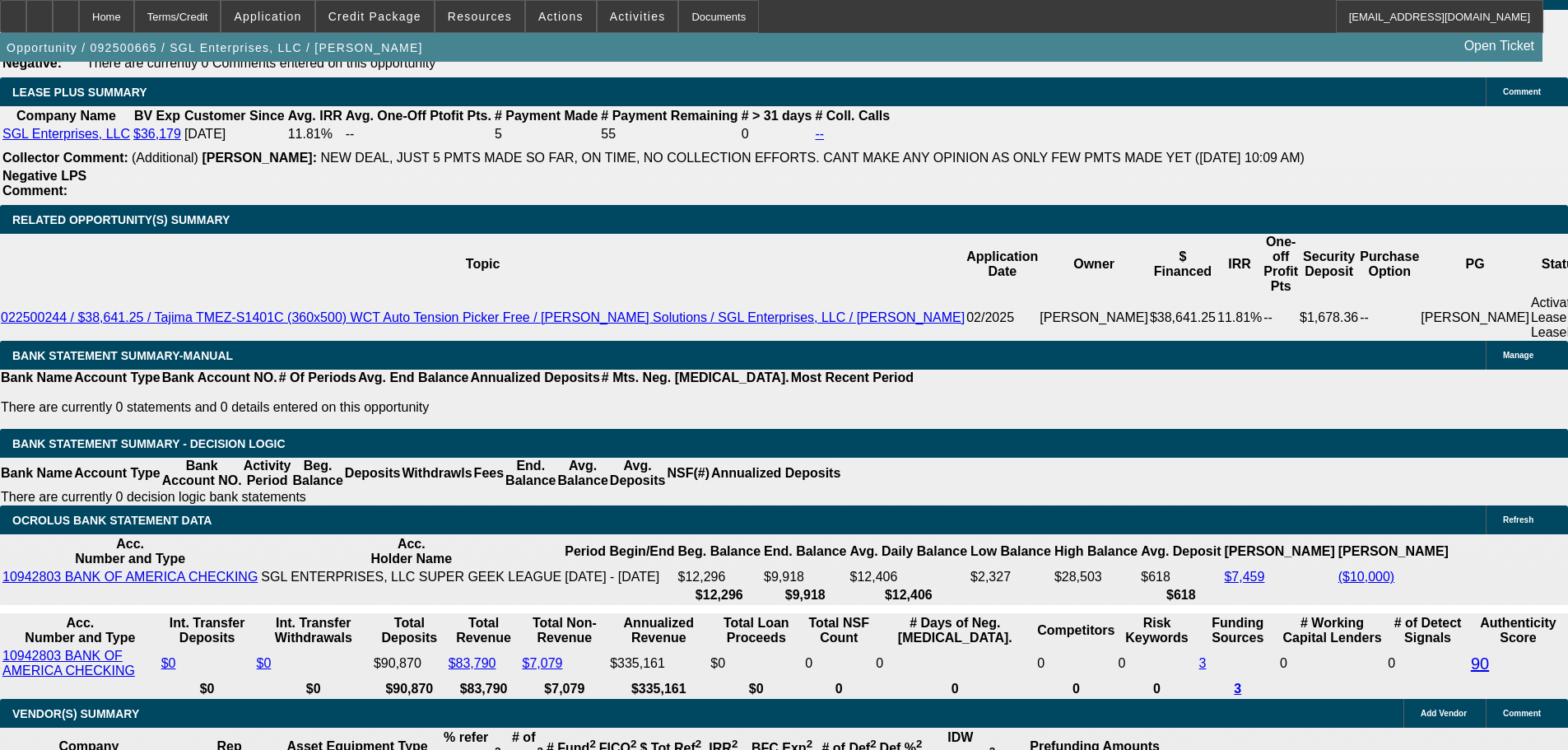
scroll to position [2552, 0]
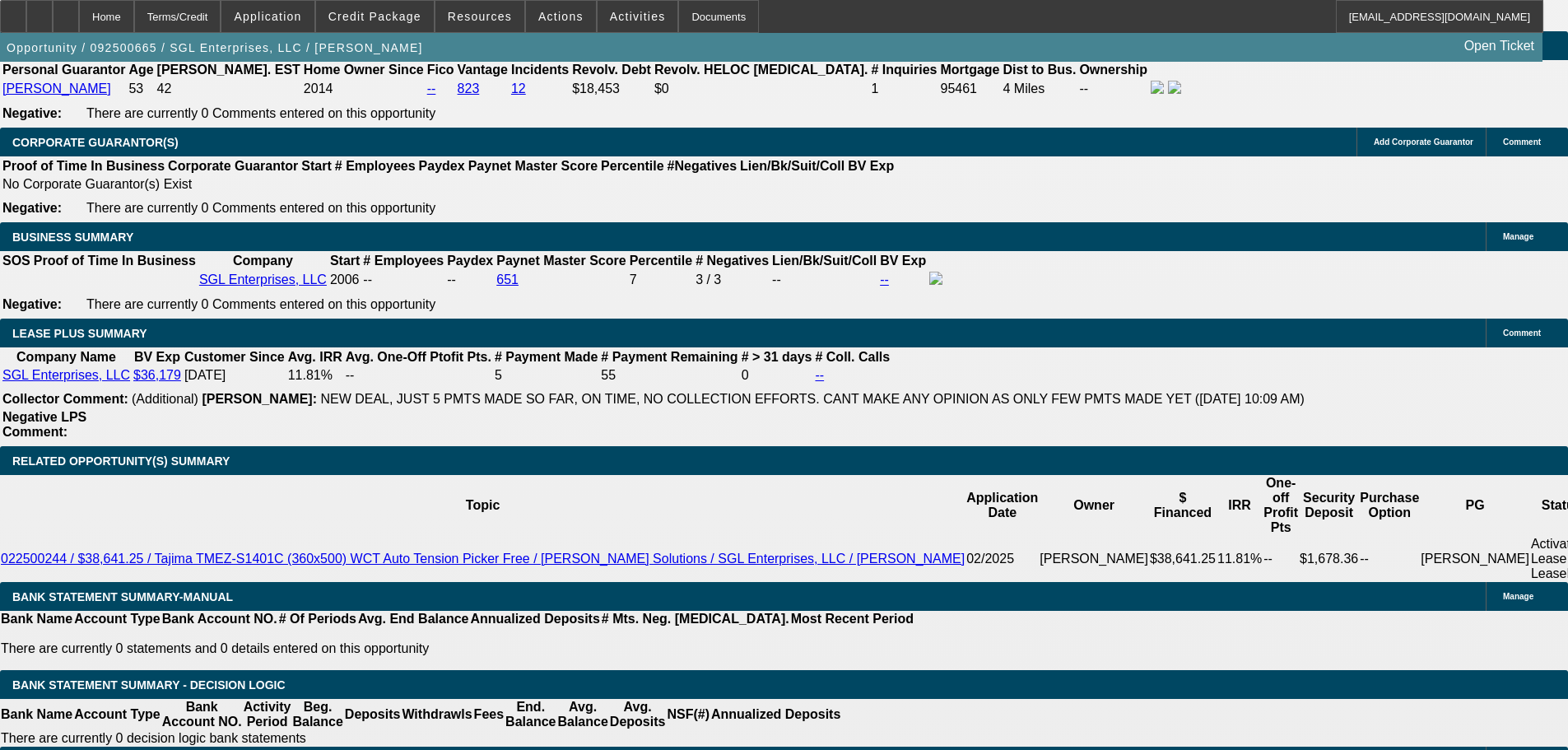
type input "$0.00"
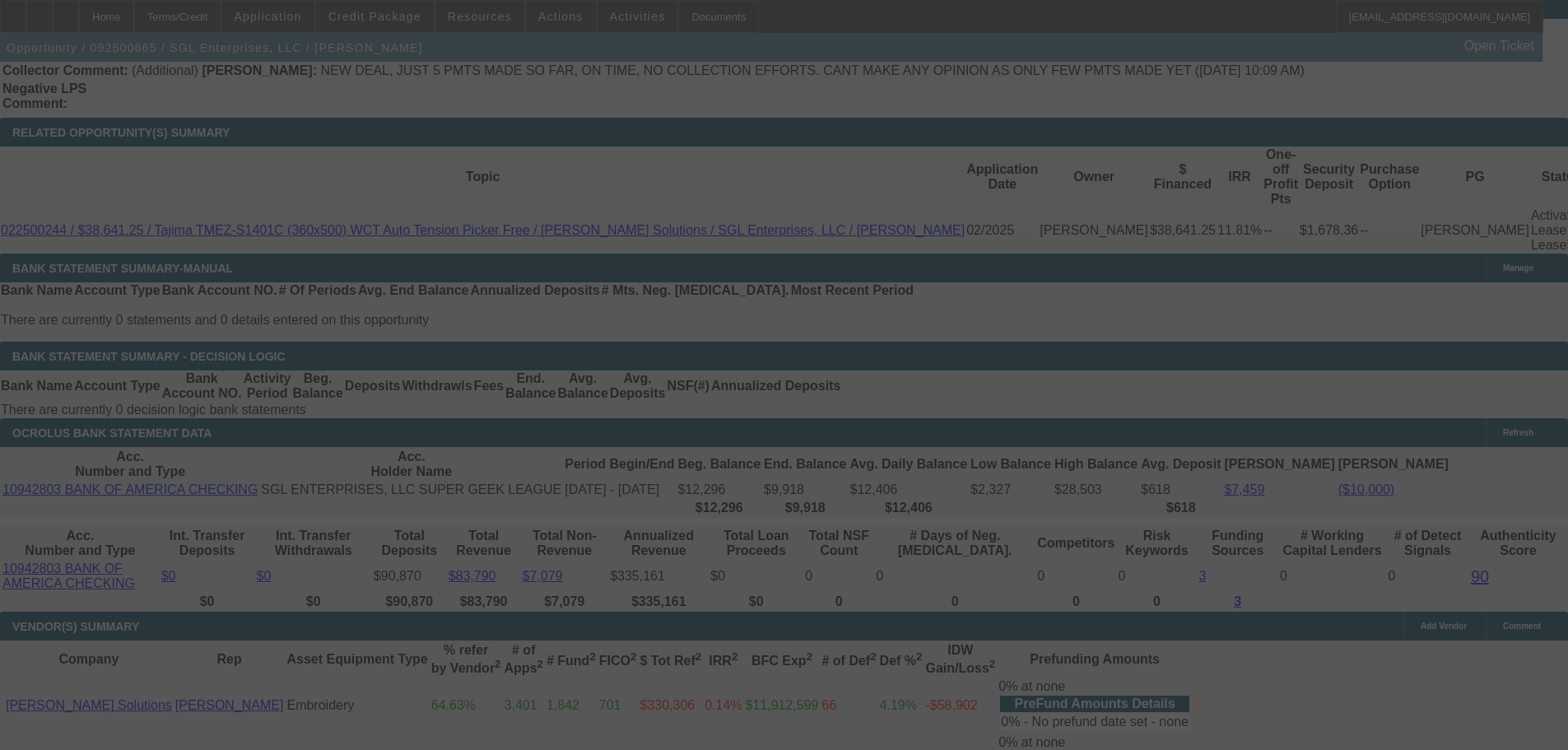
scroll to position [2881, 0]
select select "0"
select select "2"
select select "0"
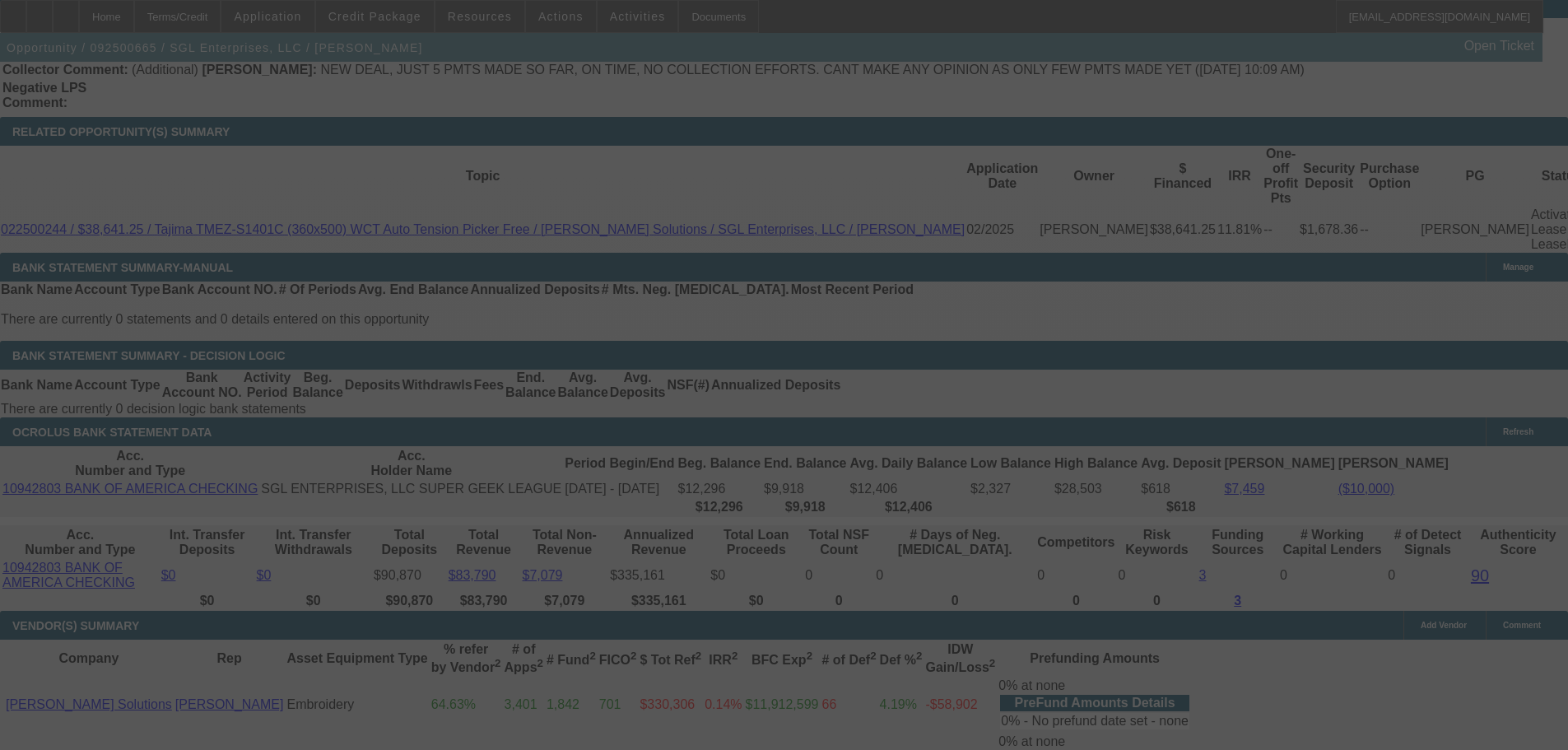
select select "6"
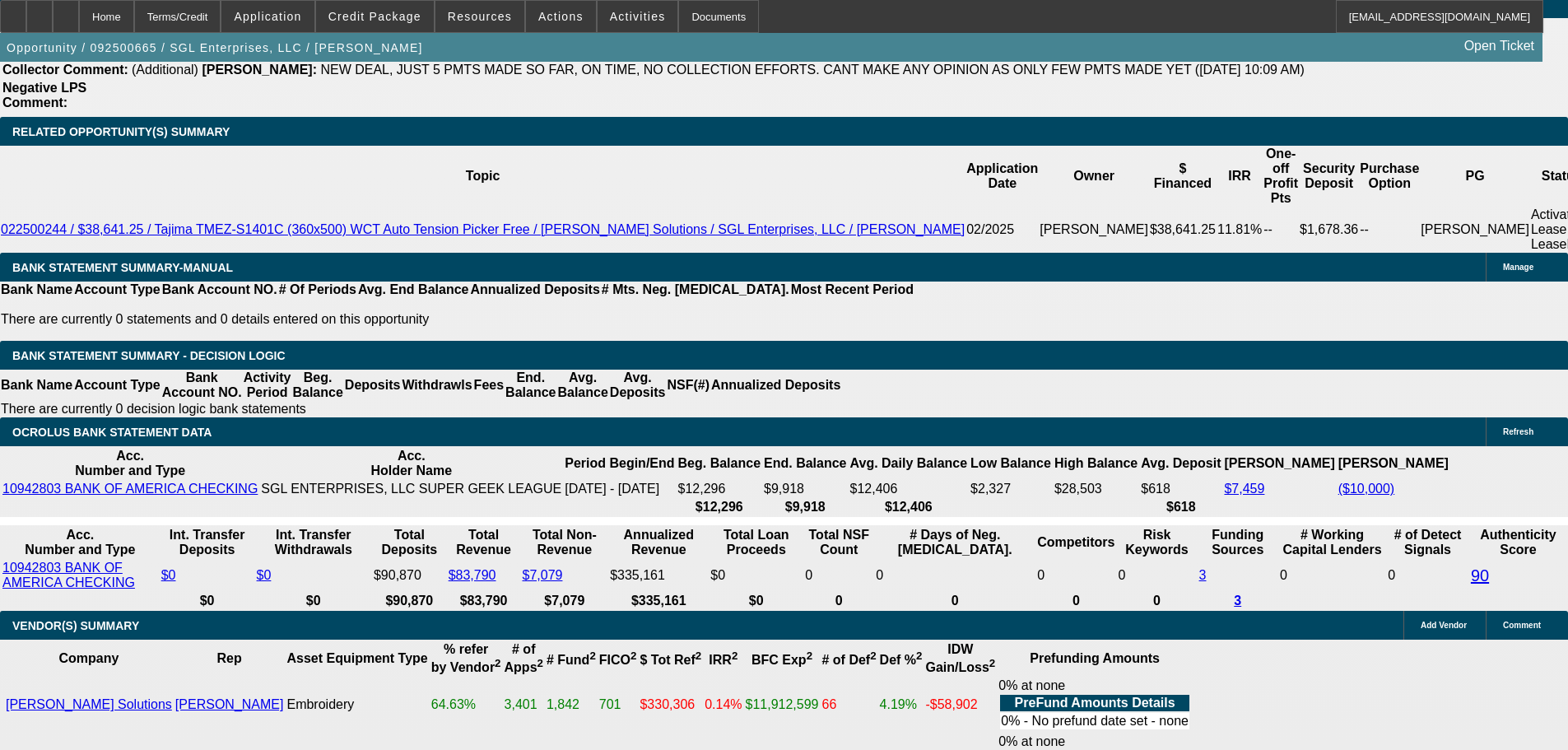
drag, startPoint x: 357, startPoint y: 219, endPoint x: 423, endPoint y: 212, distance: 66.4
type input "1"
type input "UNKNOWN"
type input "11"
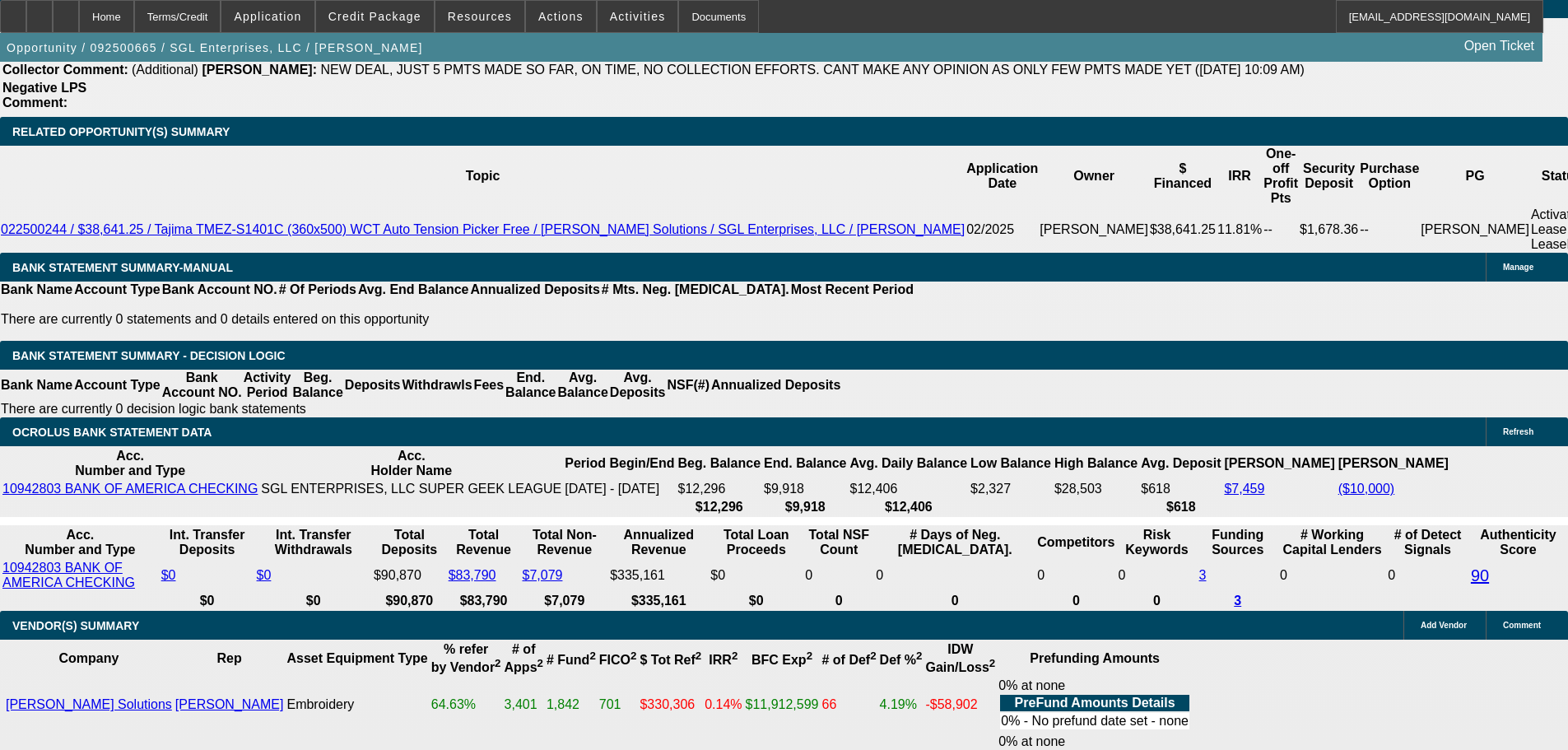
type input "$2,008.35"
type input "$4,016.70"
type input "11.1"
type input "$2,012.96"
type input "$4,025.92"
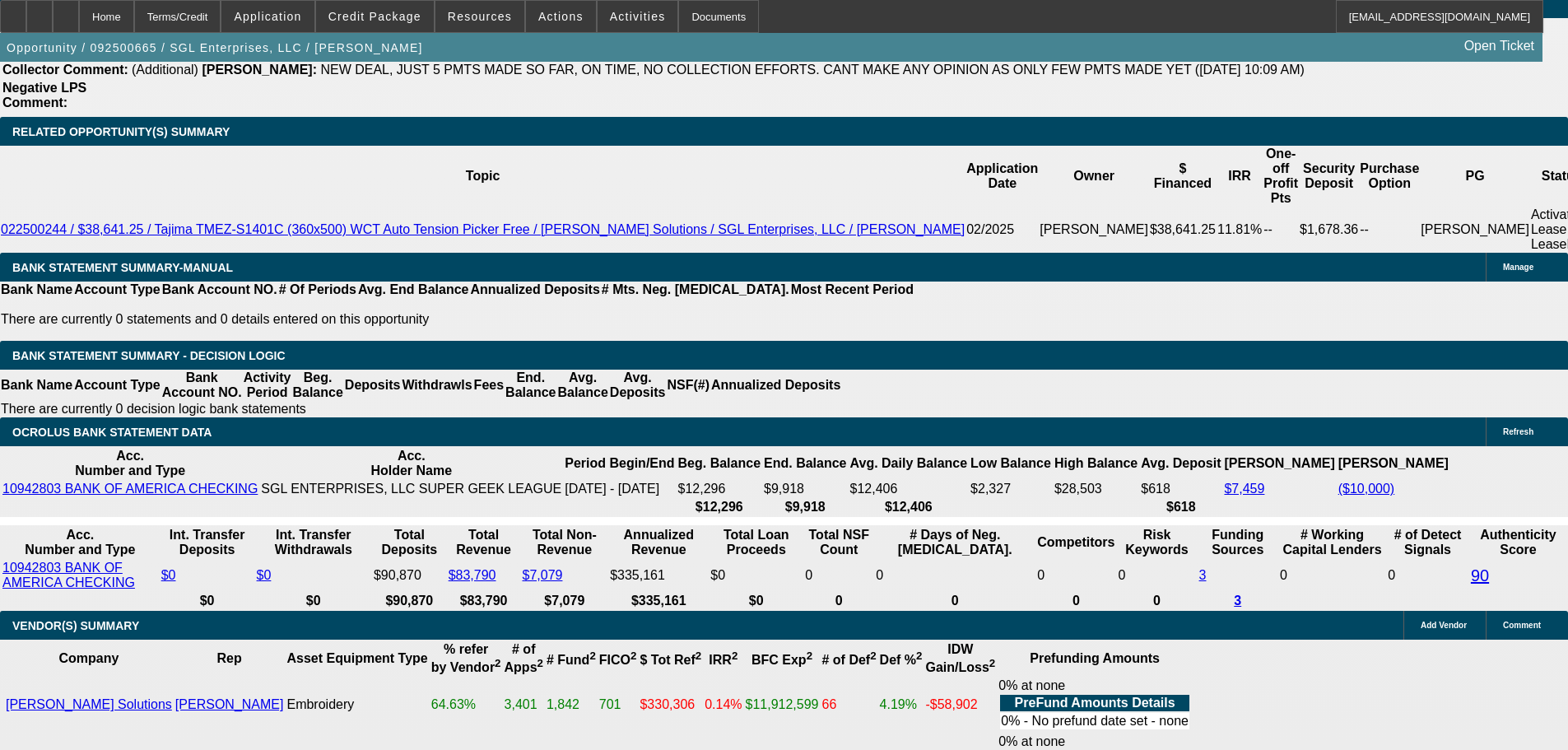
type input "11.1"
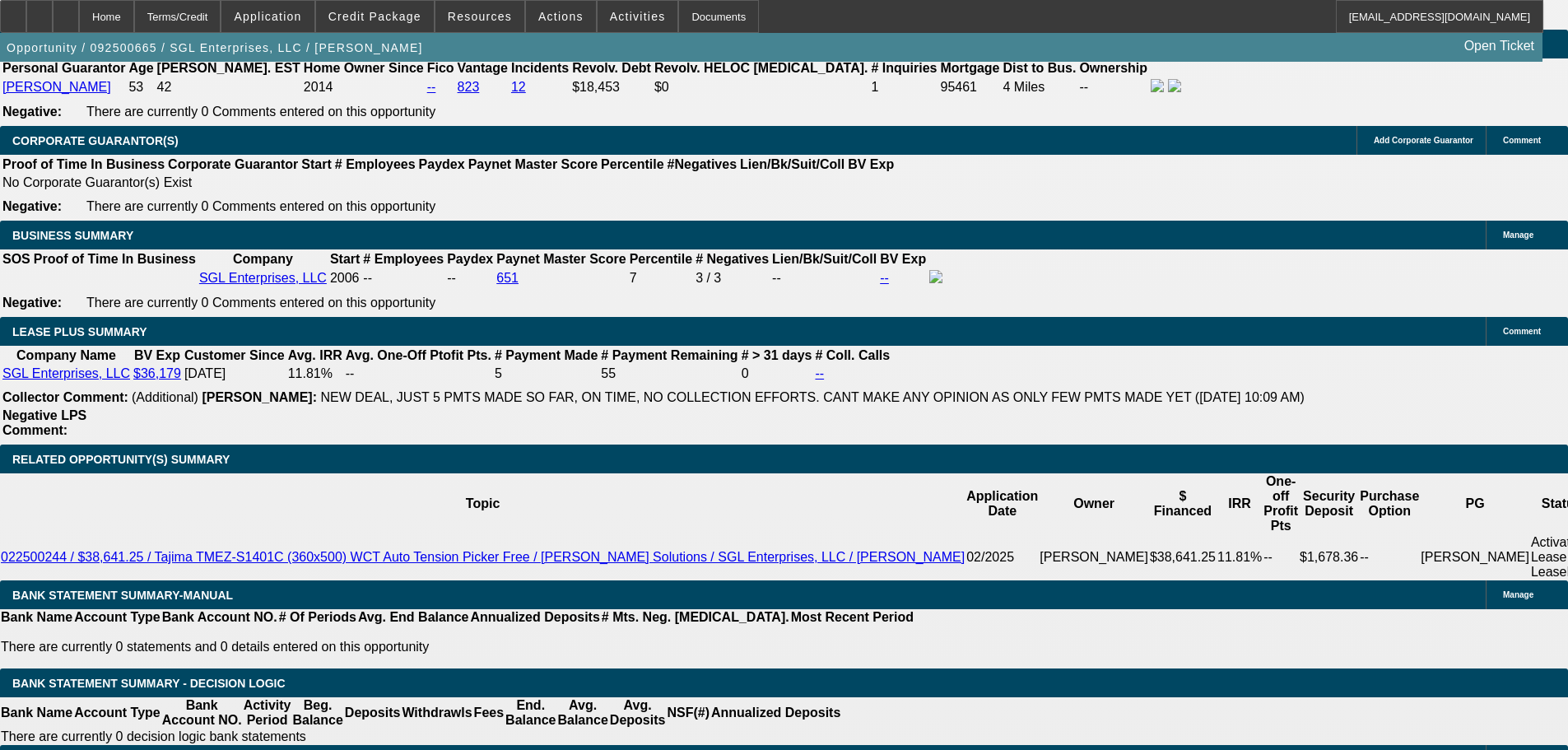
scroll to position [2552, 0]
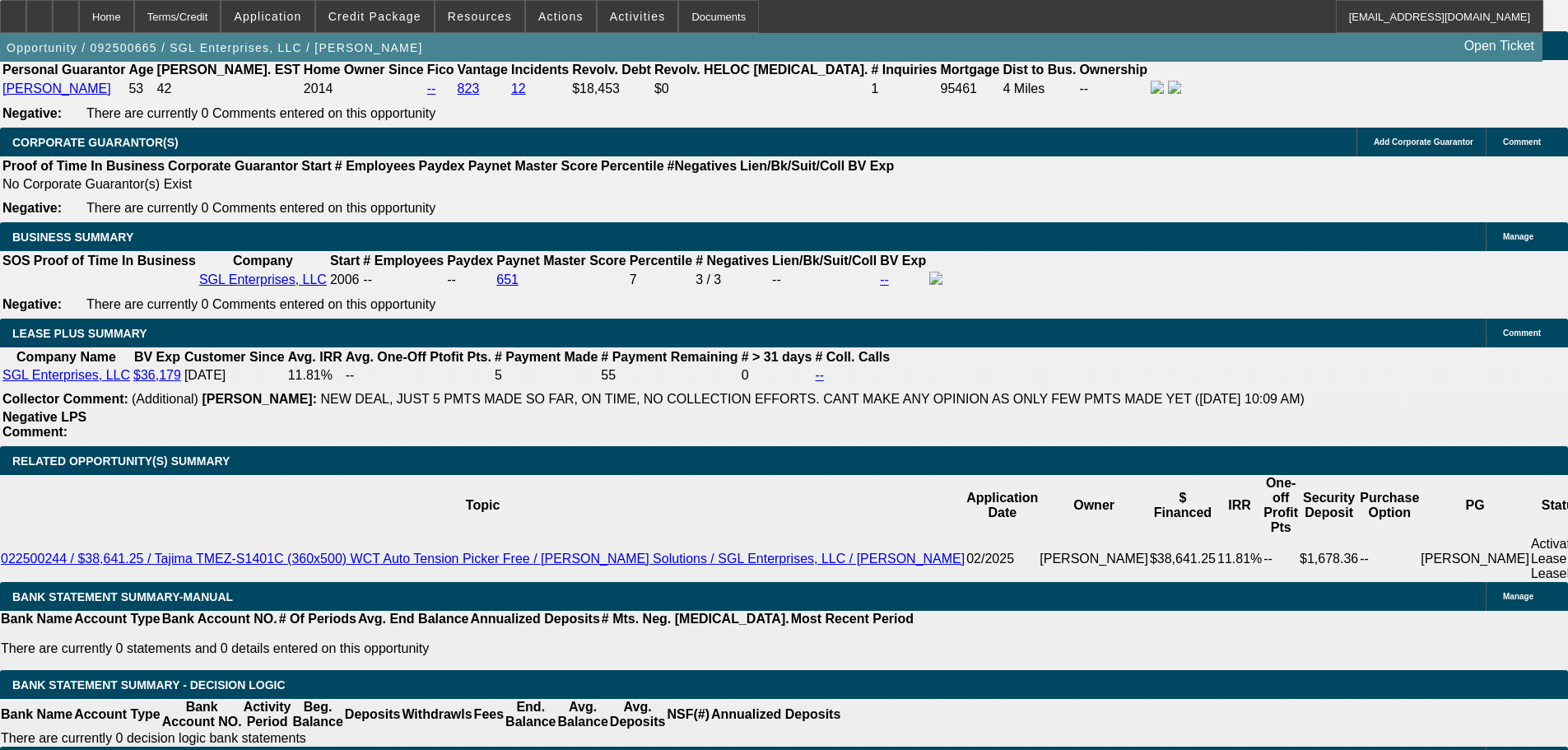
type input "$0.00"
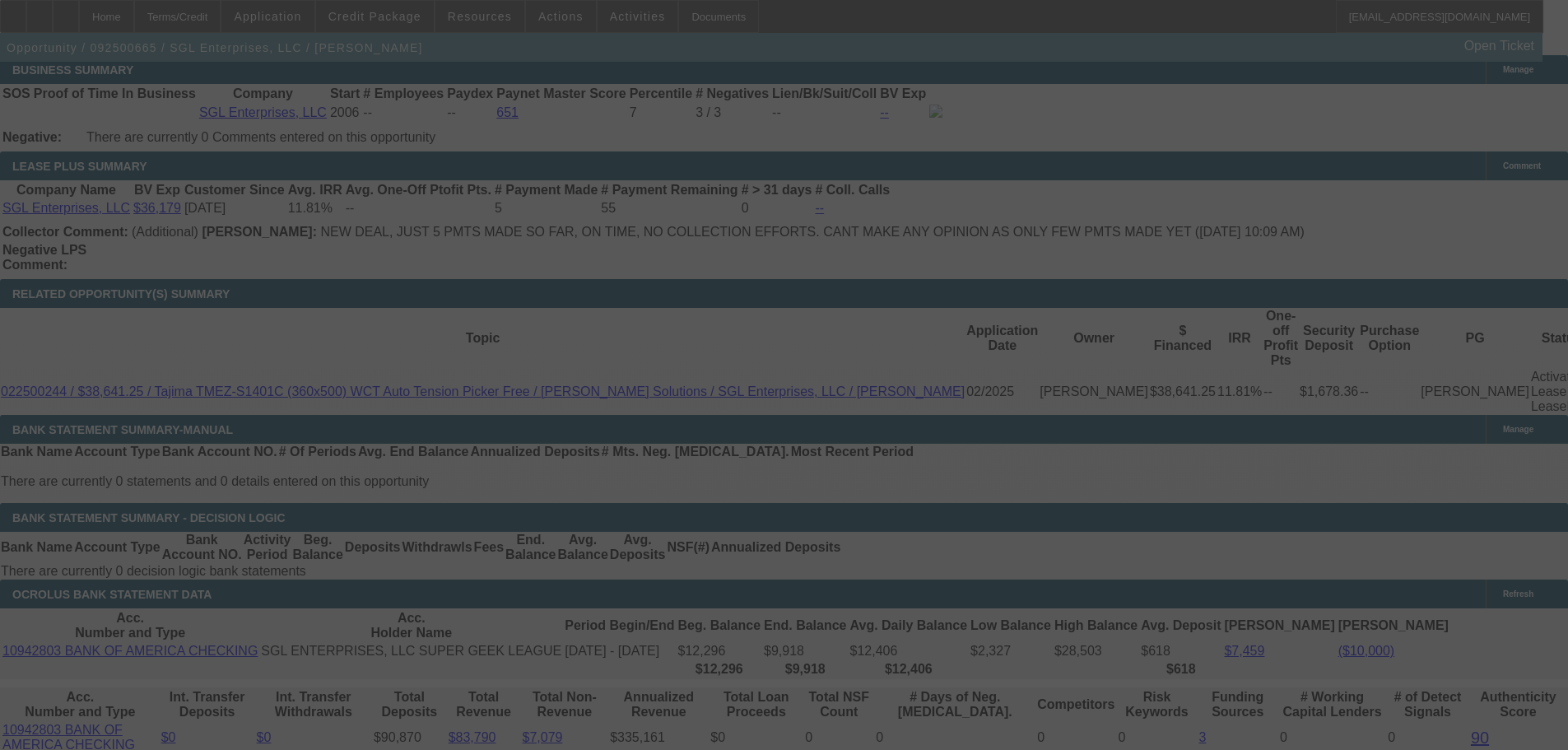
scroll to position [2798, 0]
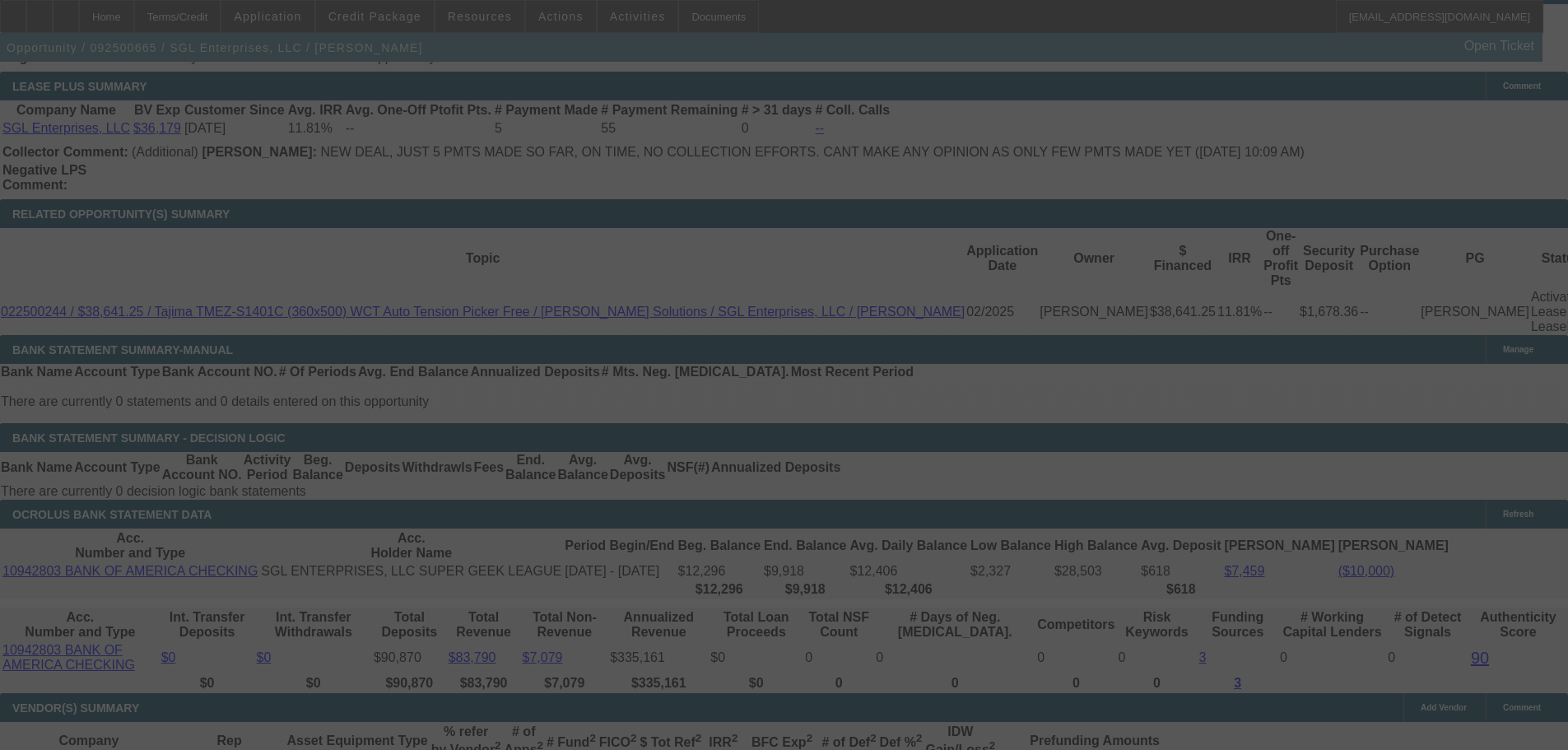
select select "0"
select select "2"
select select "0"
select select "6"
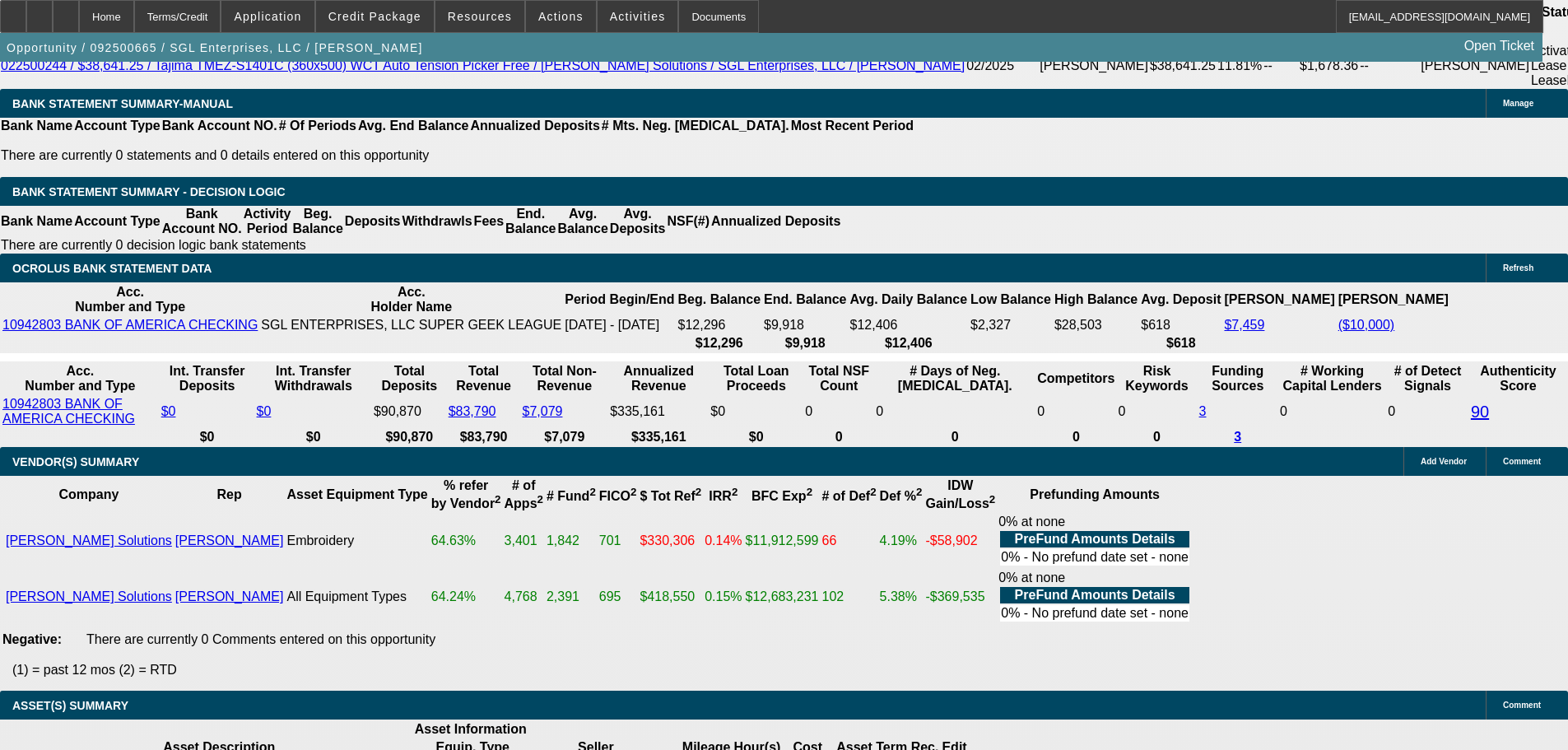
scroll to position [3045, 0]
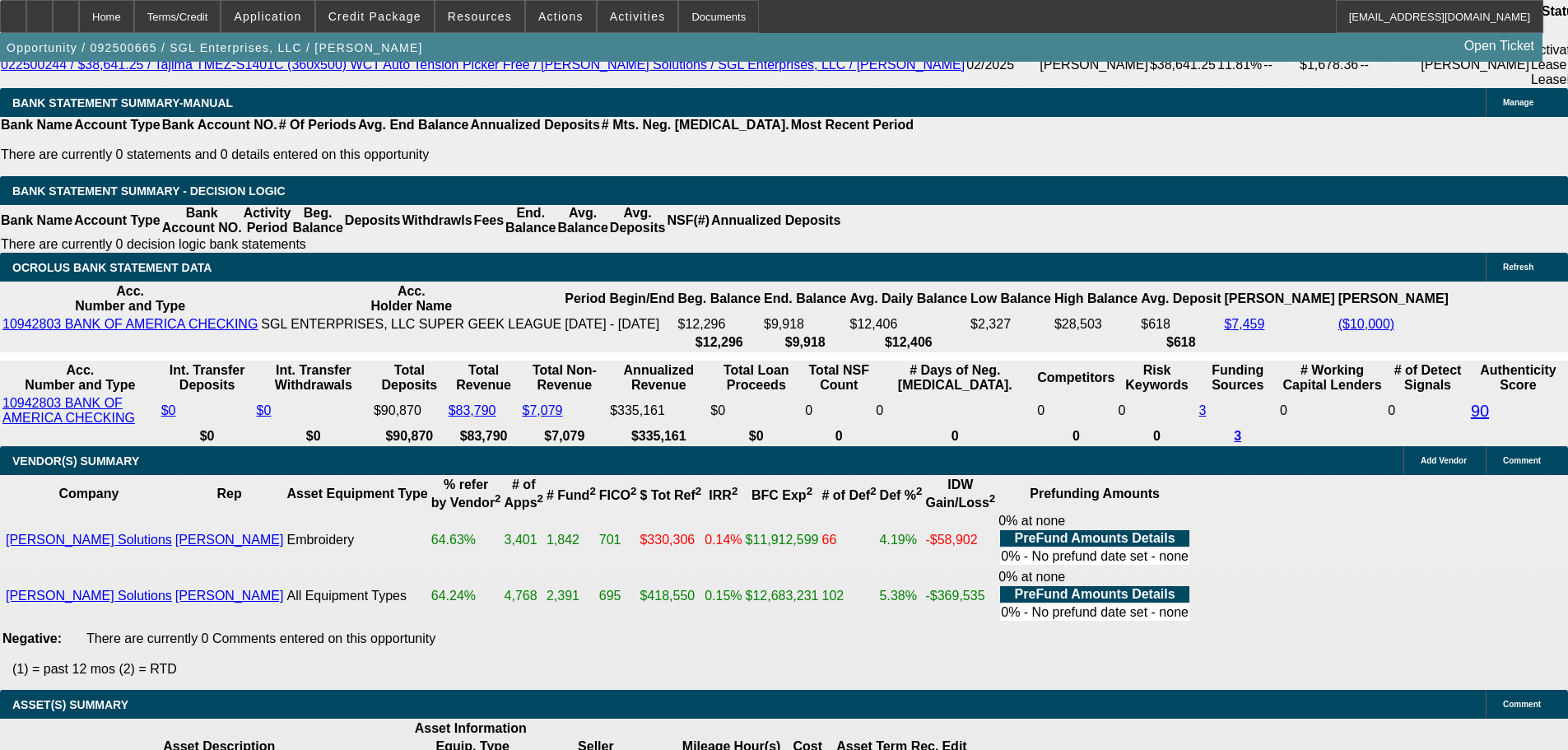
select select "3"
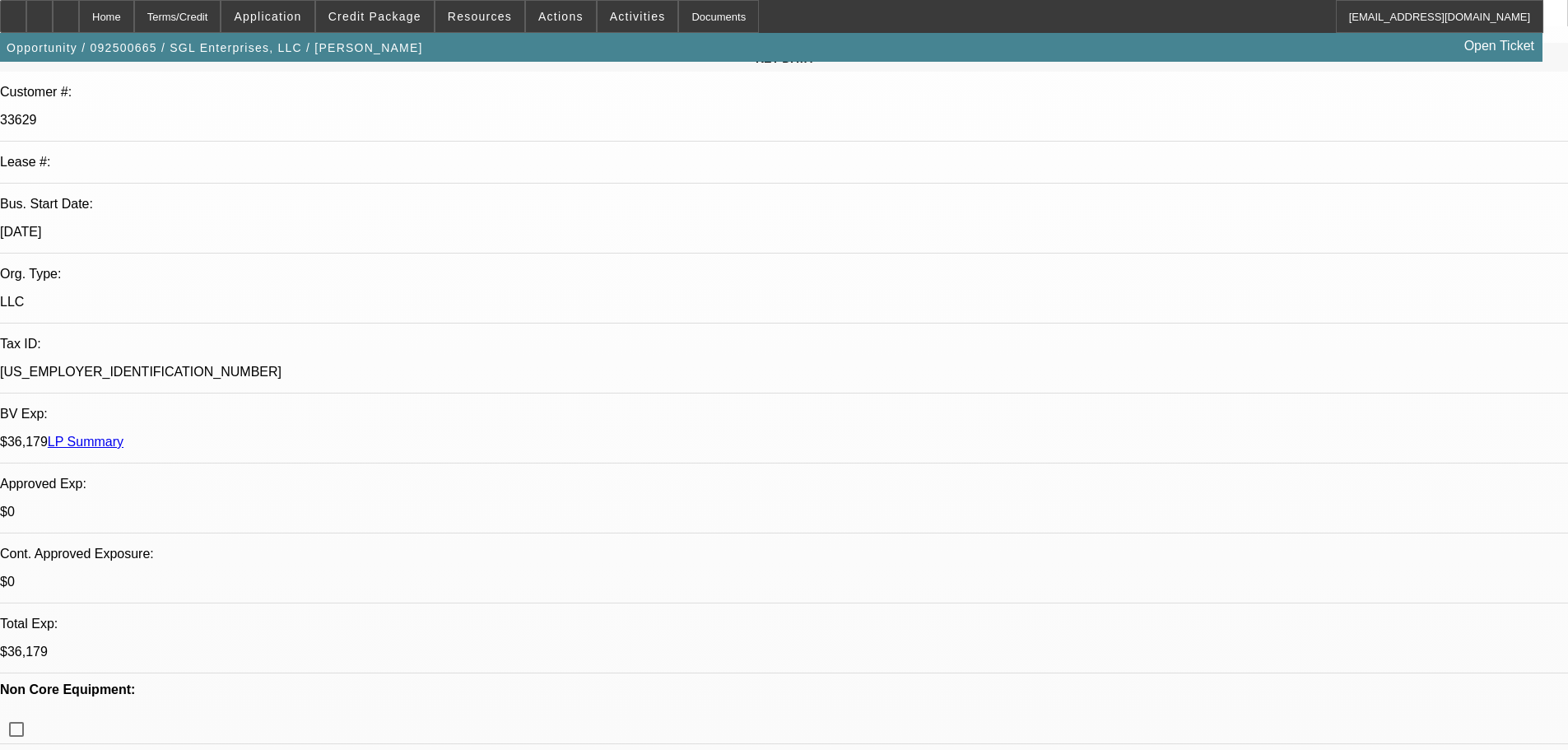
scroll to position [247, 0]
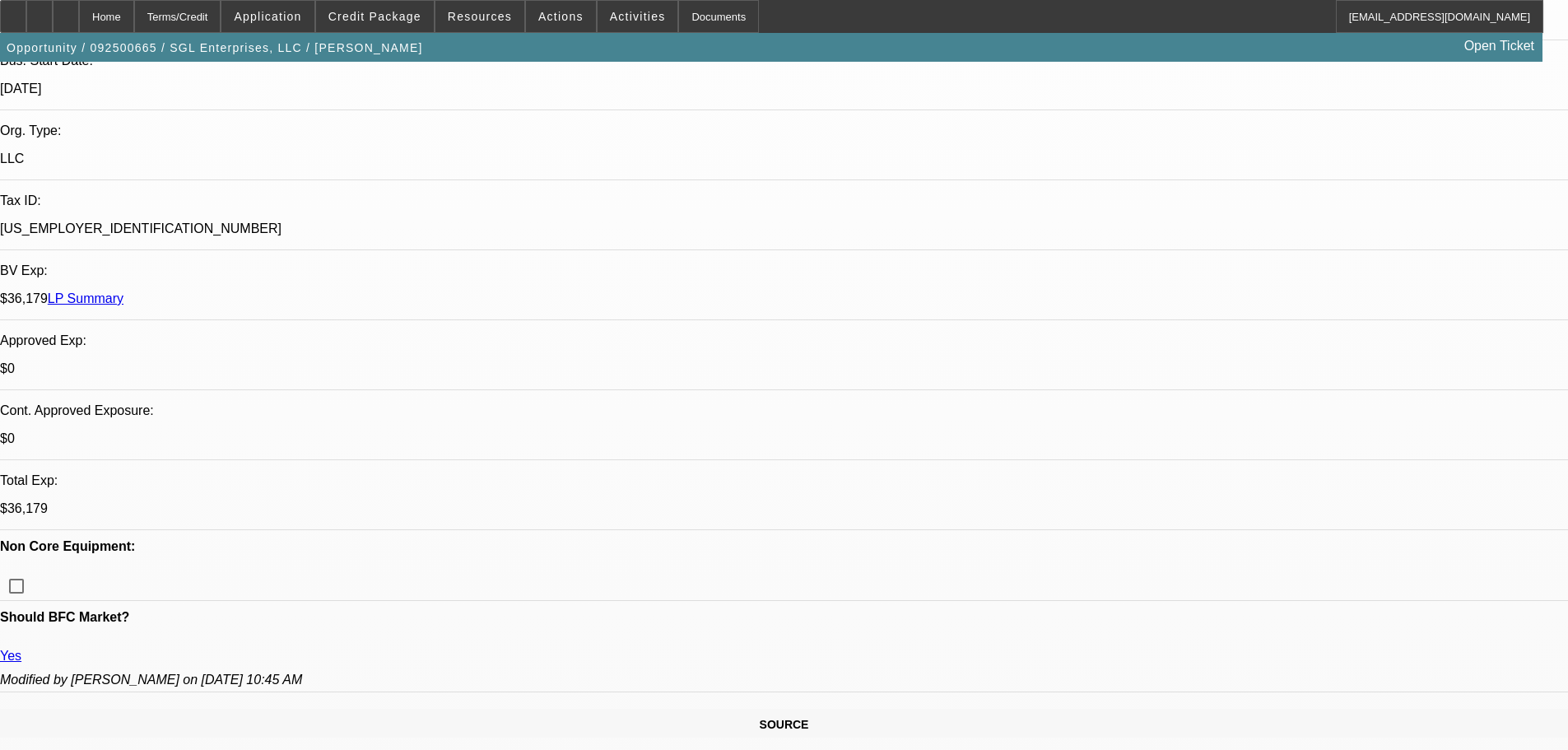
scroll to position [412, 0]
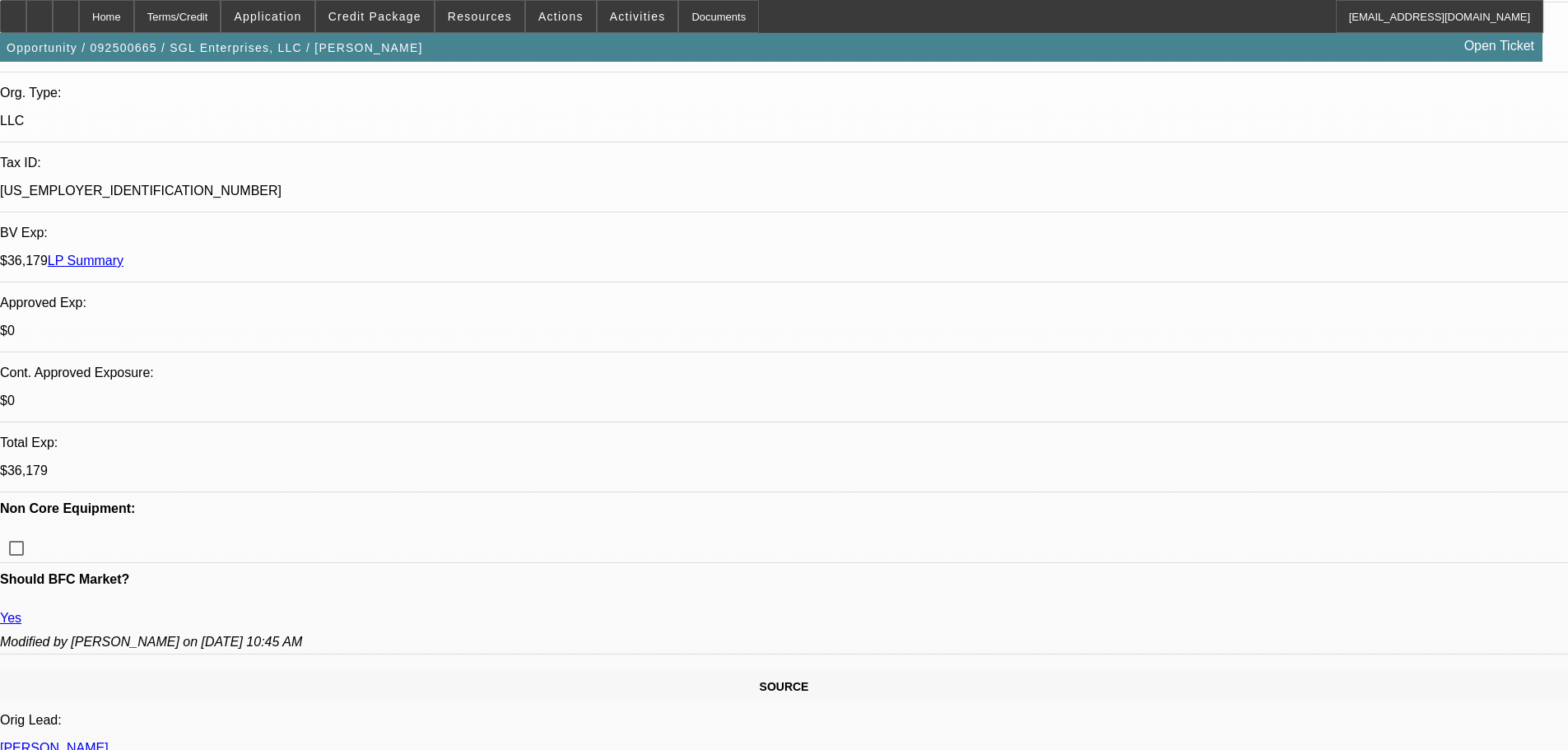
type textarea "DECENT TIB, OWNS HOME, 90 DAY NO PMTS, HIGH EXPOSURE AS ONLY 5 PMTS INTO 01 DEA…"
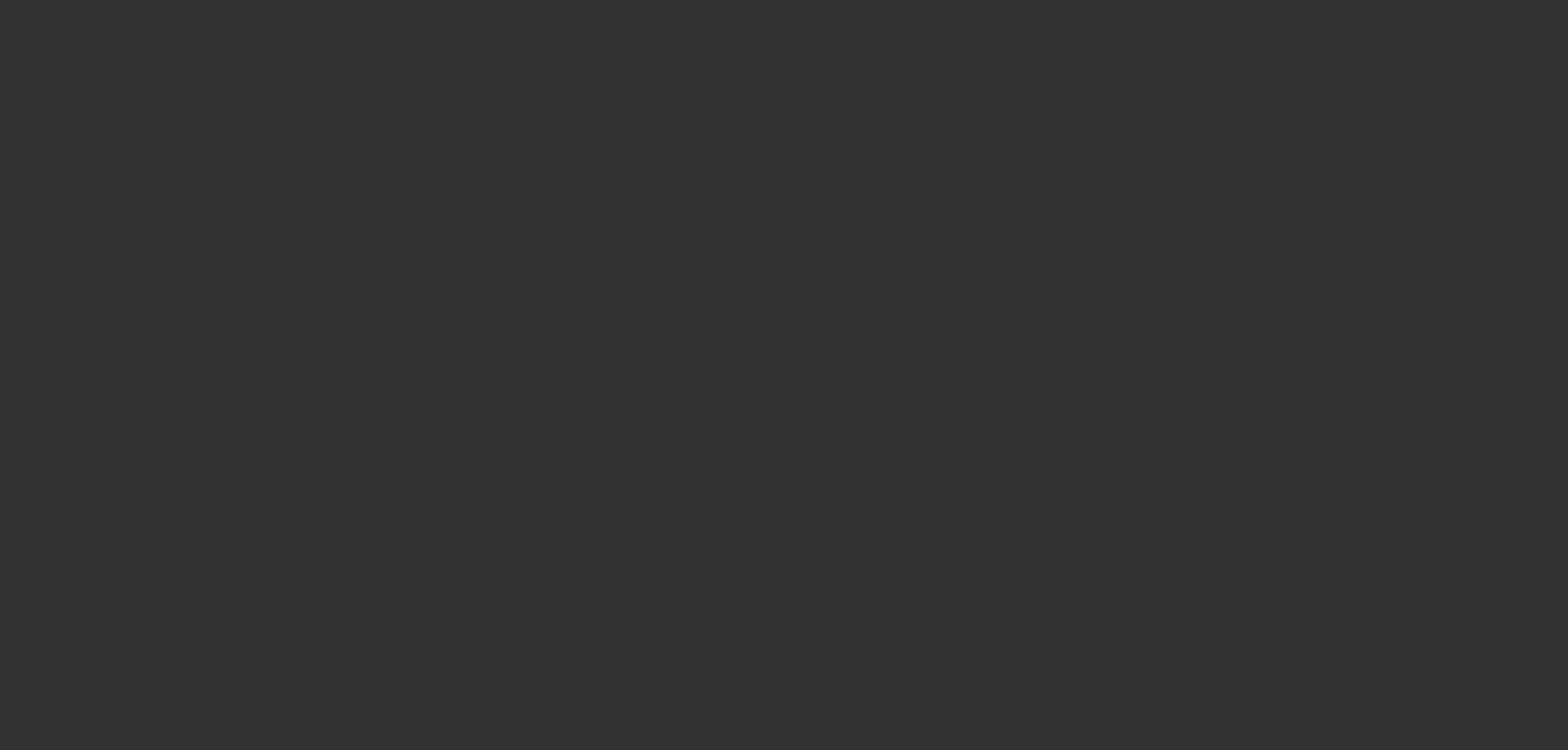
scroll to position [0, 0]
select select "0"
select select "2"
select select "0"
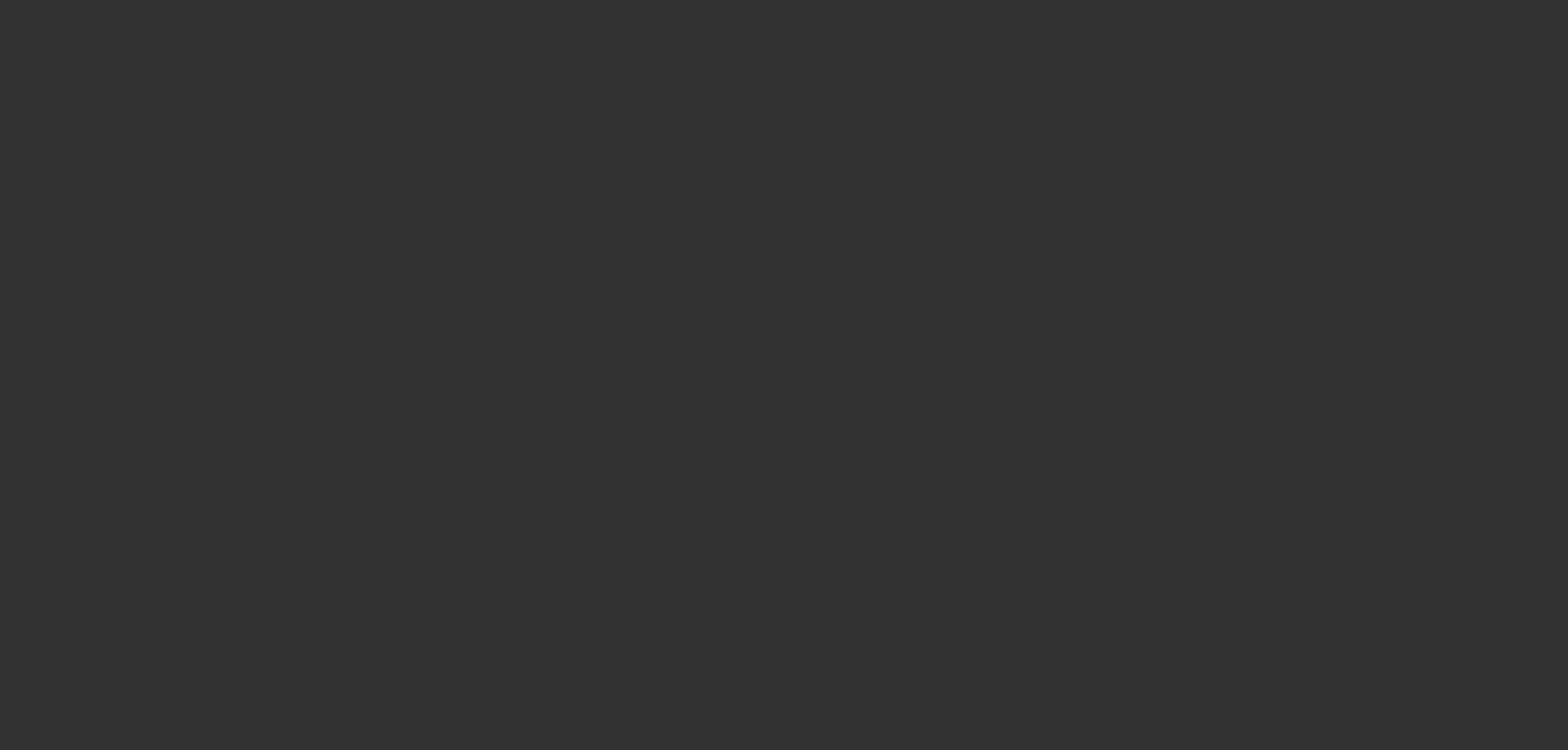
select select "6"
select select "0"
select select "2"
select select "0"
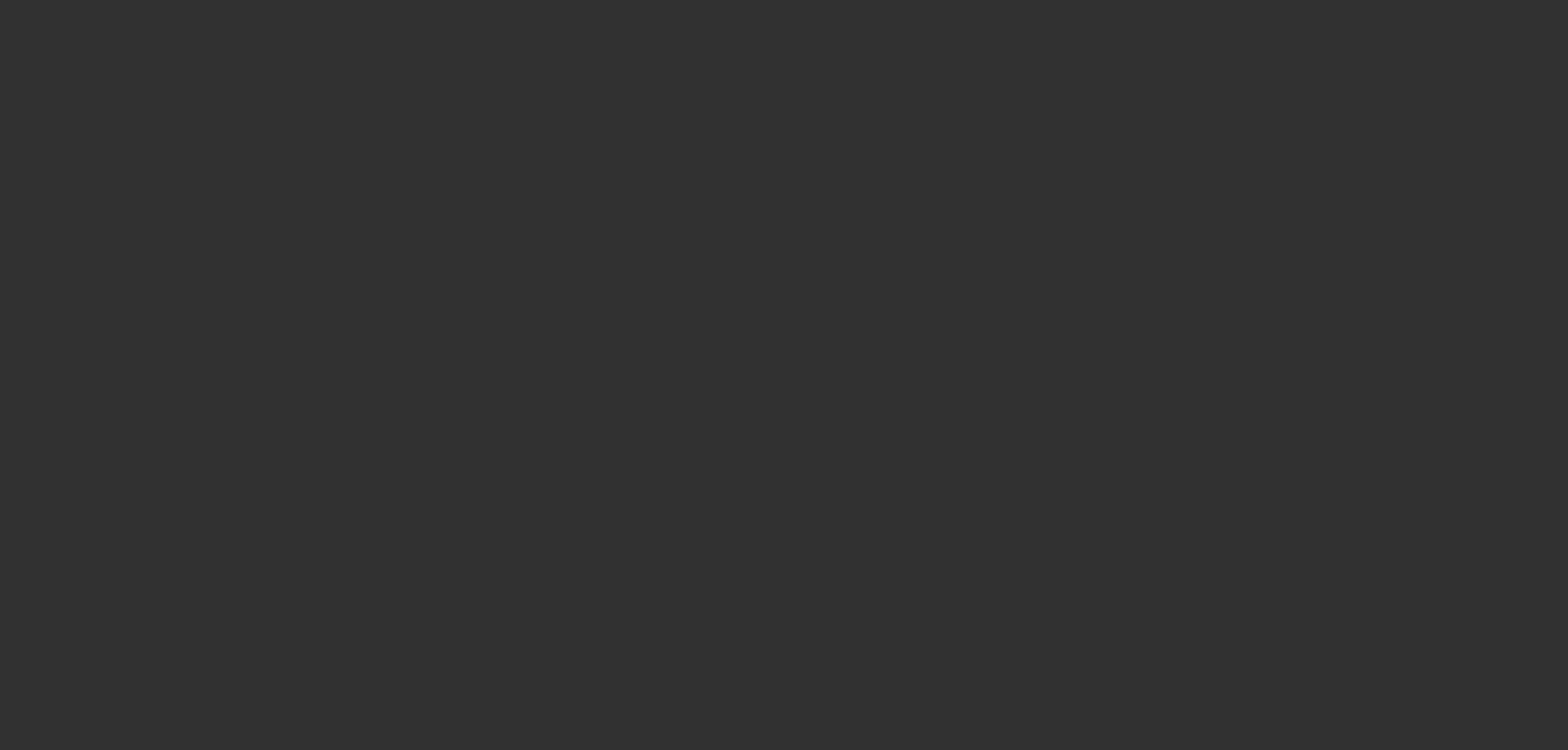
select select "6"
select select "0"
select select "2"
select select "0"
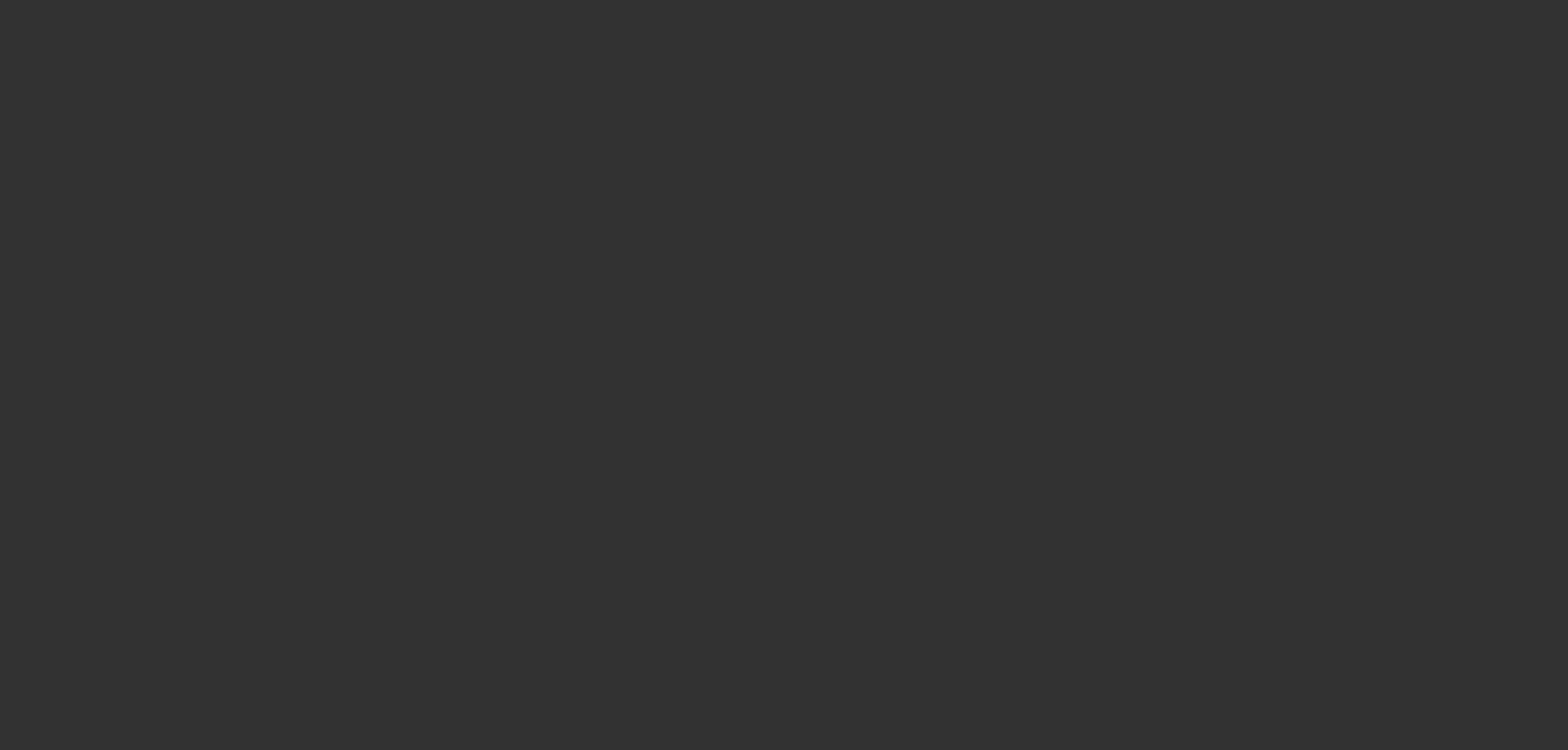
select select "6"
select select "0"
select select "2"
select select "0"
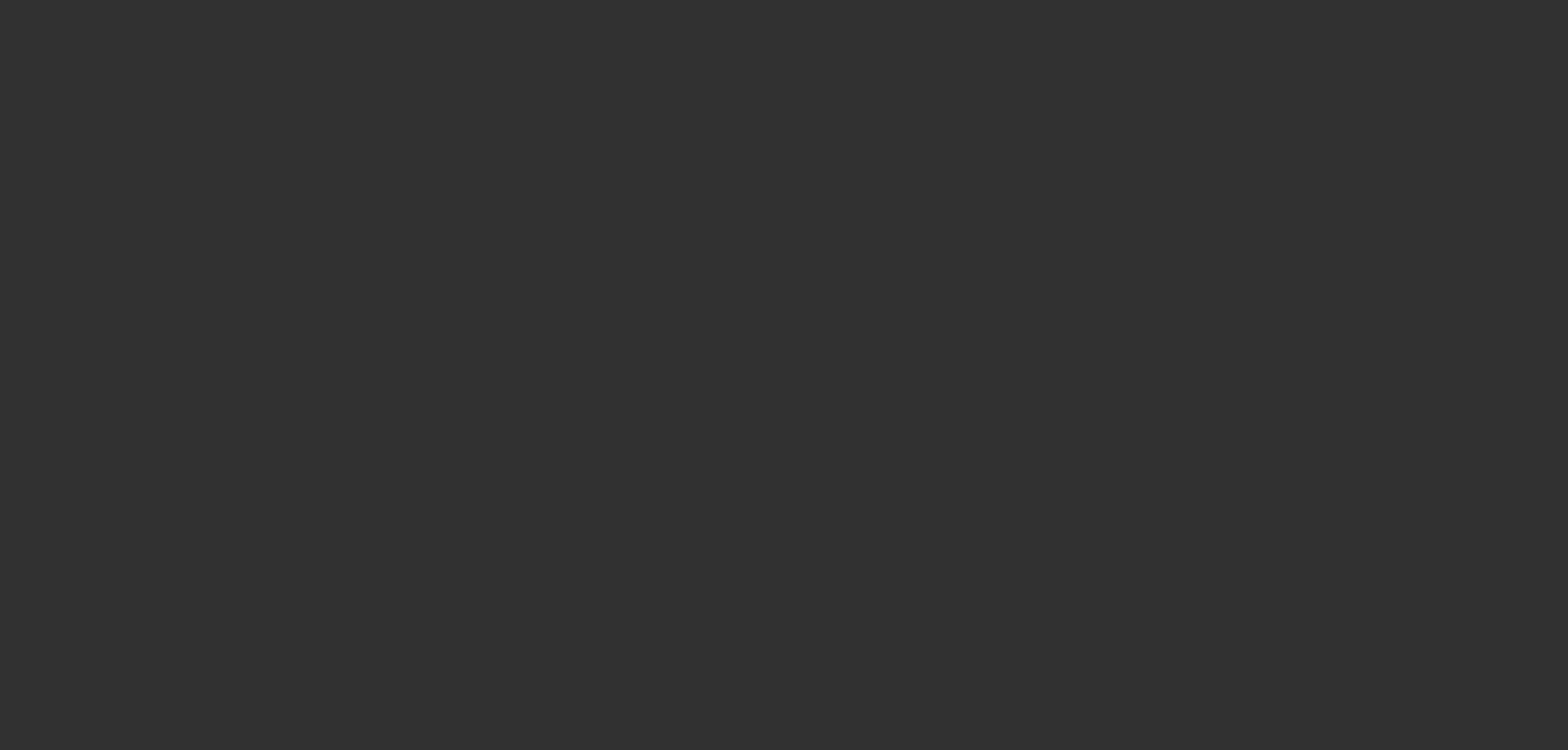
select select "6"
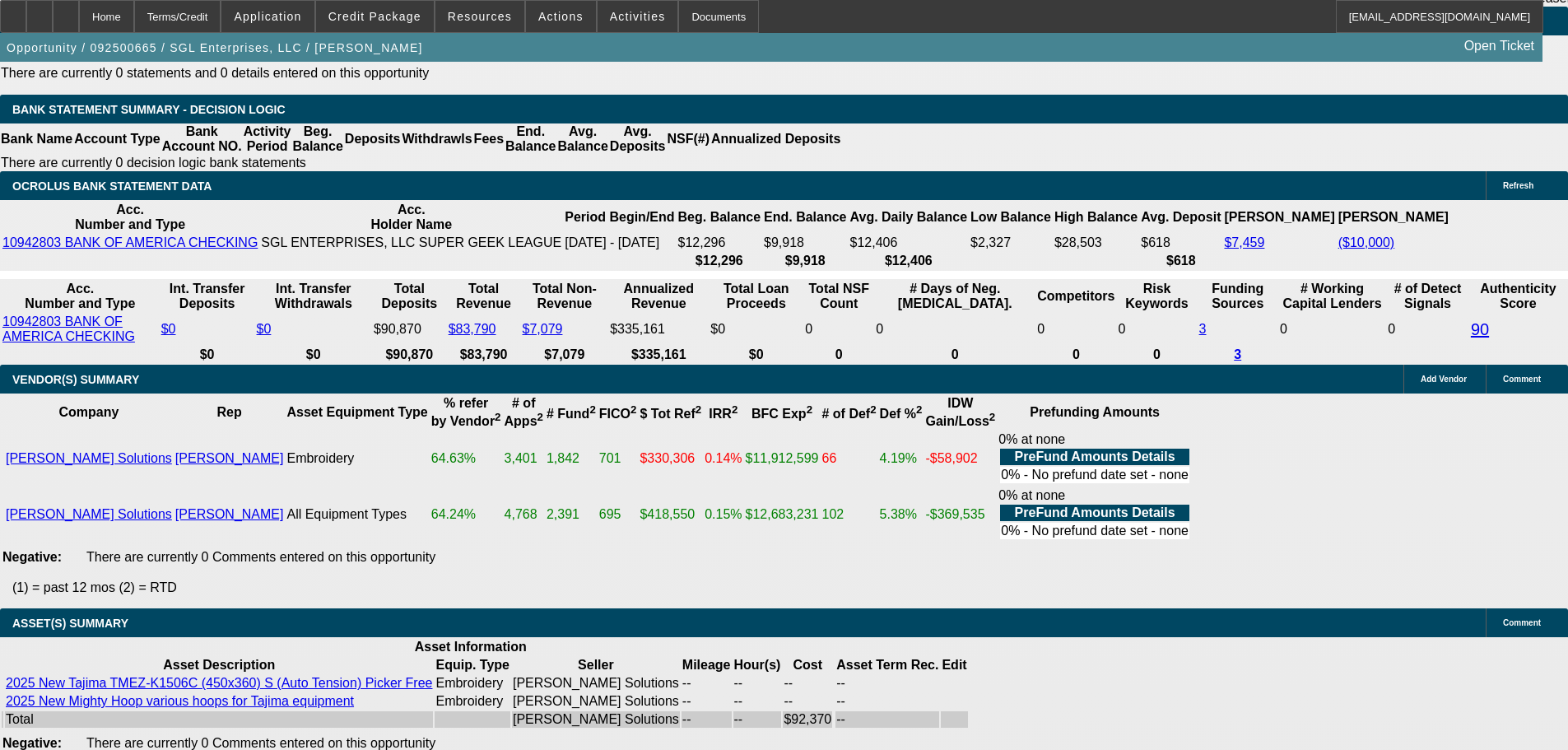
scroll to position [3128, 0]
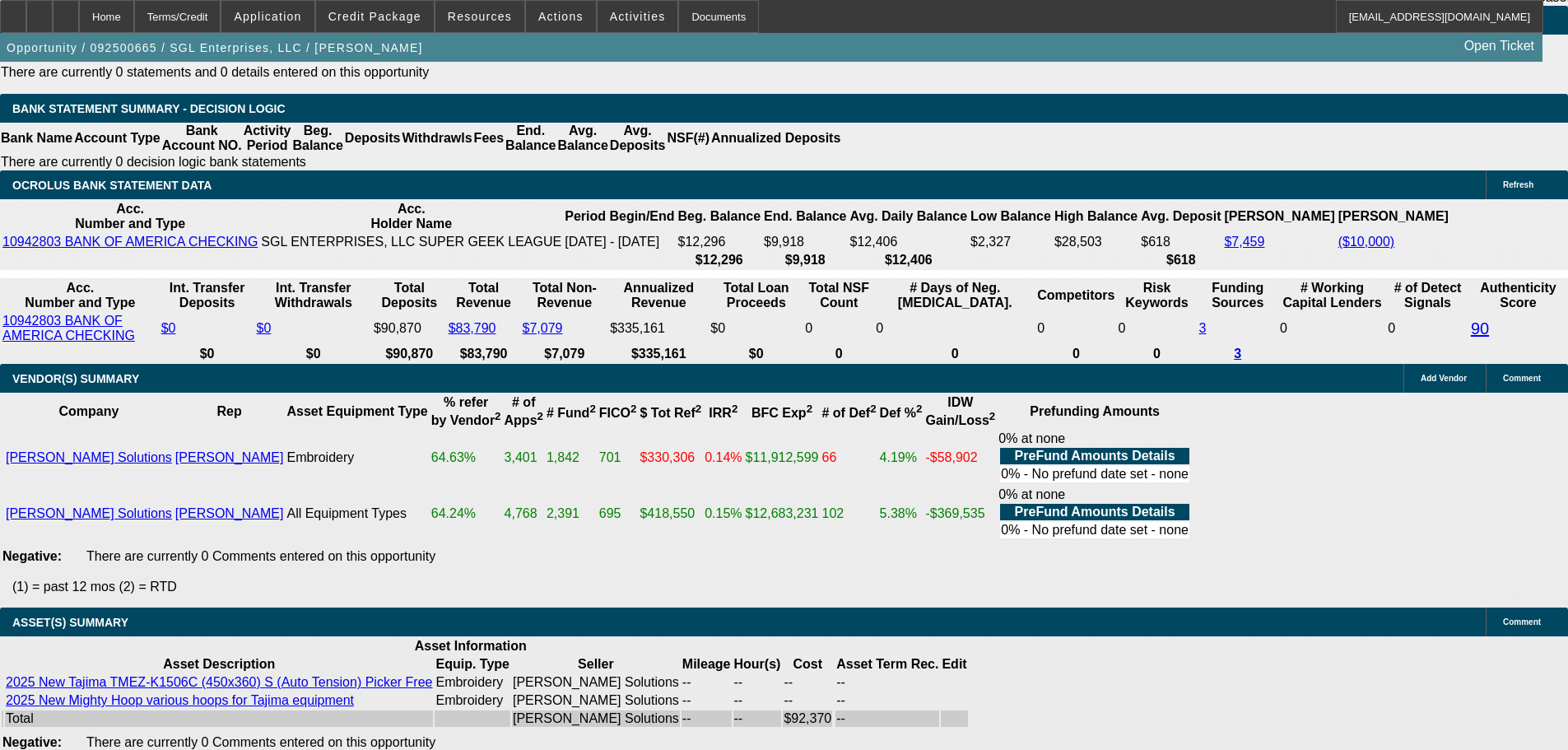
select select "3"
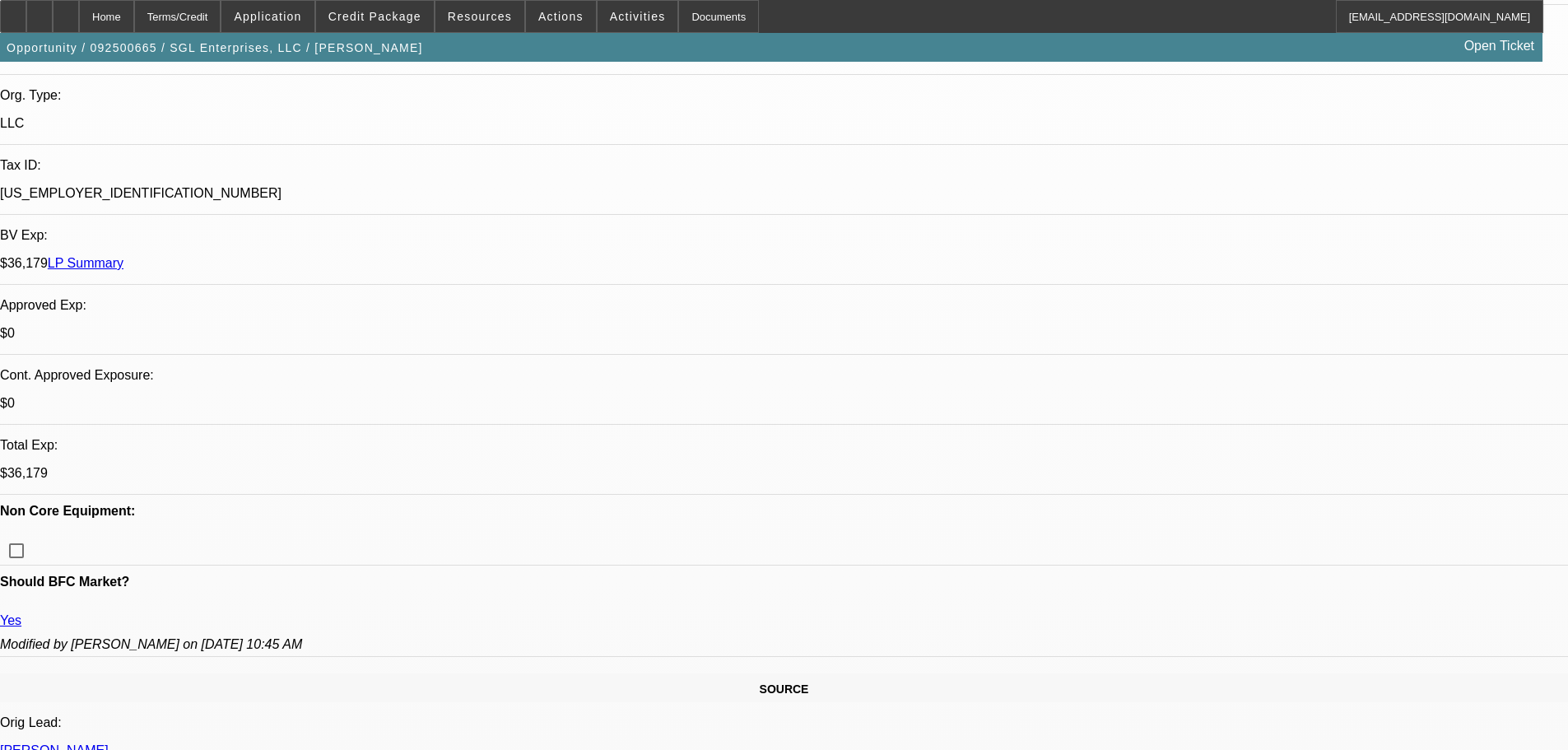
scroll to position [412, 0]
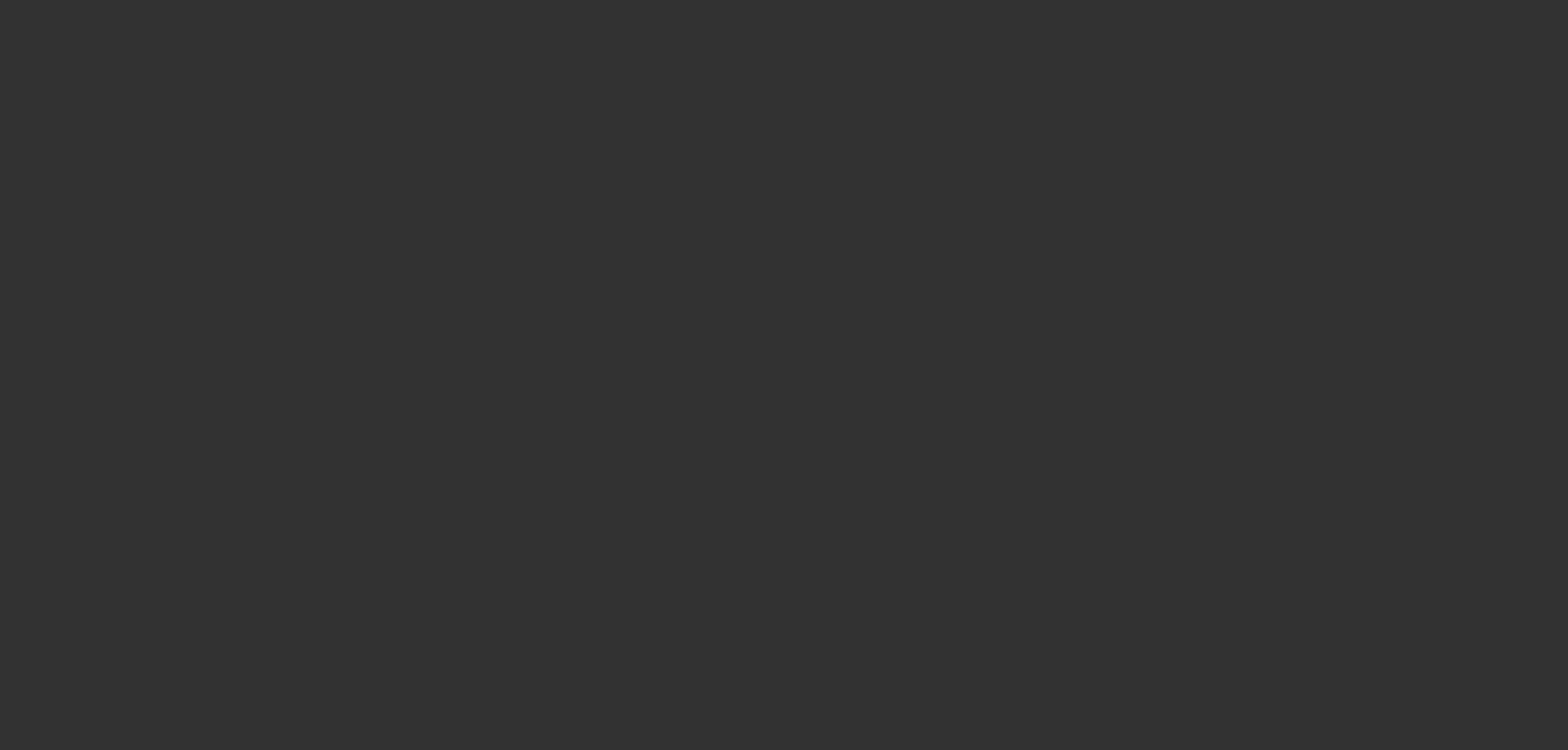
scroll to position [0, 0]
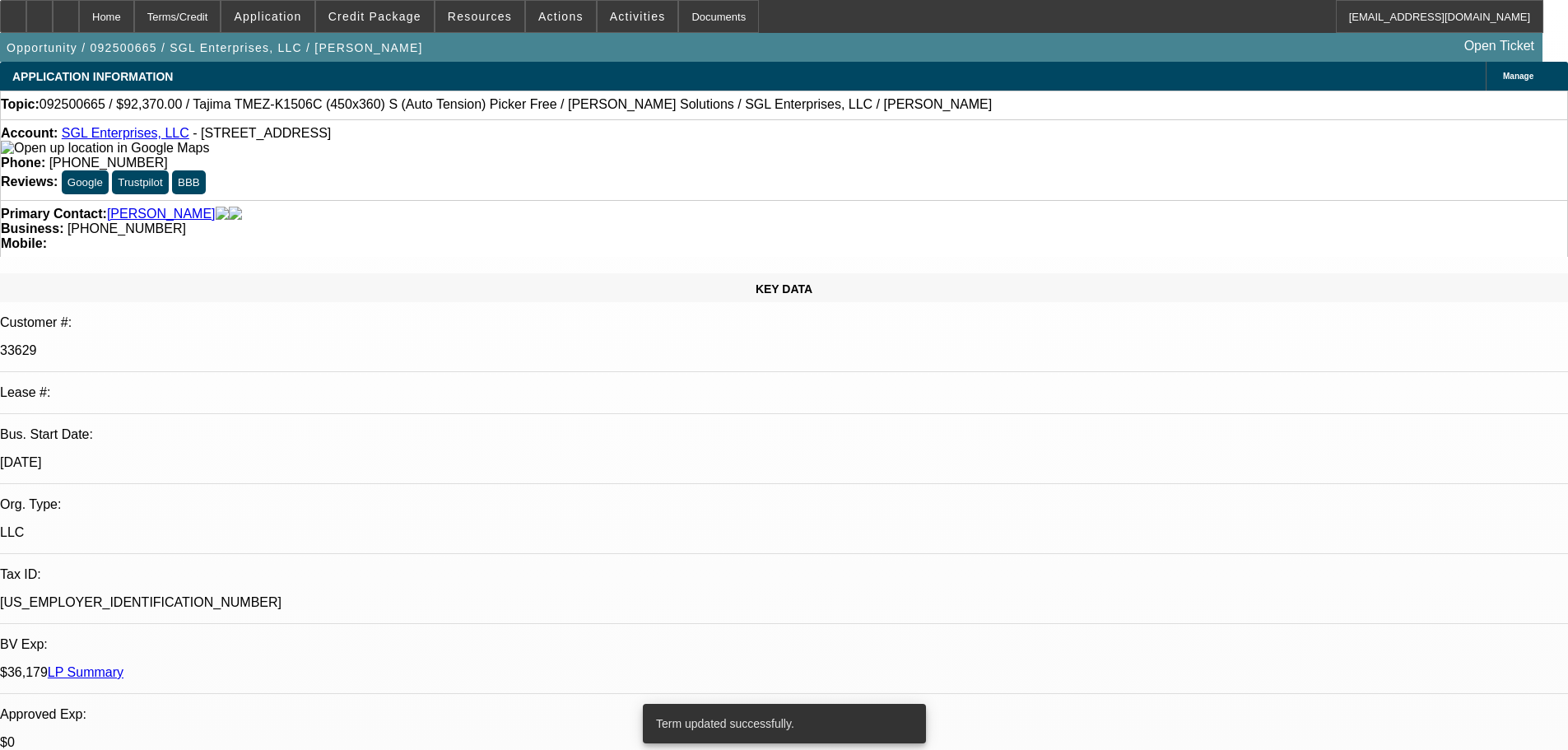
select select "0"
select select "2"
select select "0"
select select "6"
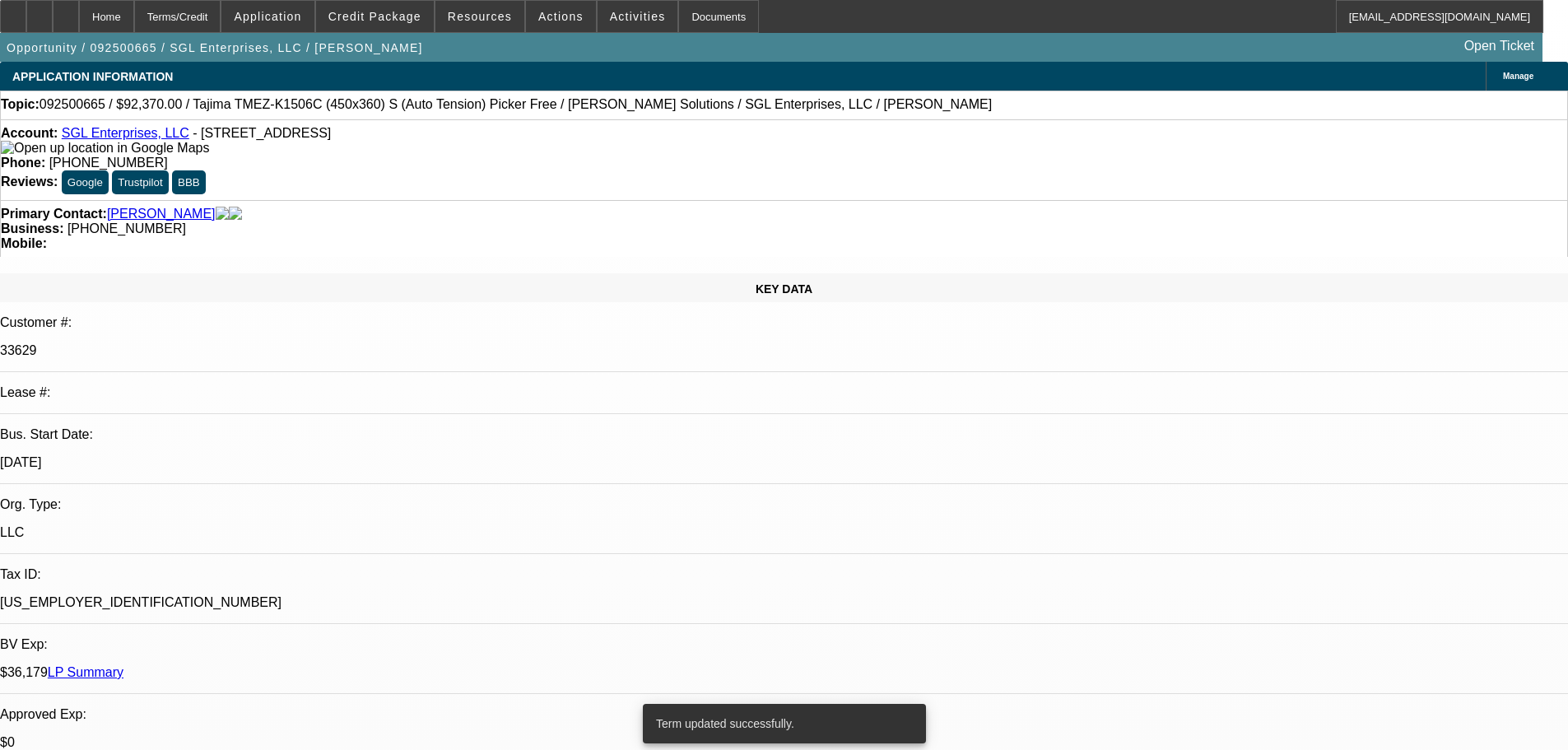
select select "0"
select select "2"
select select "0"
select select "6"
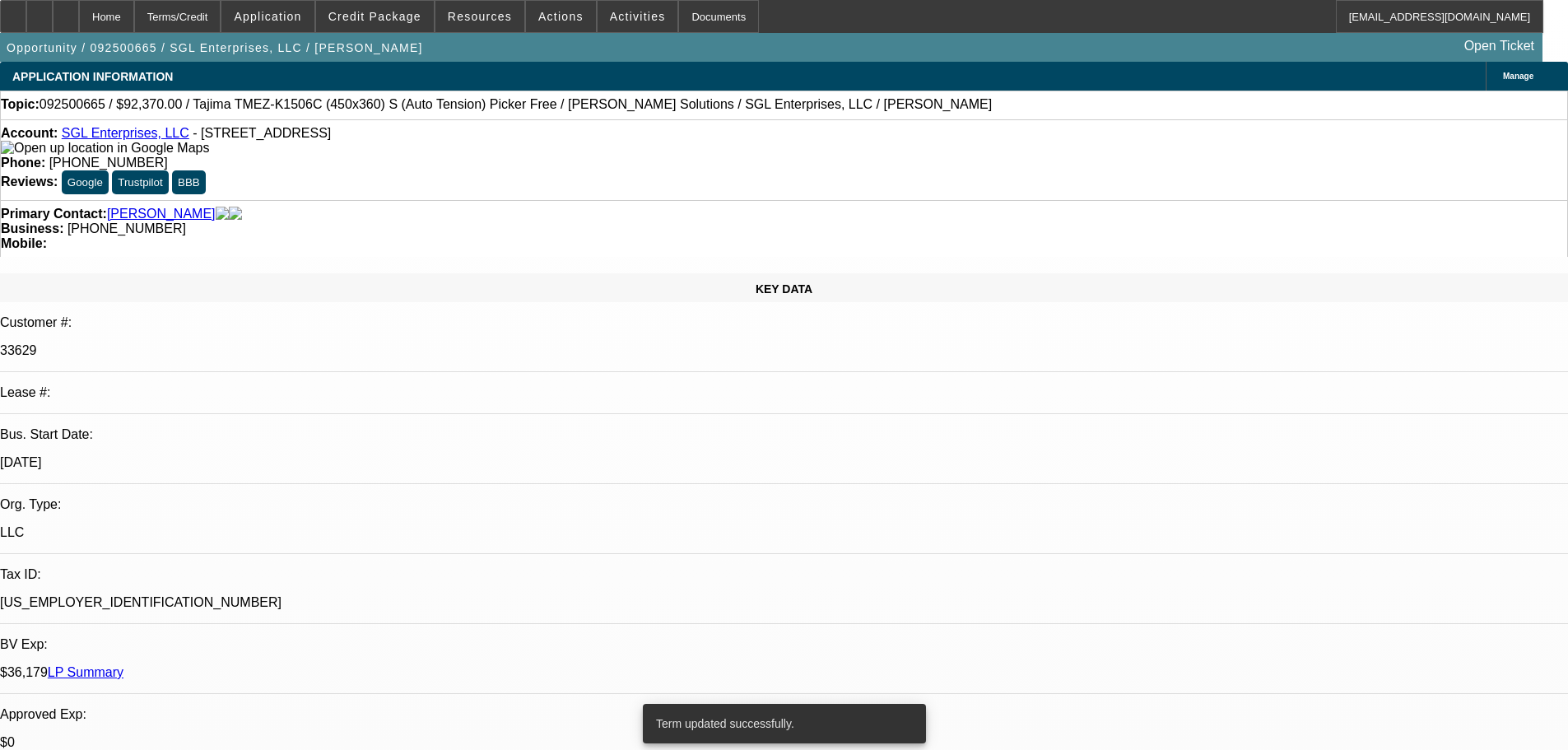
select select "0"
select select "2"
select select "0"
select select "6"
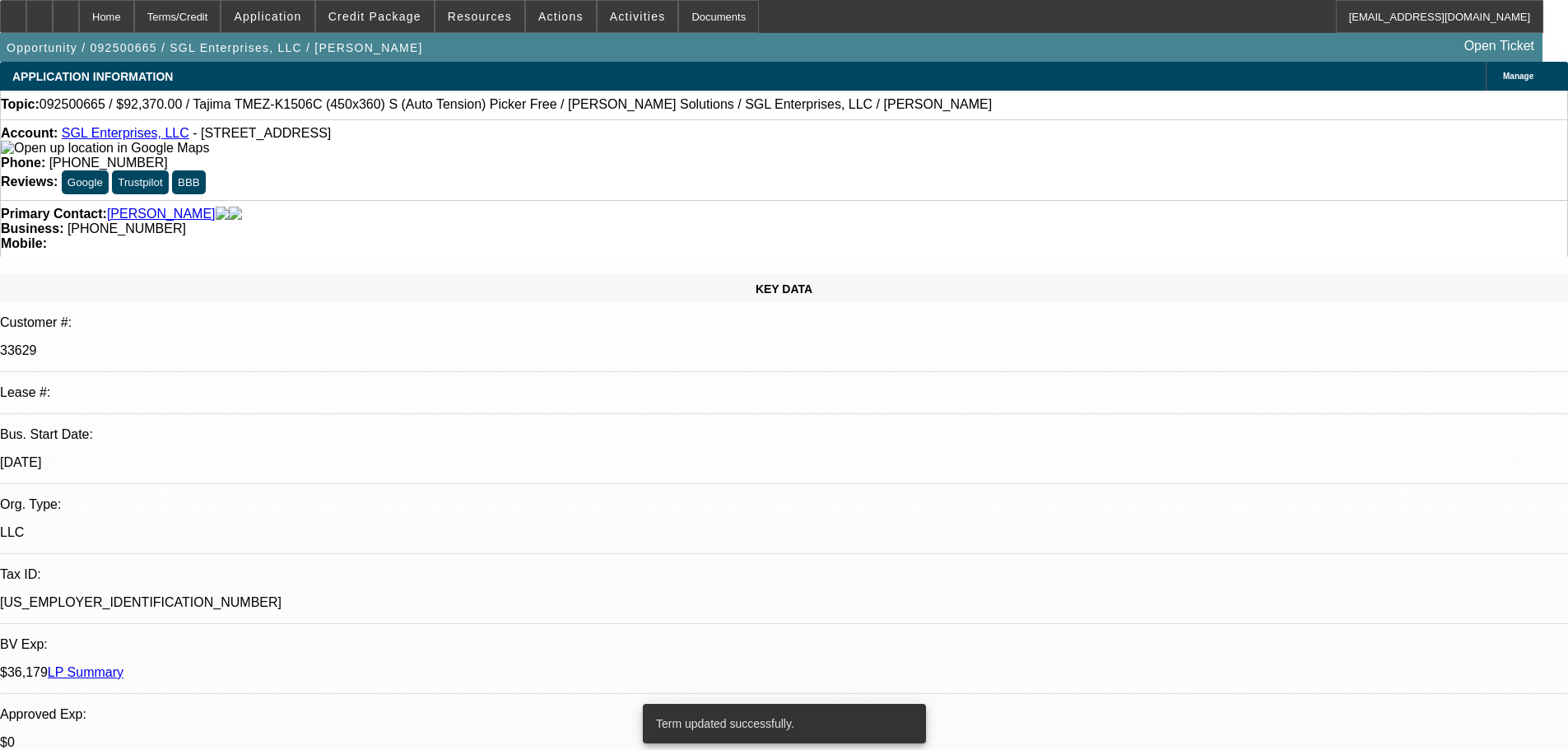
select select "0"
select select "2"
select select "0"
select select "6"
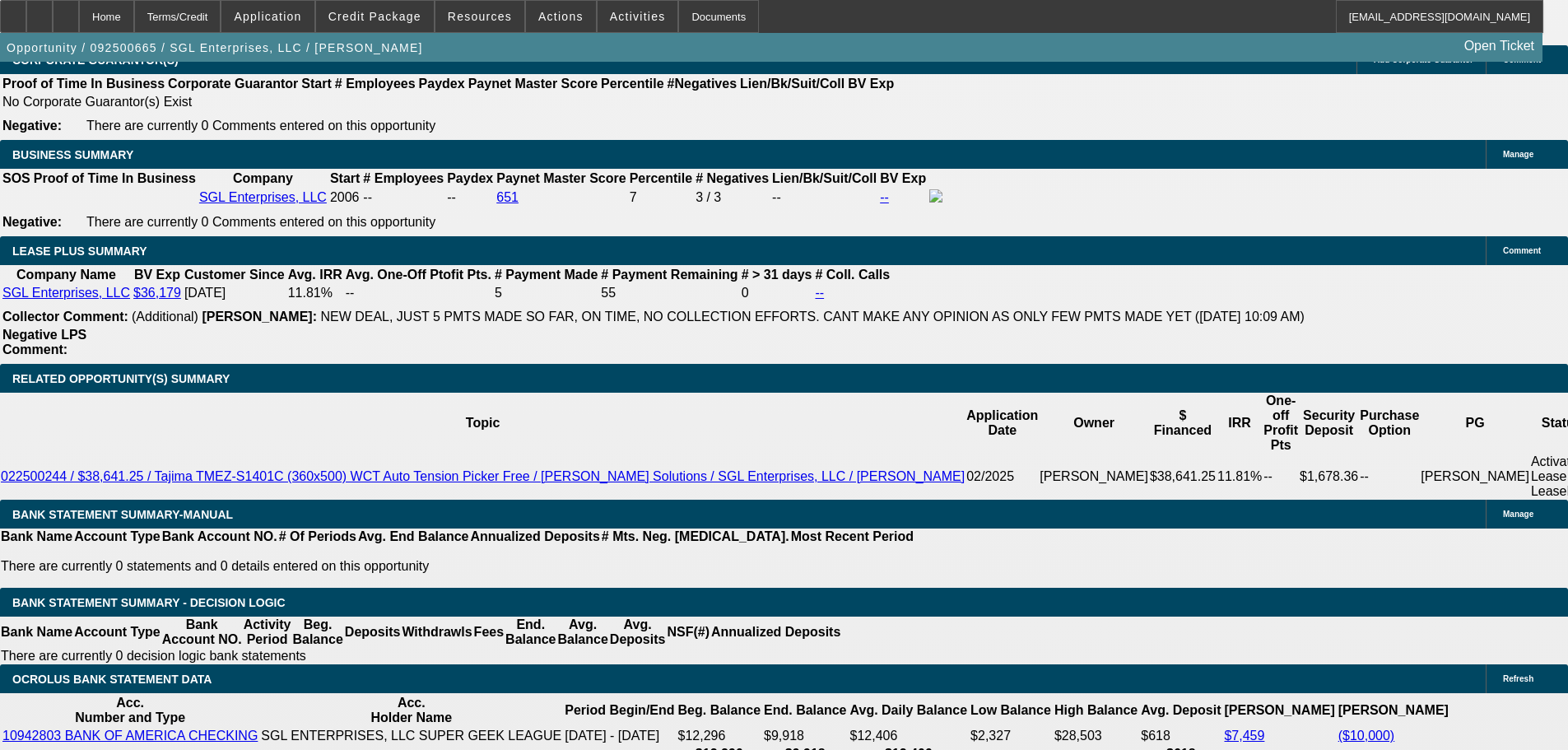
scroll to position [3128, 0]
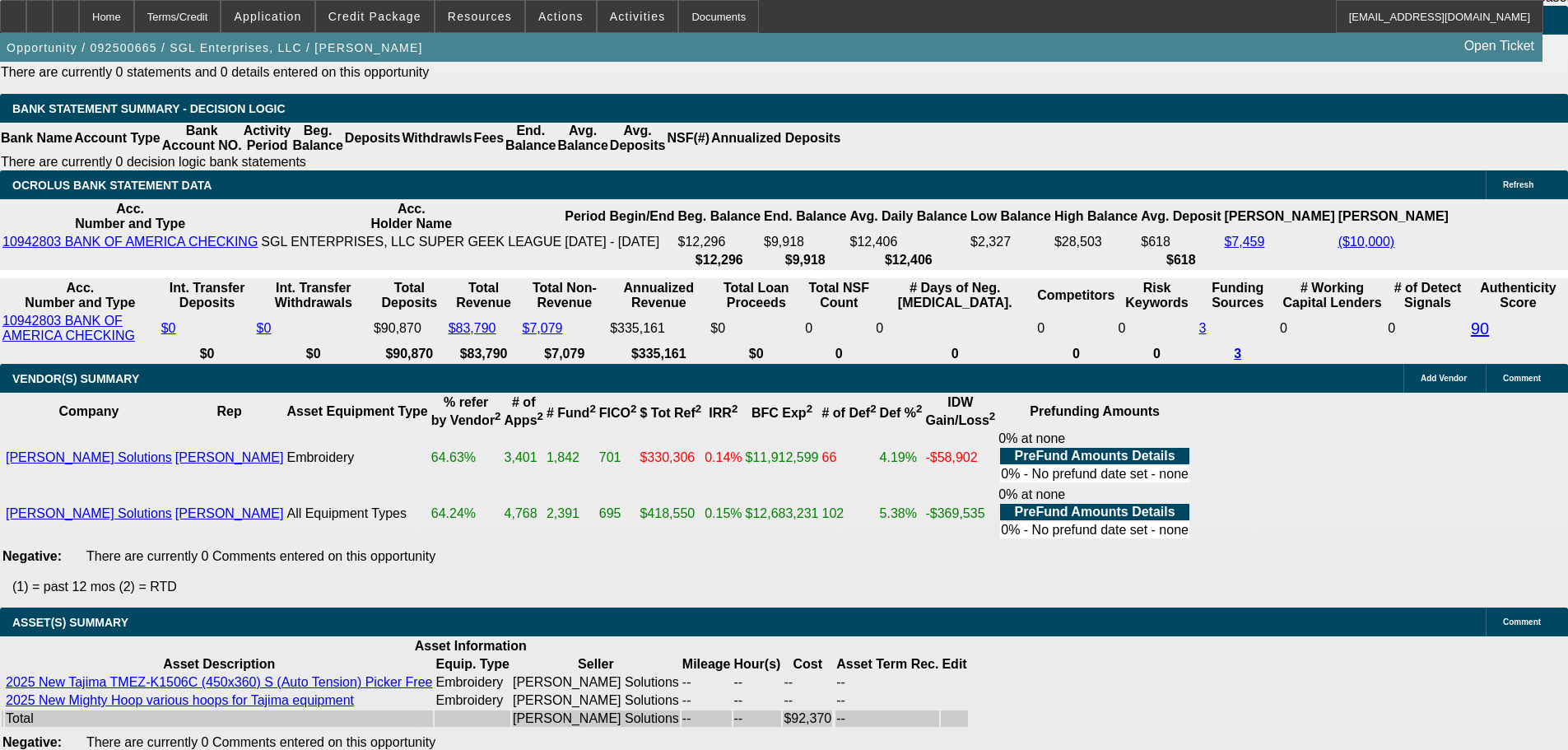
select select "3"
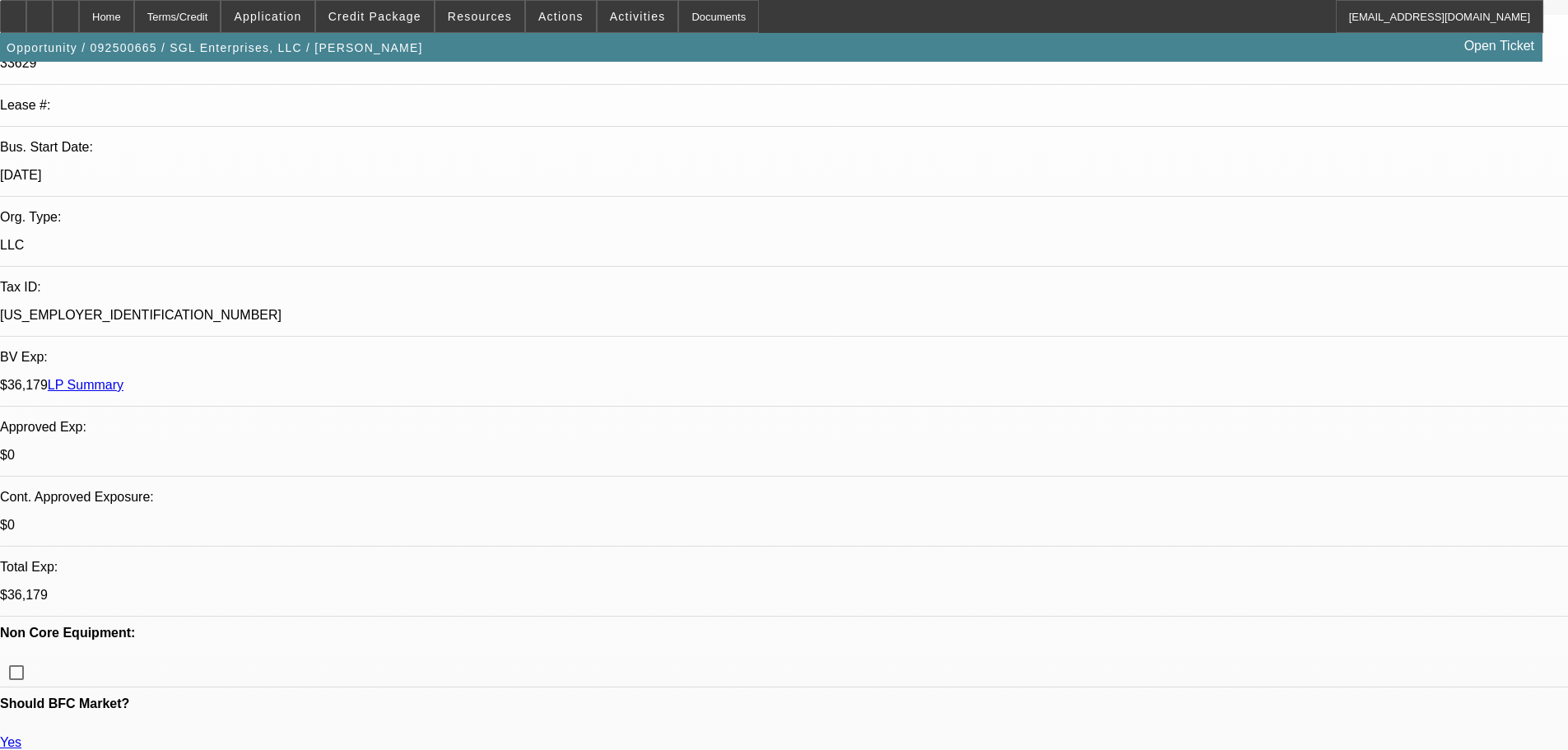
scroll to position [659, 0]
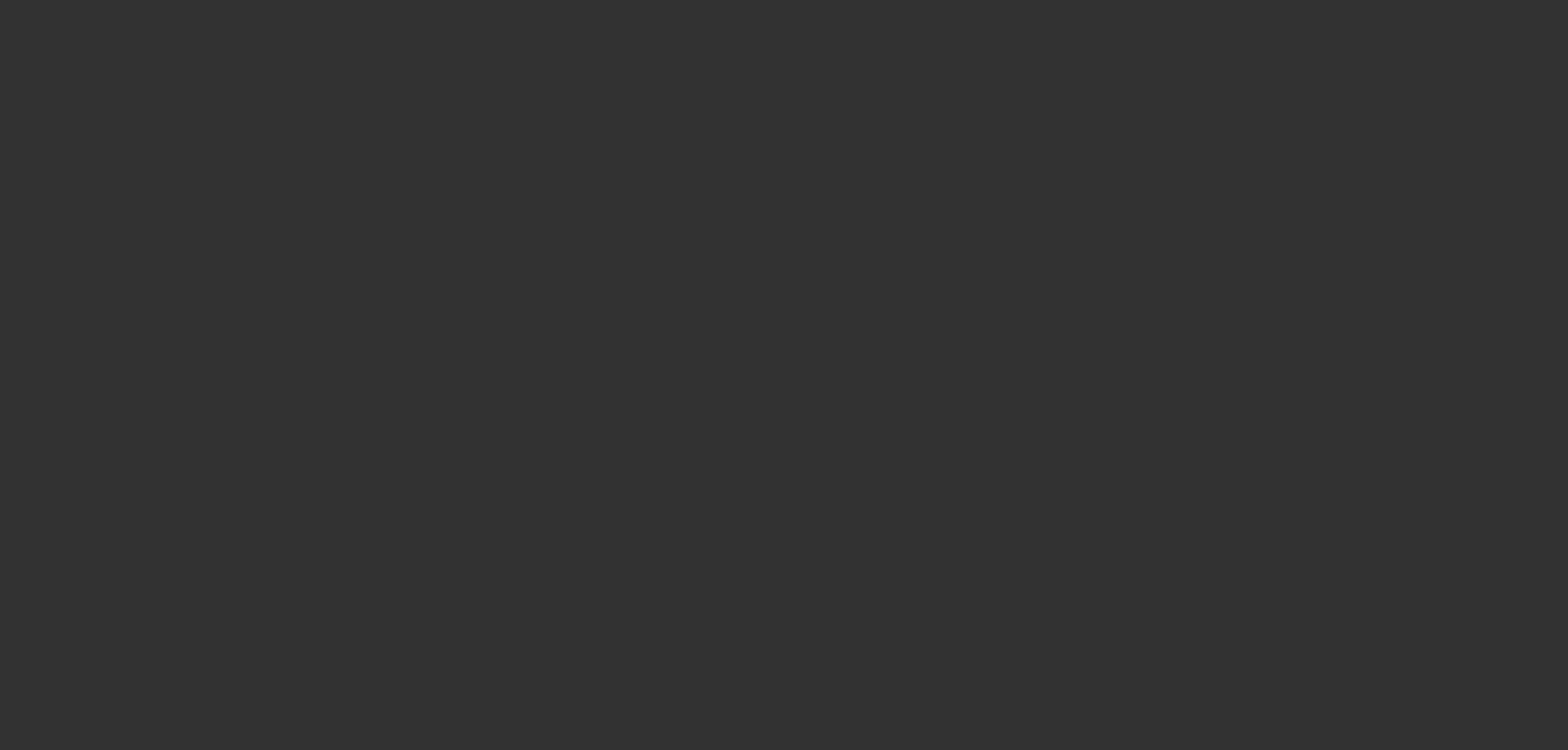
scroll to position [0, 0]
select select "0"
select select "2"
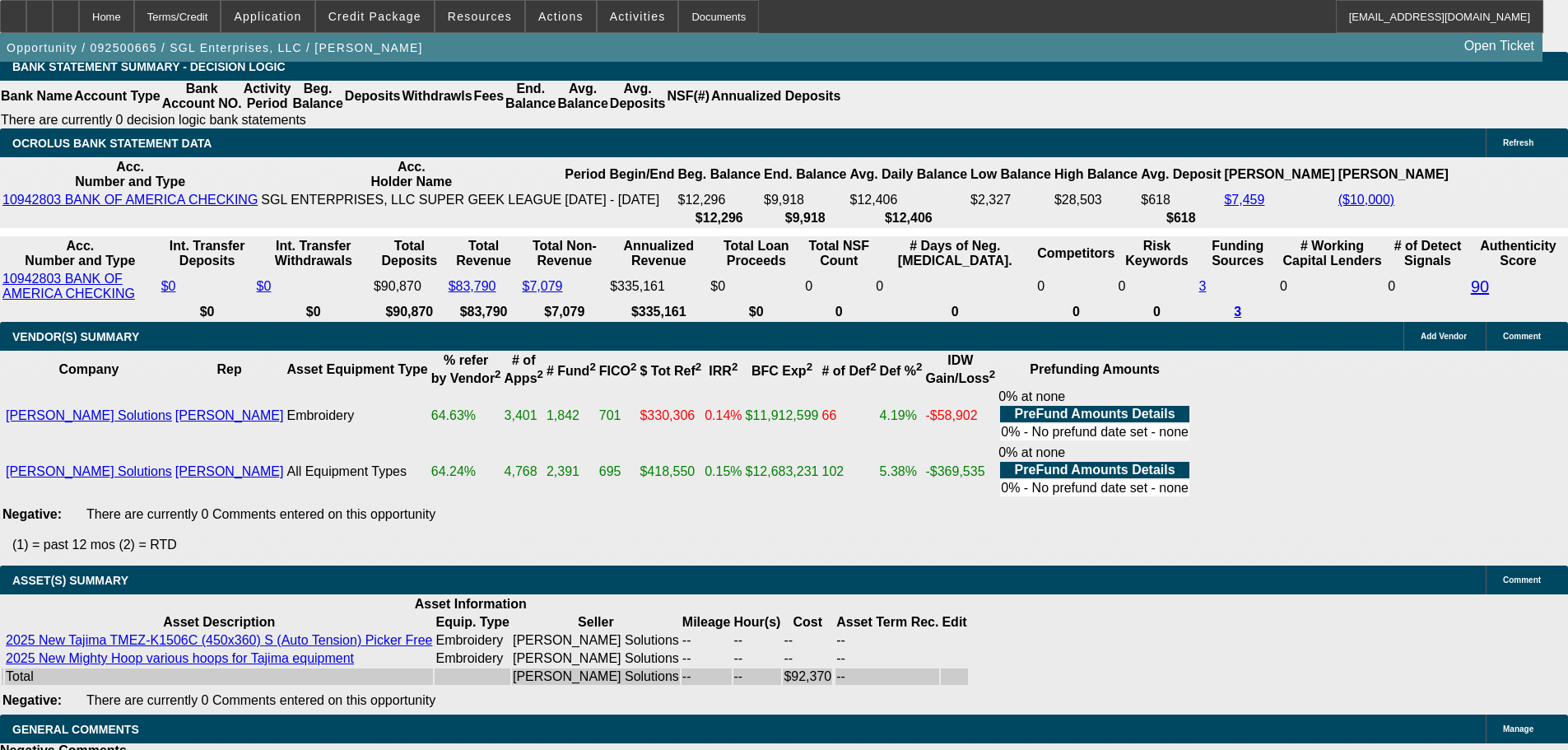
scroll to position [3201, 0]
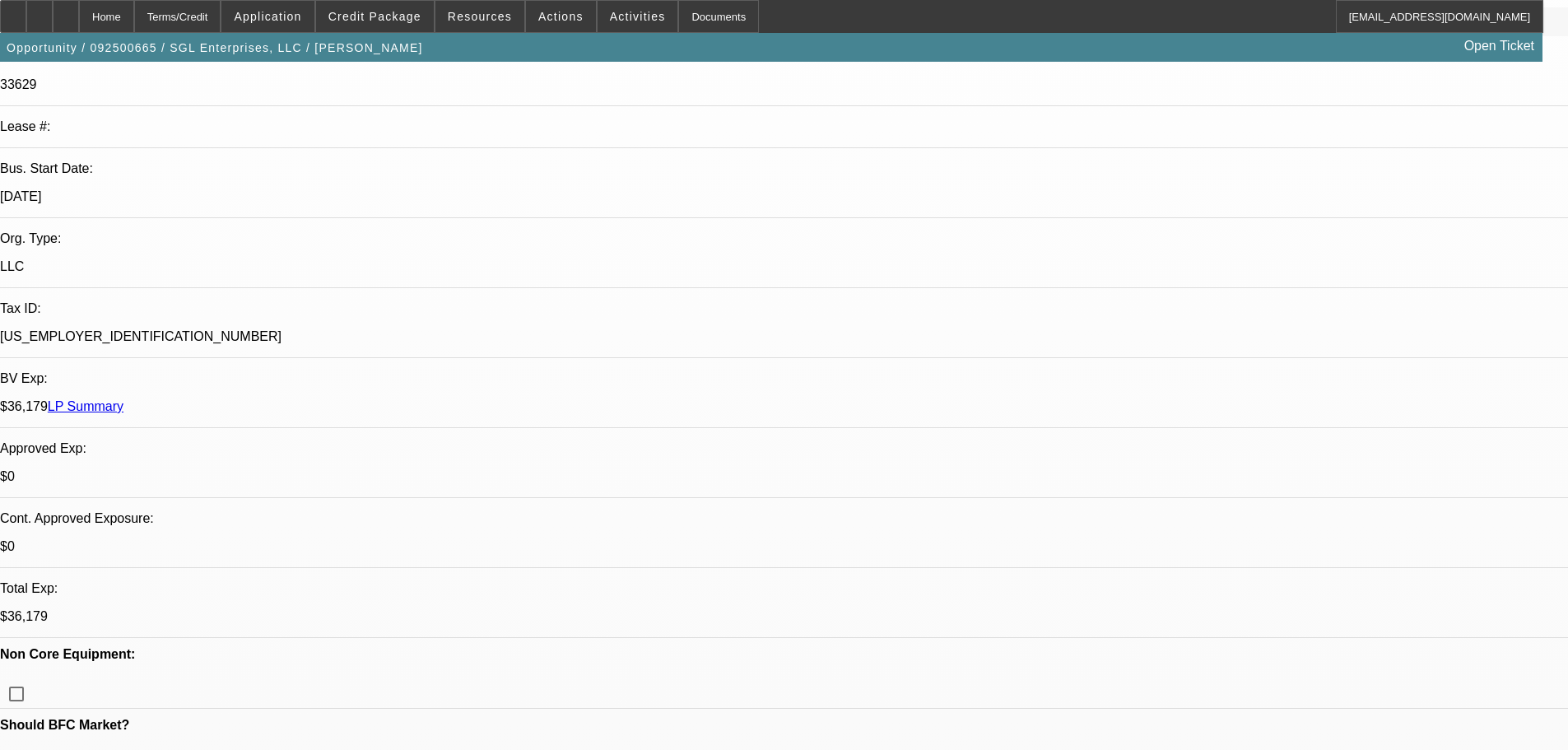
scroll to position [659, 0]
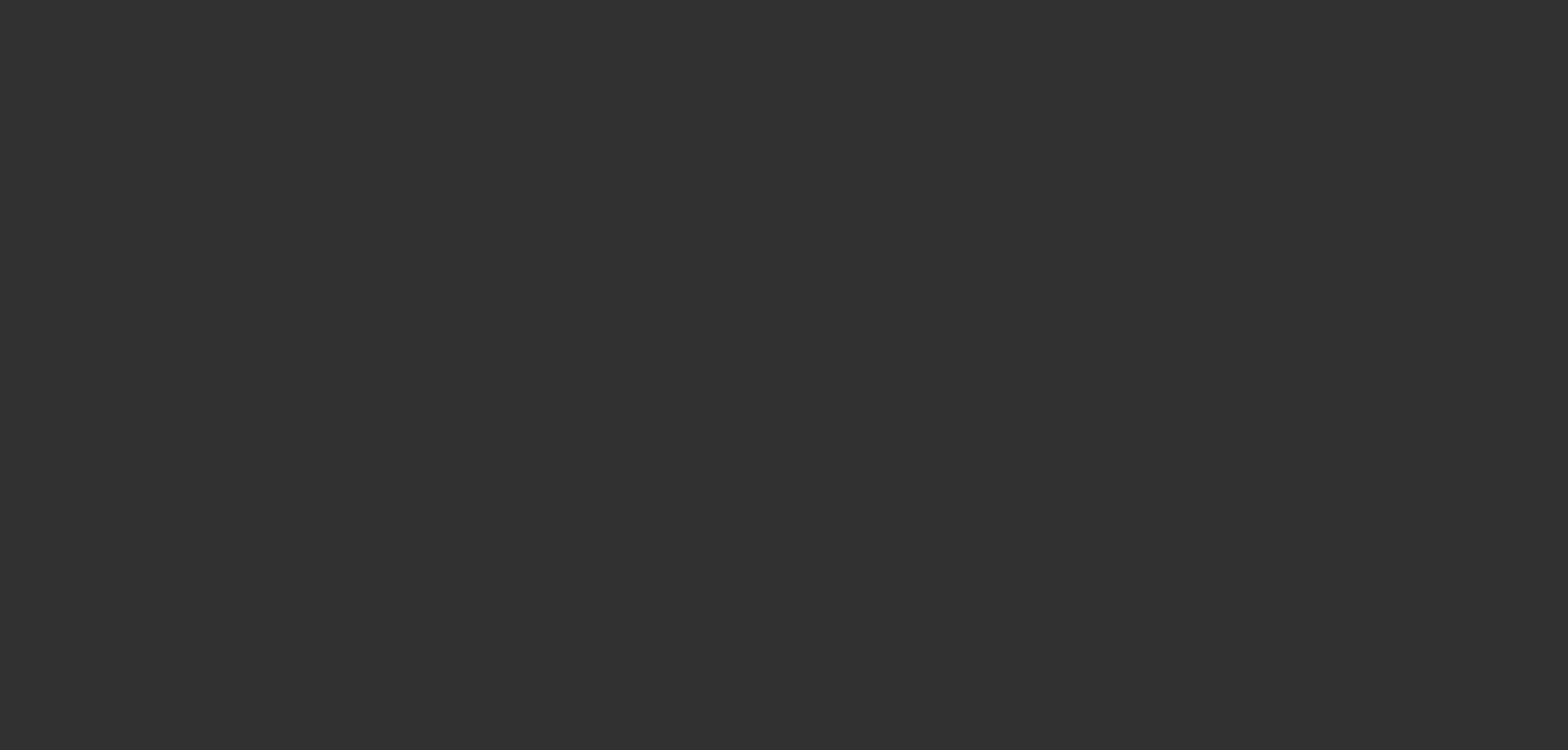
scroll to position [0, 0]
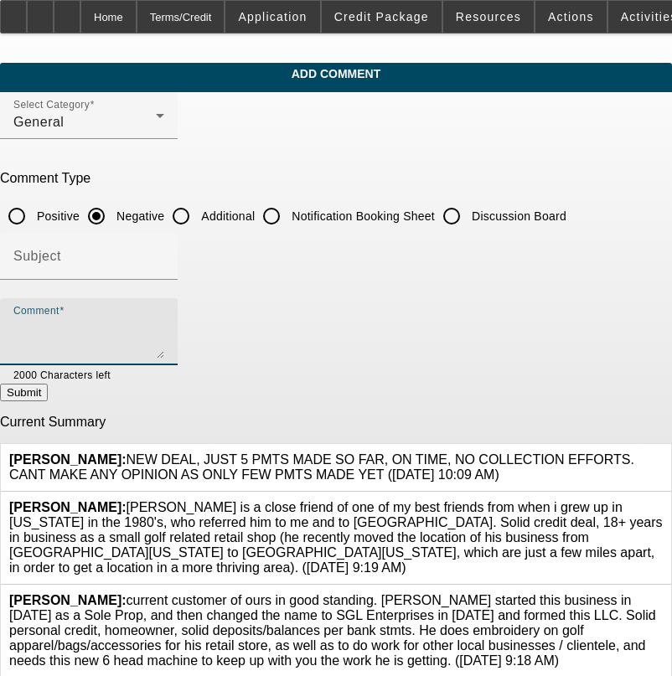
click at [154, 319] on textarea "Comment" at bounding box center [88, 338] width 151 height 40
click at [164, 327] on textarea "90 DAY NO PMT LOW RATE EFA," at bounding box center [88, 338] width 151 height 40
click at [164, 341] on textarea "90 DAY NO PMT LOW RATE EFA, 01 DEAL COMMENCED 4-5 MOS AGO, EXPOSUURE WOULD BE A…" at bounding box center [88, 338] width 151 height 40
click at [164, 343] on textarea "90 DAY NO PMT LOW RATE EFA, 01 DEAL COMMENCED 4-5 MOS AGO, EXPOSUURE WOULD BE A…" at bounding box center [88, 338] width 151 height 40
click at [164, 350] on textarea "90 DAY NO PMT LOW RATE EFA, 01 DEAL COMMENCED 4-5 MOS AGO, EXPOSUURE WOULD BE A…" at bounding box center [88, 338] width 151 height 40
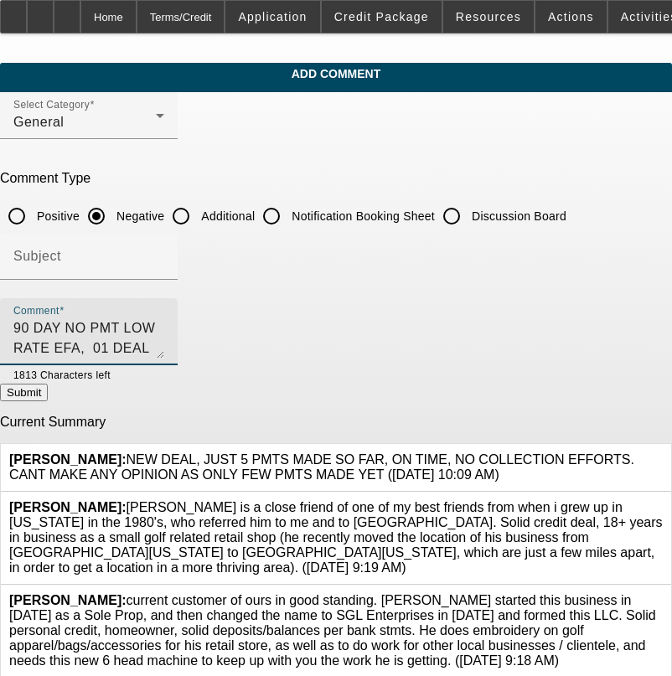
scroll to position [16, 0]
type textarea "90 DAY NO PMT LOW RATE EFA, 01 DEAL COMMENCED 4-5 MOS AGO, EXPOSUURE WOULD BE A…"
click at [48, 389] on button "Submit" at bounding box center [24, 393] width 48 height 18
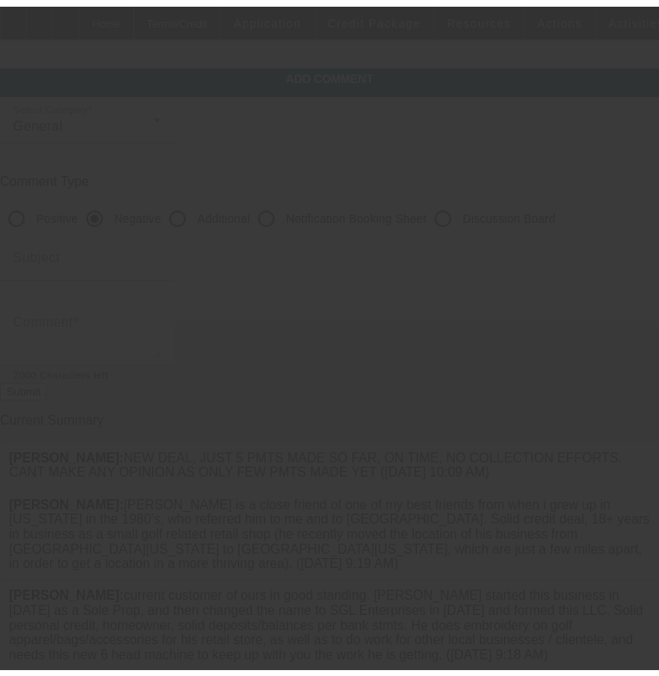
scroll to position [0, 0]
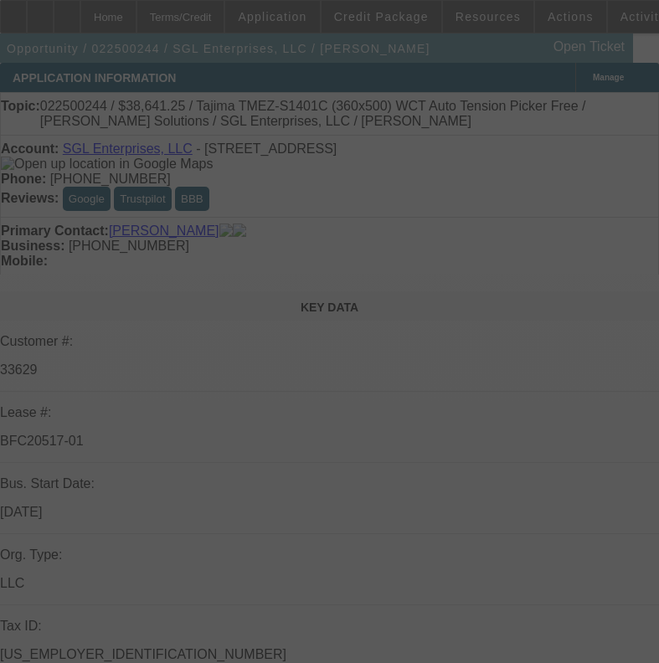
select select "0"
select select "2"
select select "0.1"
select select "4"
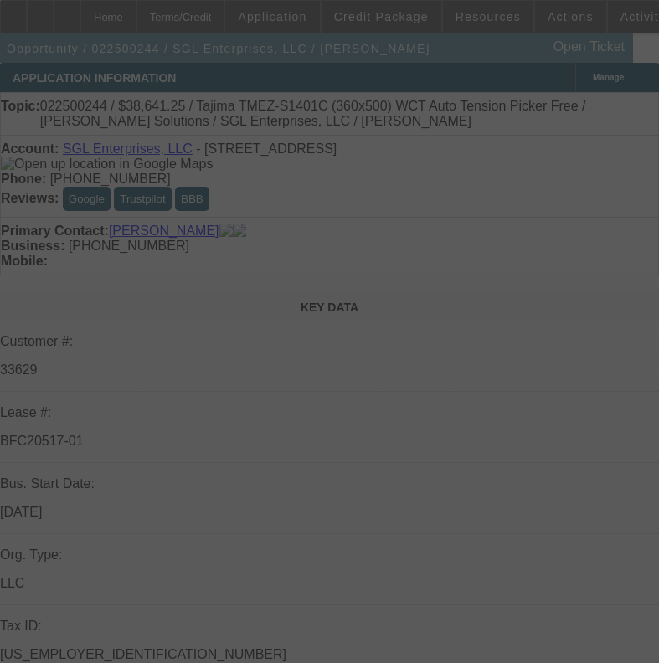
select select "0"
select select "2"
select select "0"
select select "6"
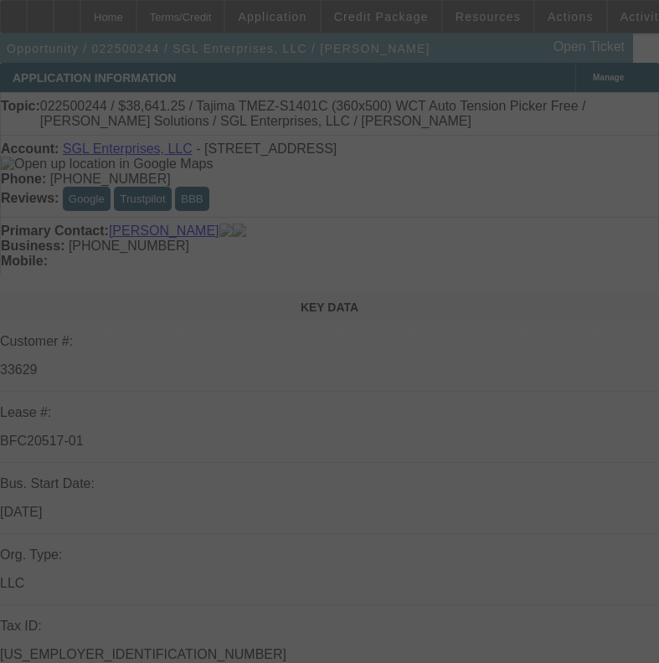
select select "0"
select select "2"
select select "0.1"
select select "4"
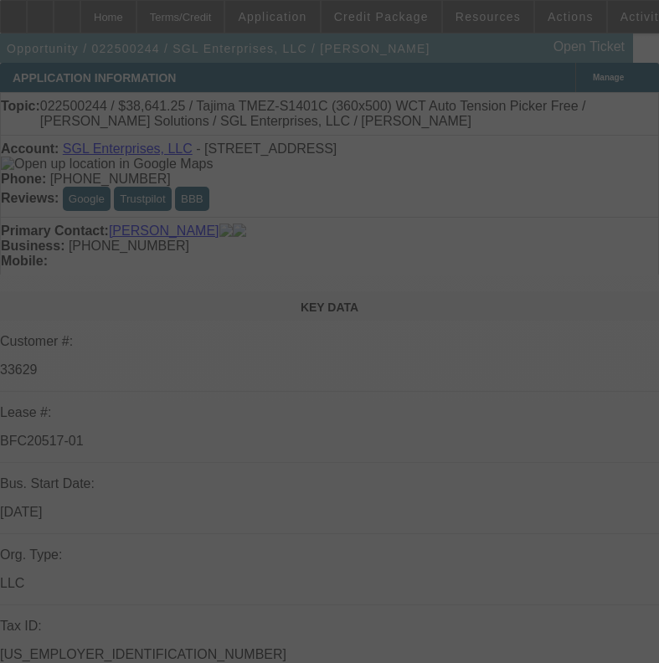
select select "0"
select select "2"
select select "0"
select select "6"
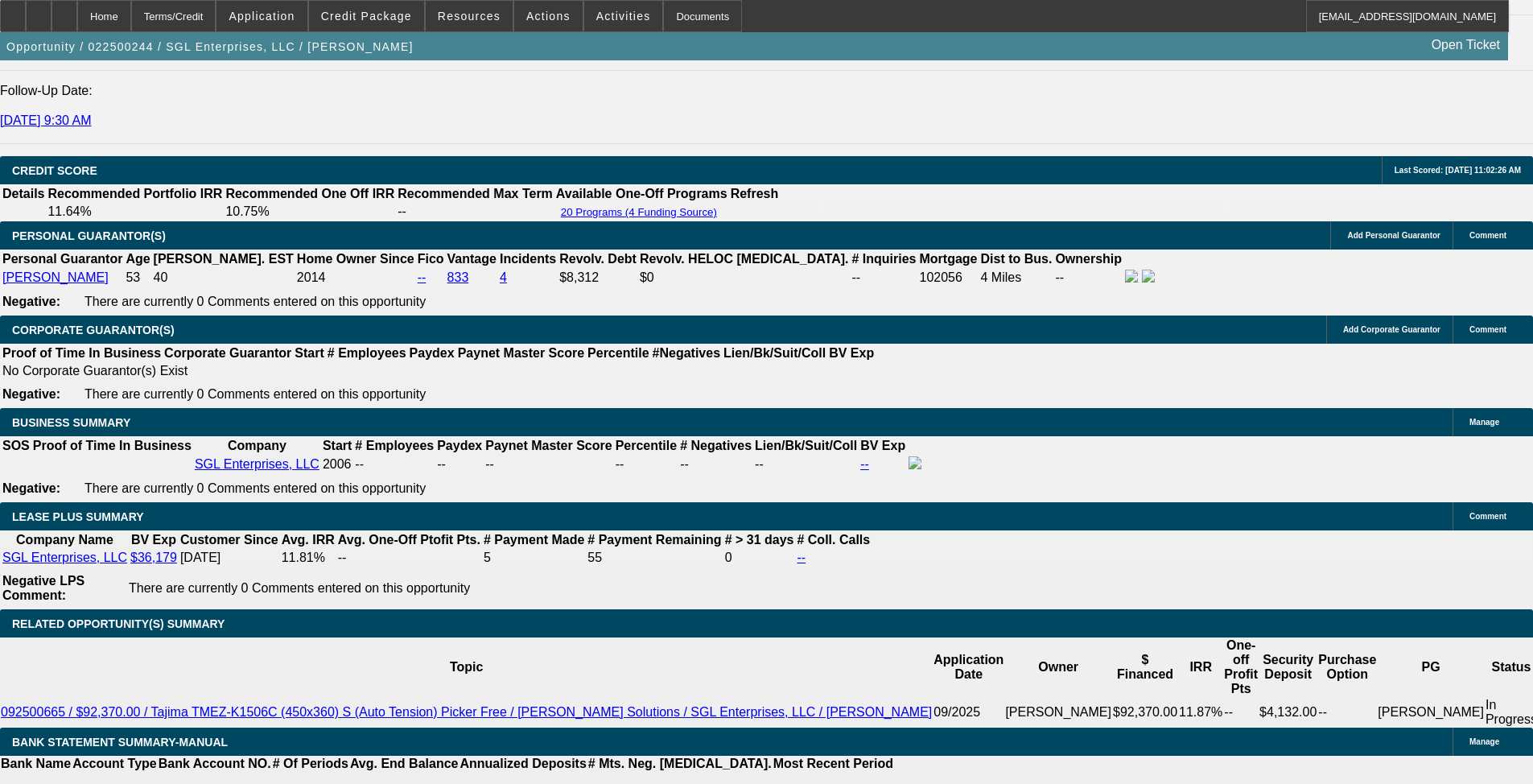
scroll to position [2413, 0]
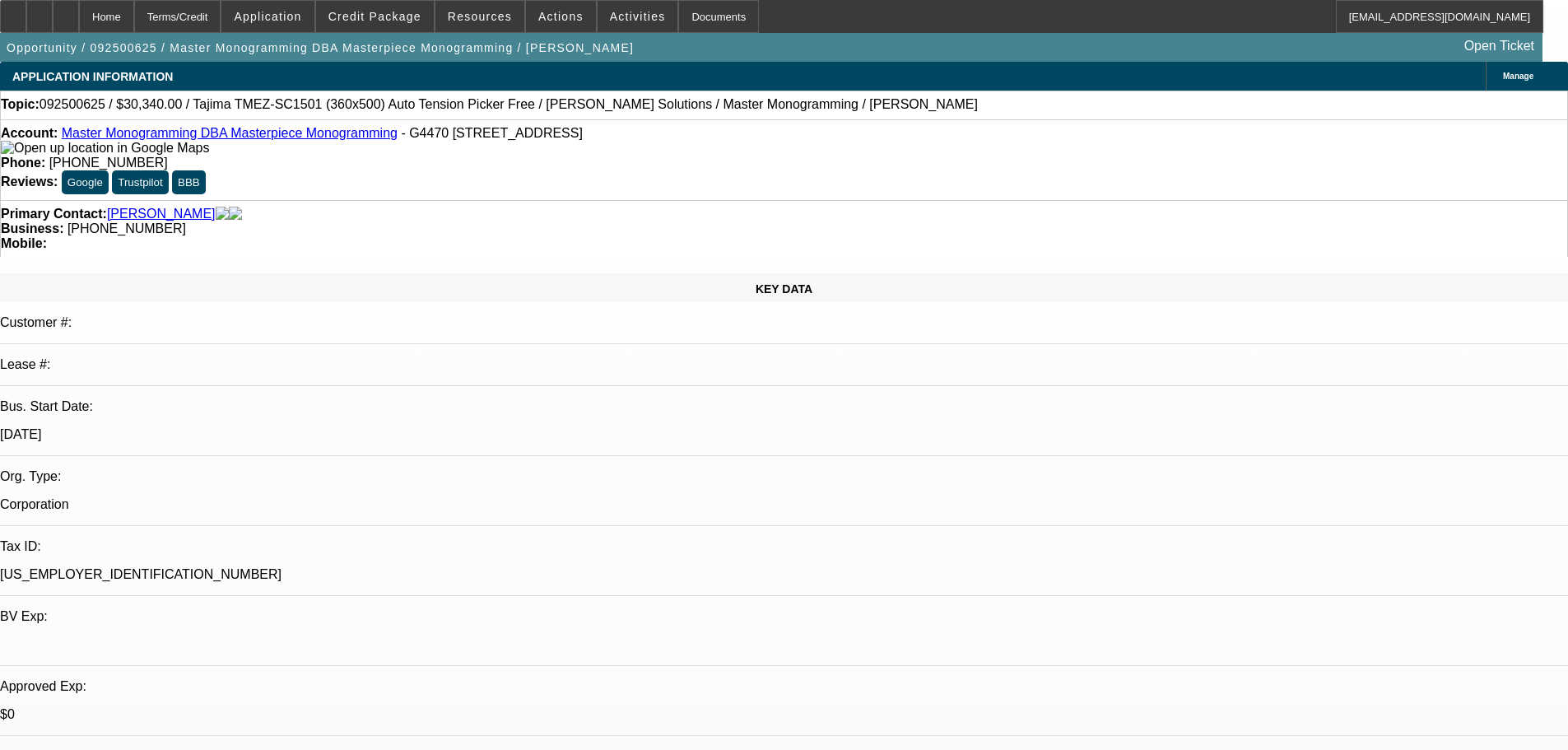
select select "0"
select select "2"
select select "0"
select select "6"
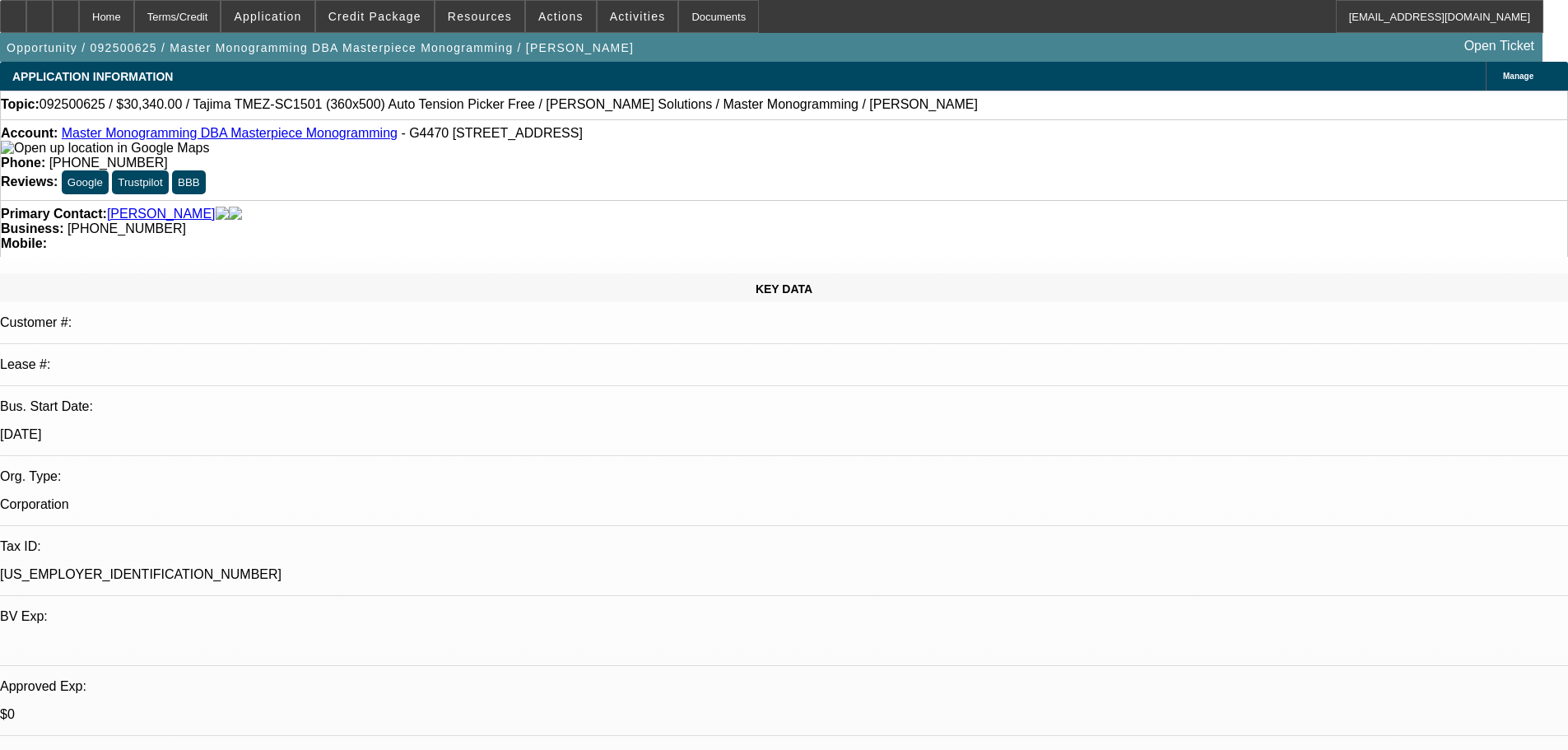
select select "0"
select select "2"
select select "0"
select select "6"
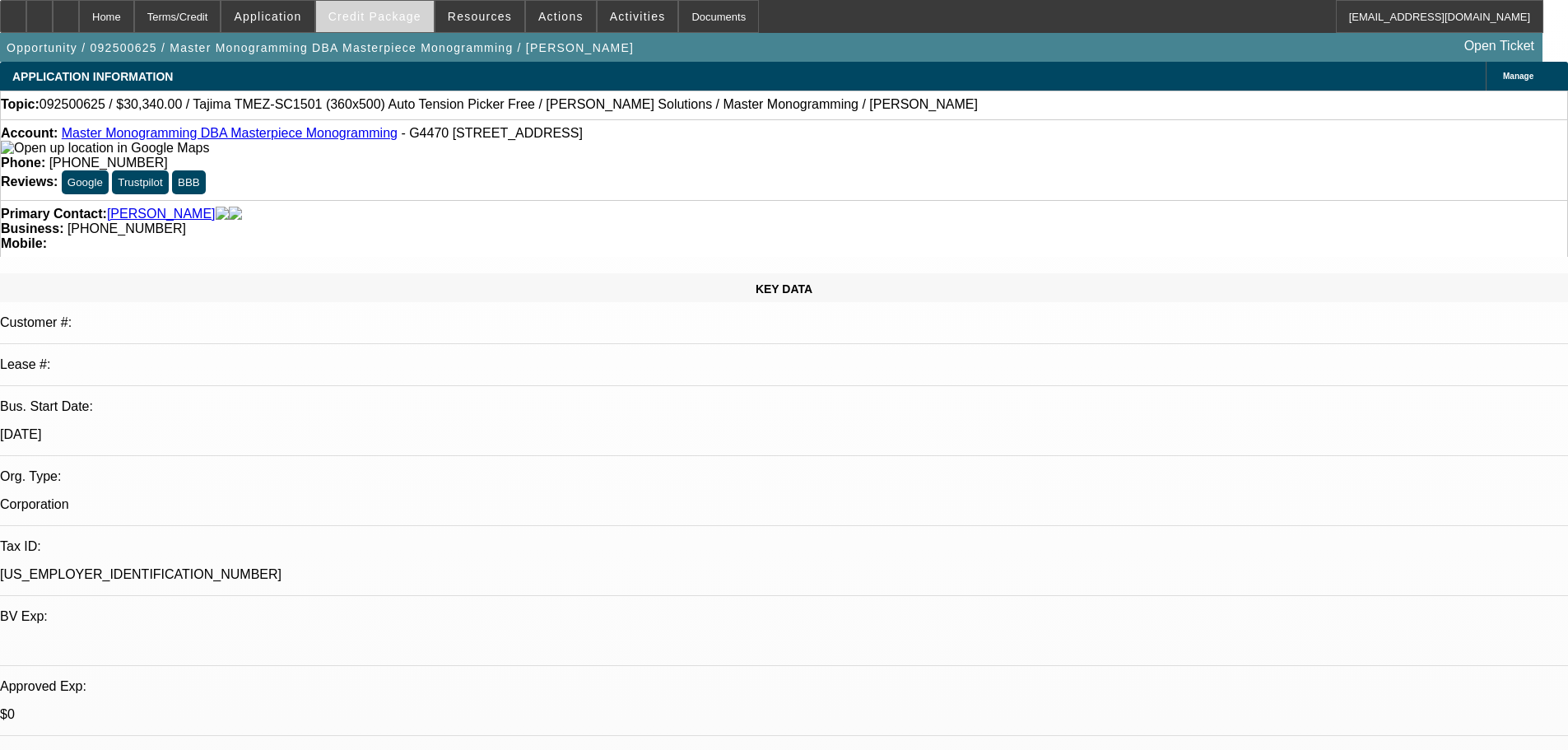
click at [372, 20] on span "Credit Package" at bounding box center [375, 16] width 93 height 13
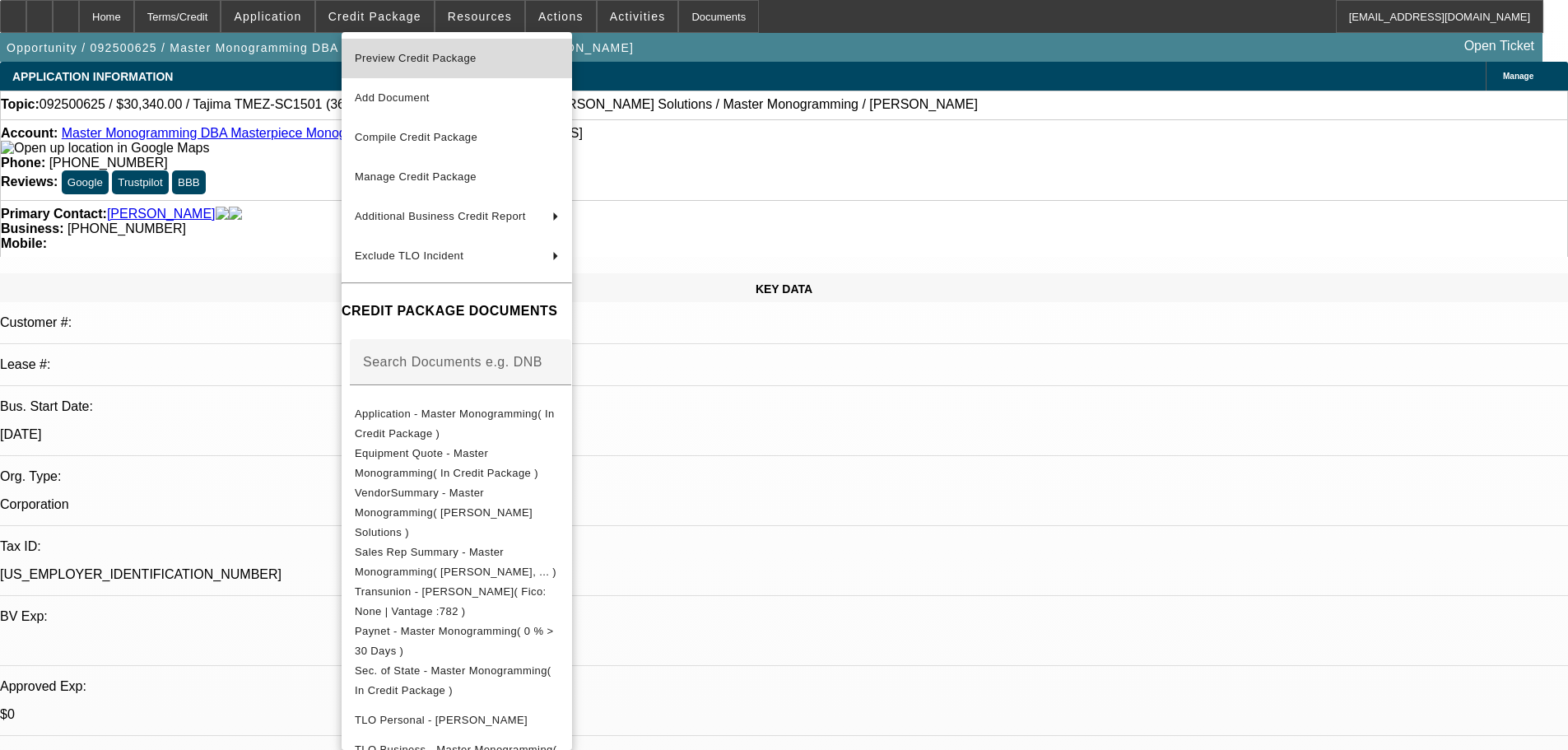
click at [389, 59] on span "Preview Credit Package" at bounding box center [416, 58] width 122 height 13
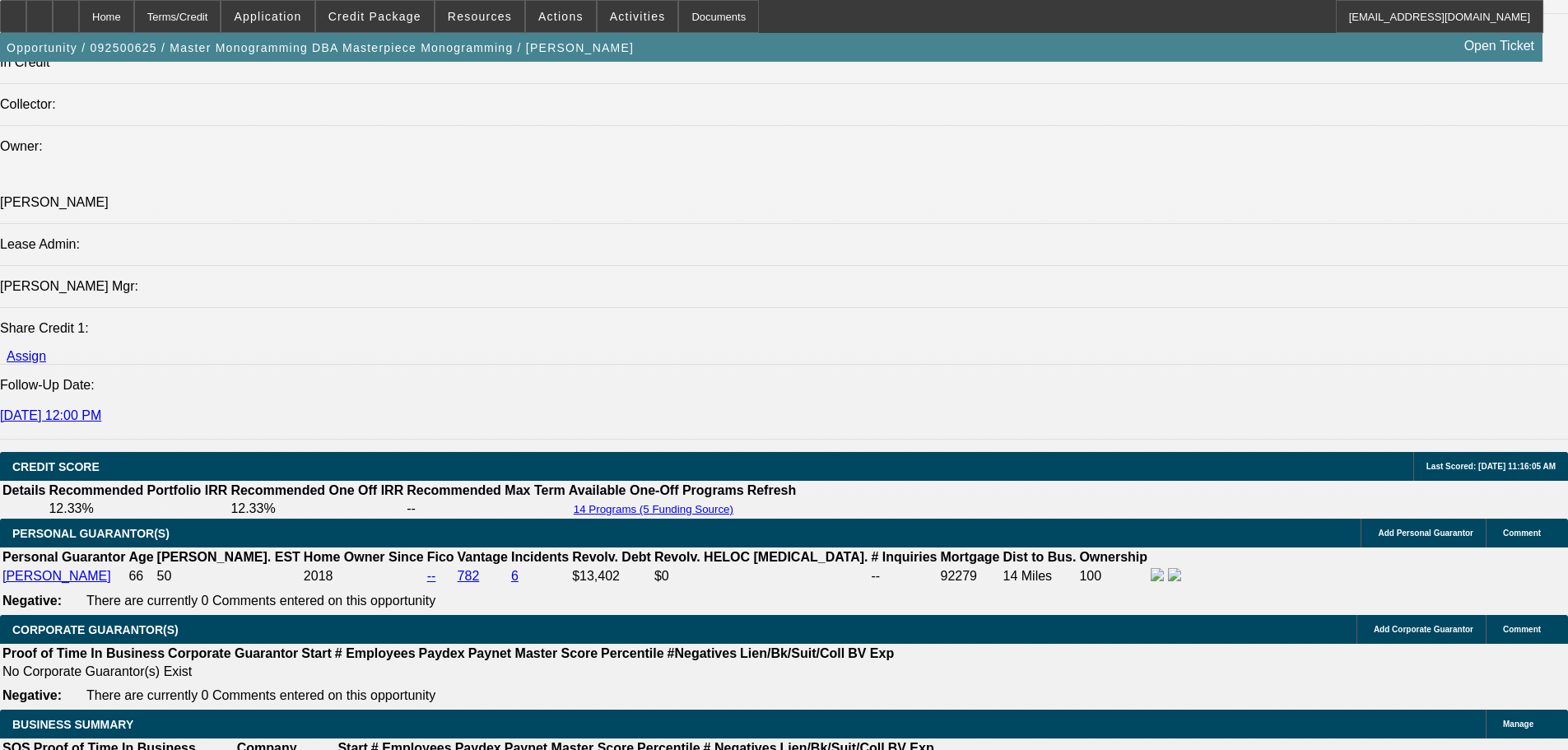
scroll to position [1976, 0]
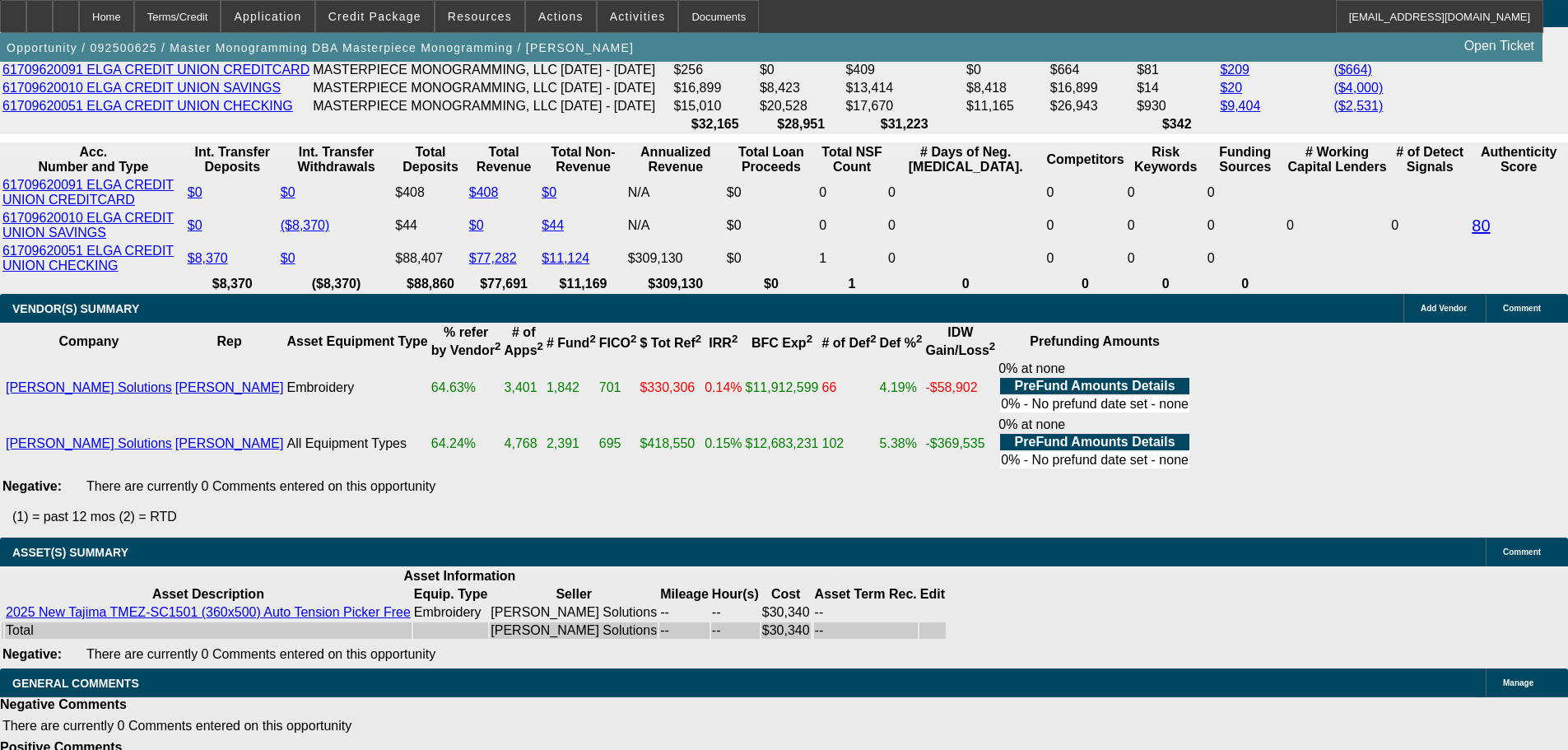
scroll to position [3128, 0]
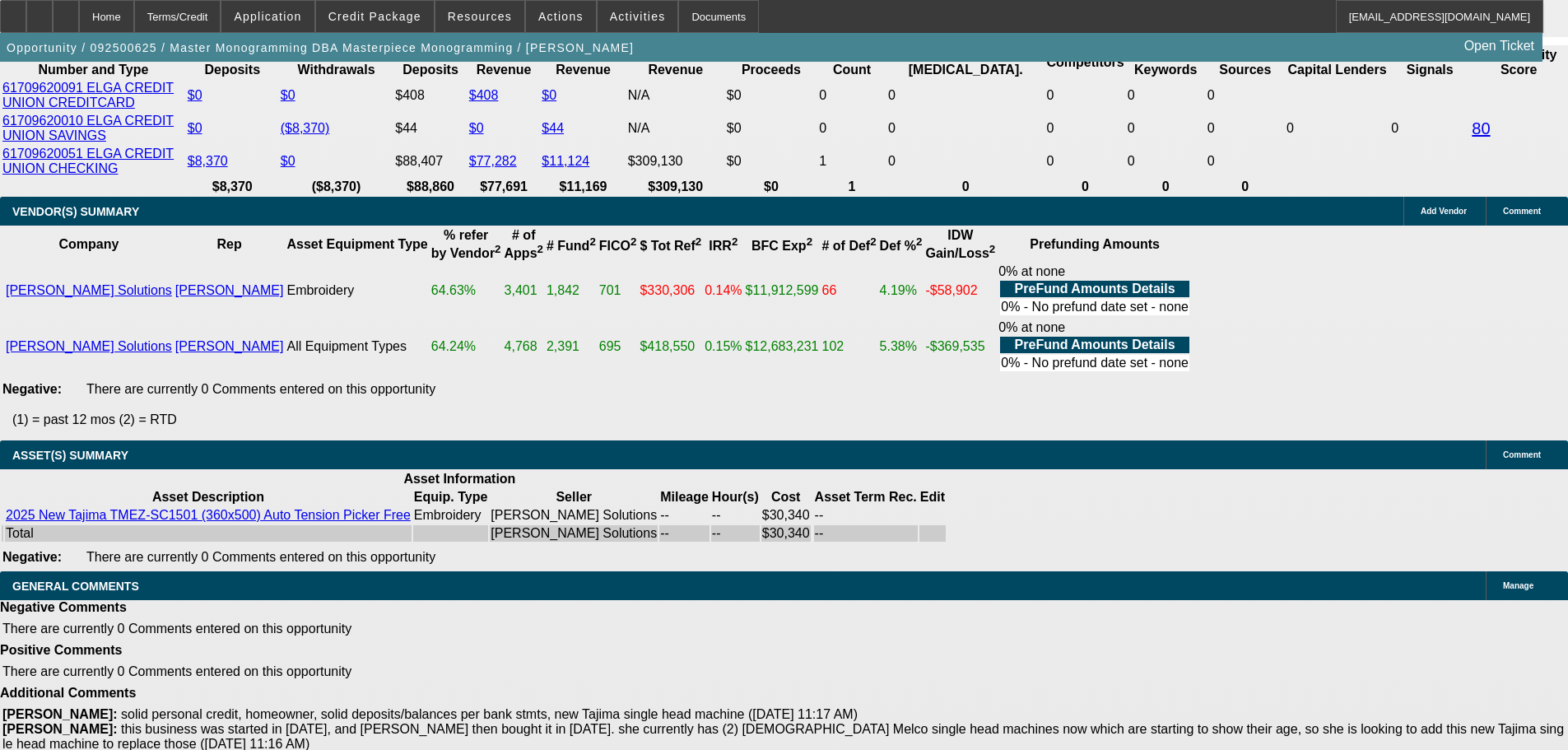
select select "6"
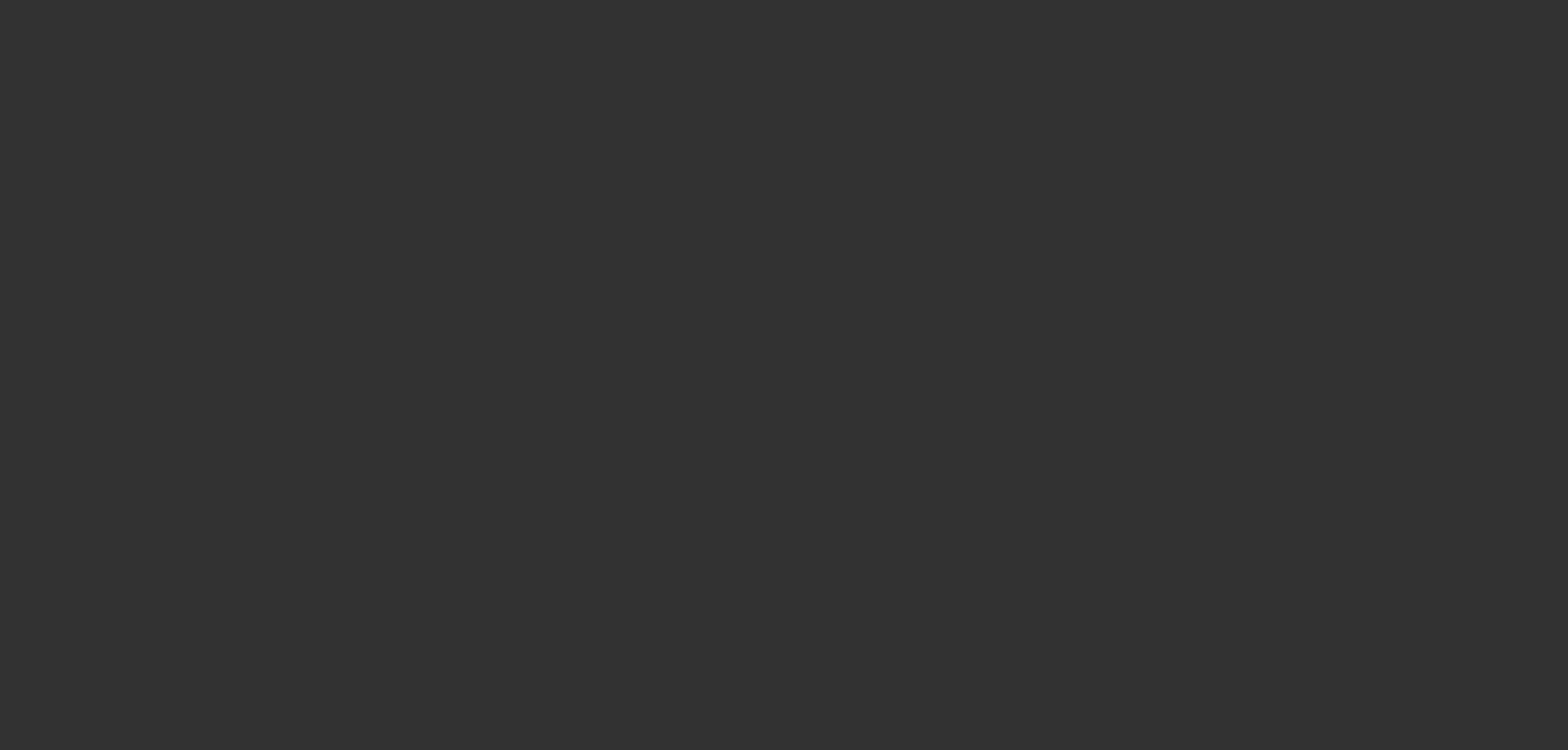
scroll to position [0, 0]
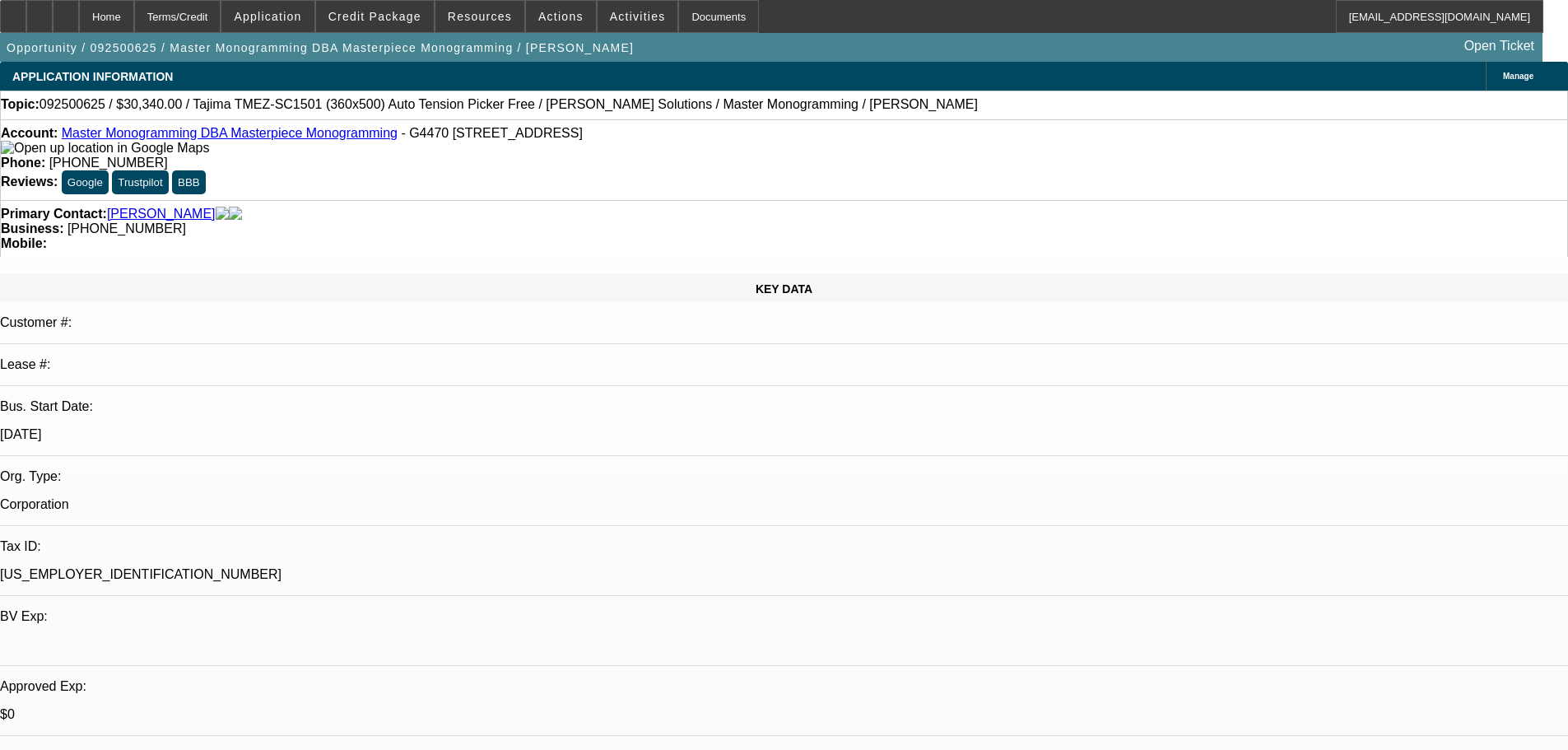
type textarea "OK TO SELL 1-OFF 8-10 POINTS- GOOD LUCK"
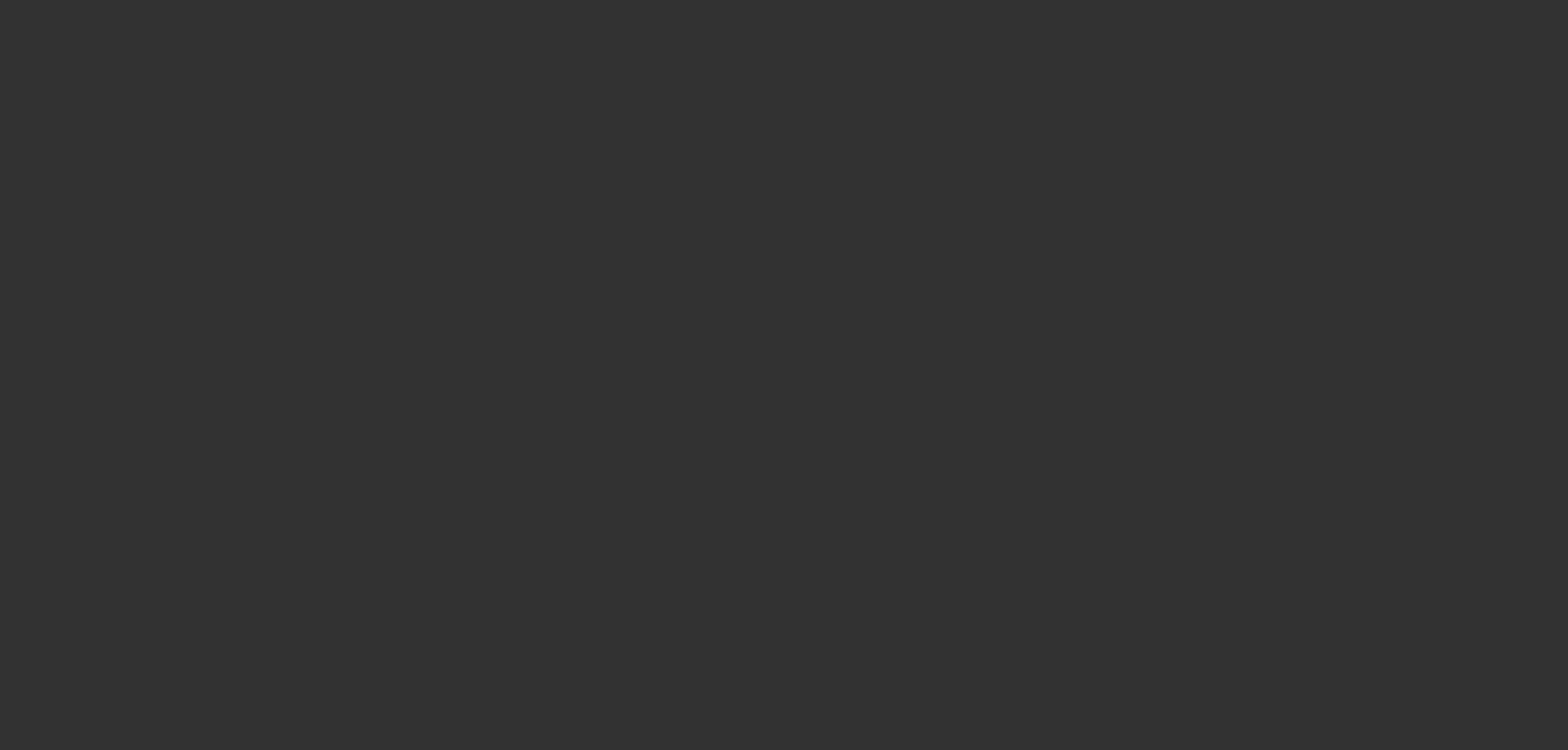
select select "0"
select select "2"
select select "0"
select select "6"
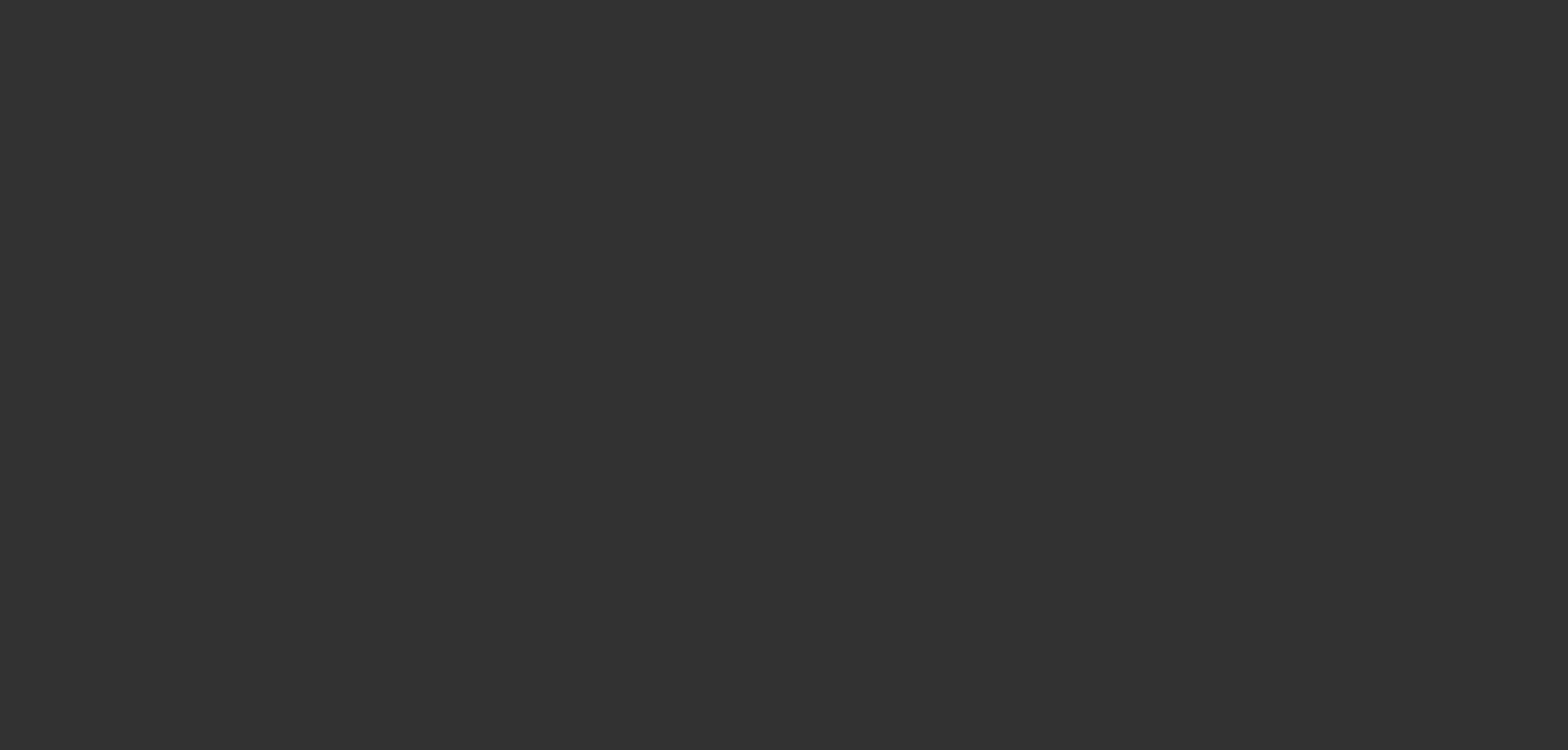
select select "0"
select select "2"
select select "0"
select select "6"
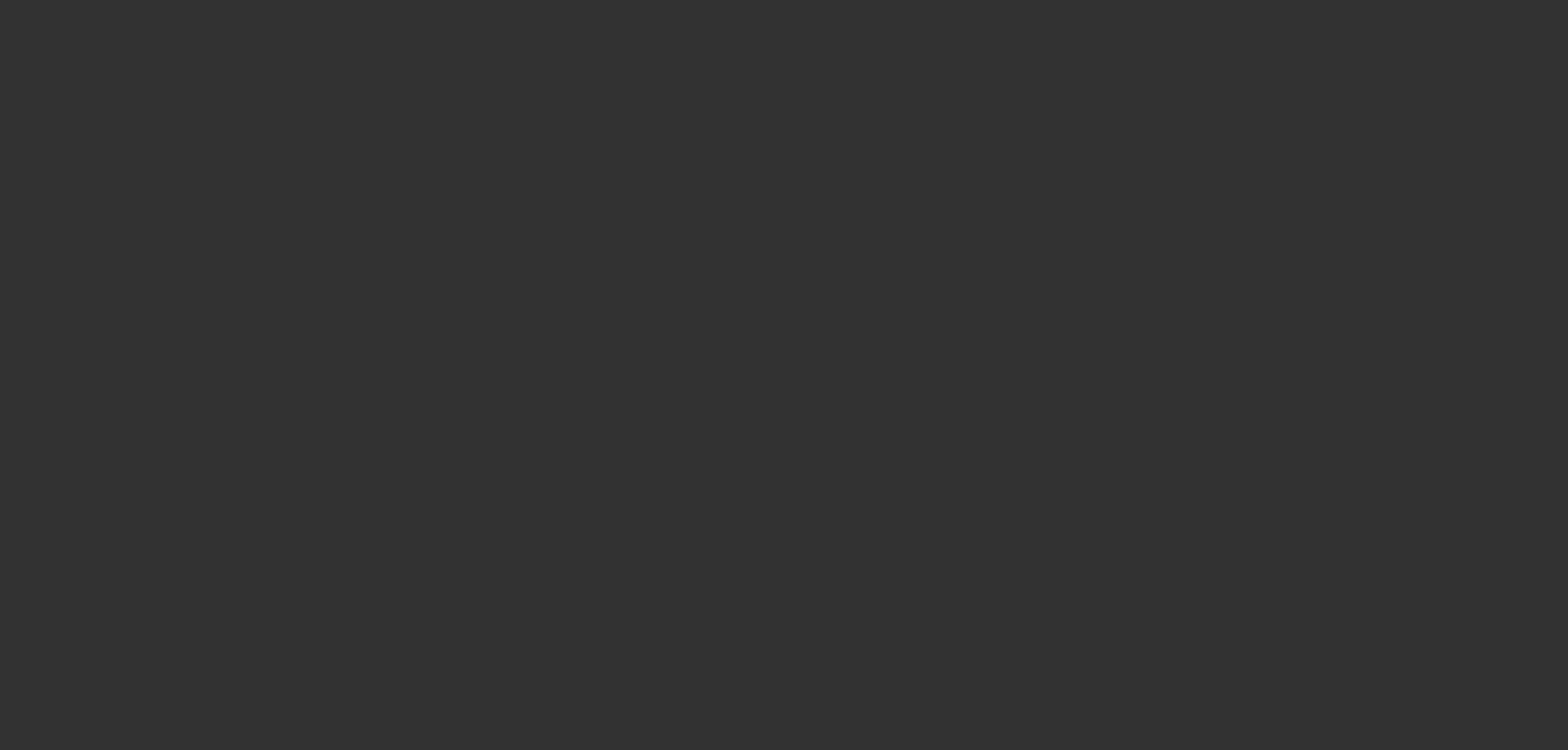
select select "0"
select select "2"
select select "0"
select select "6"
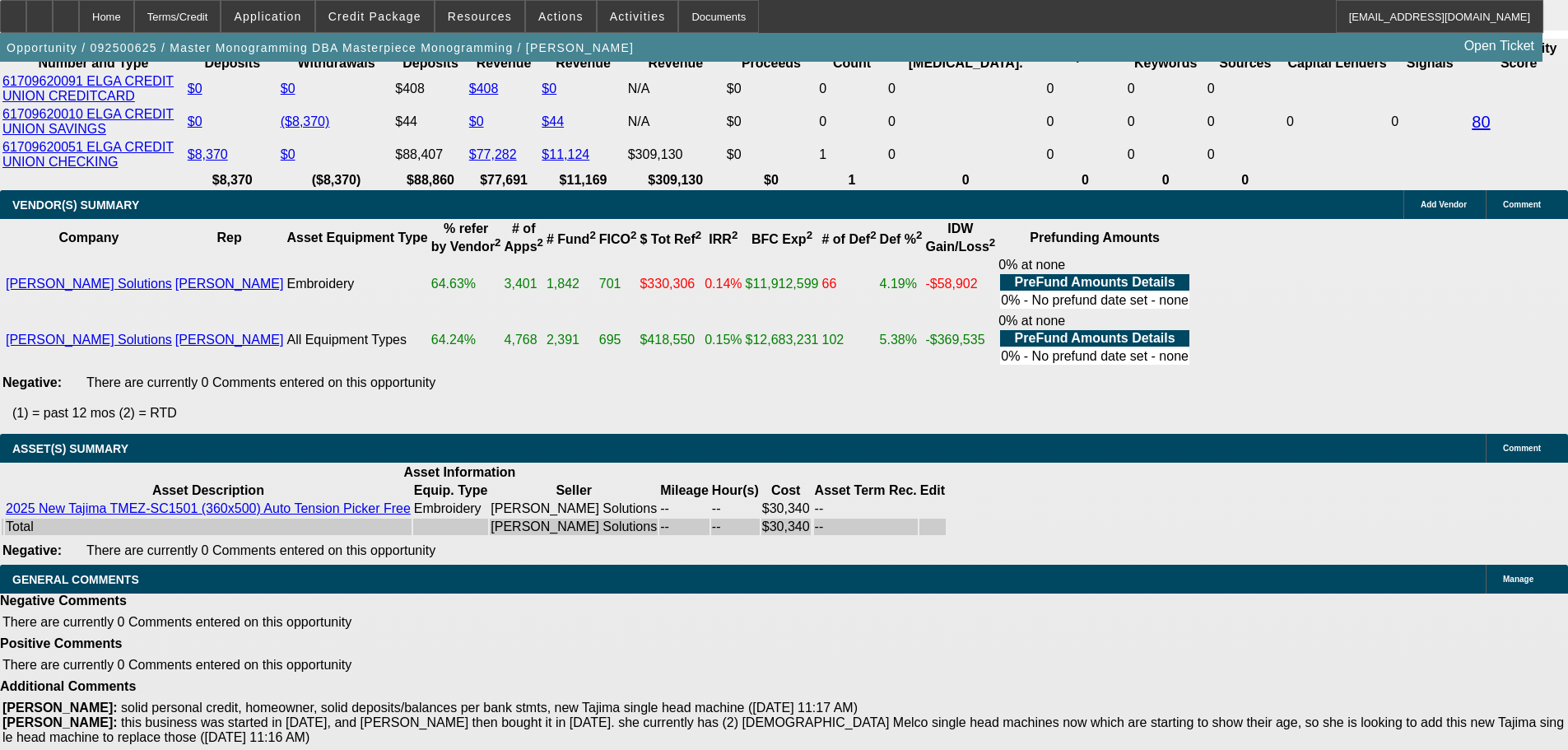
scroll to position [3196, 0]
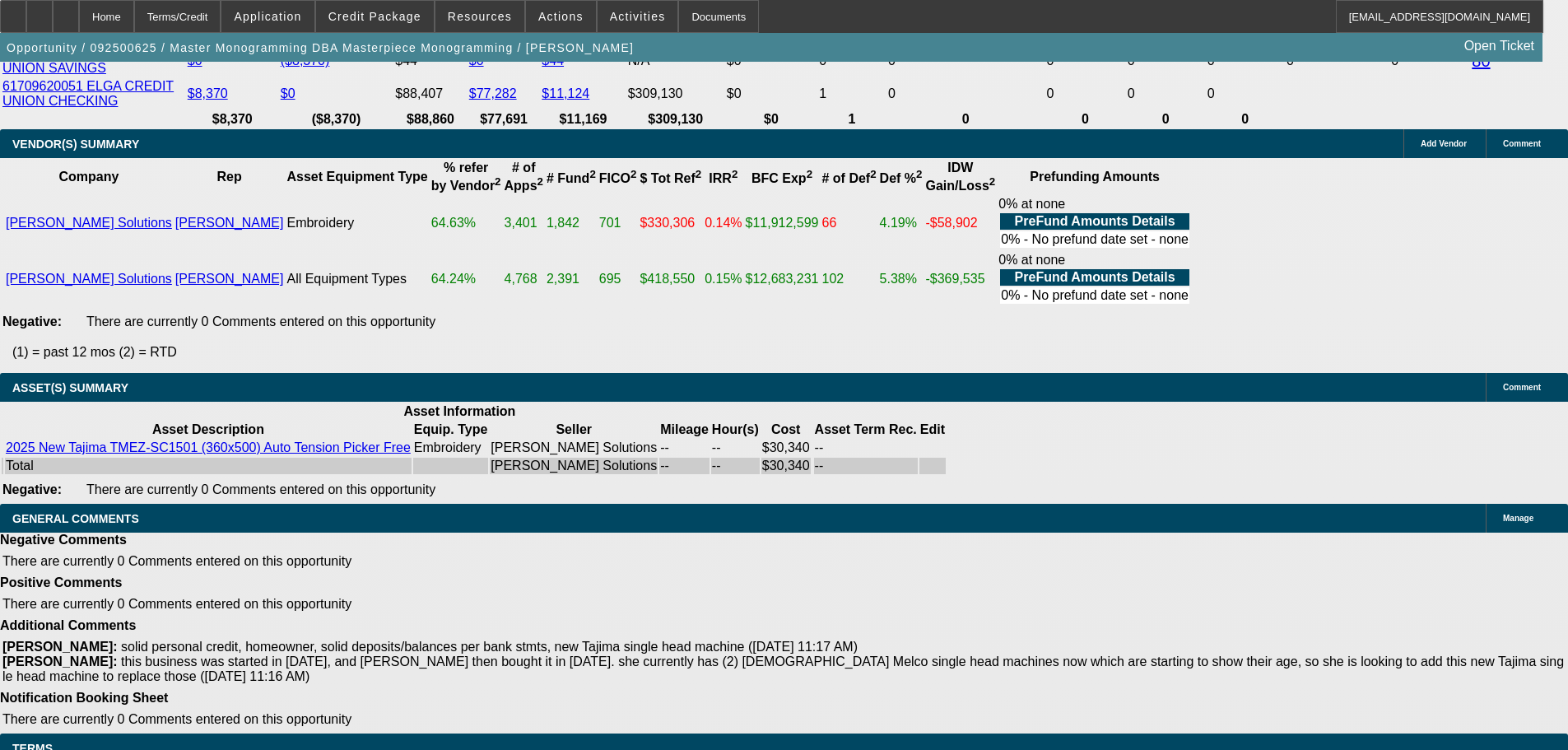
select select "6"
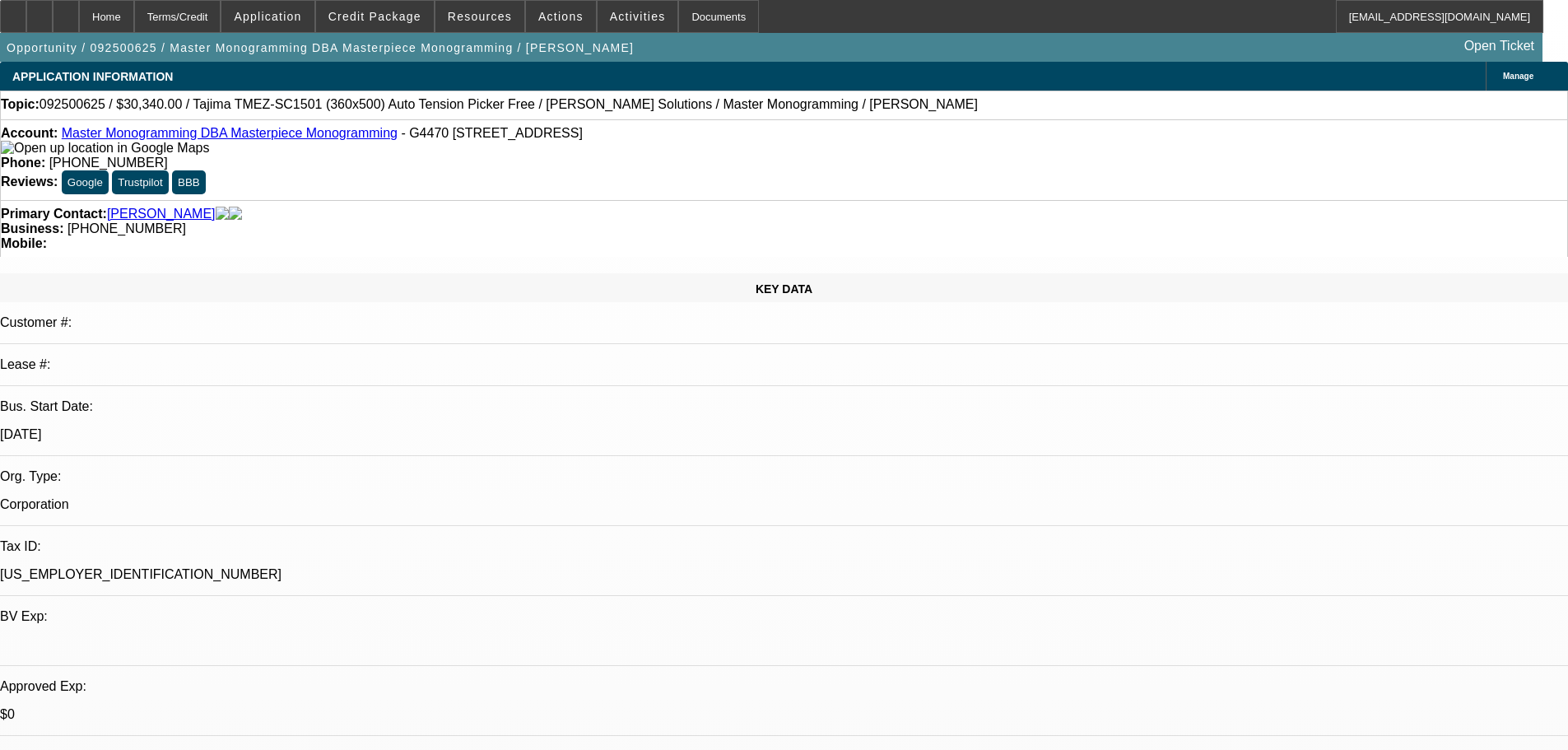
type textarea "OK TO SELL 1-OFF 8-10 POINTS"
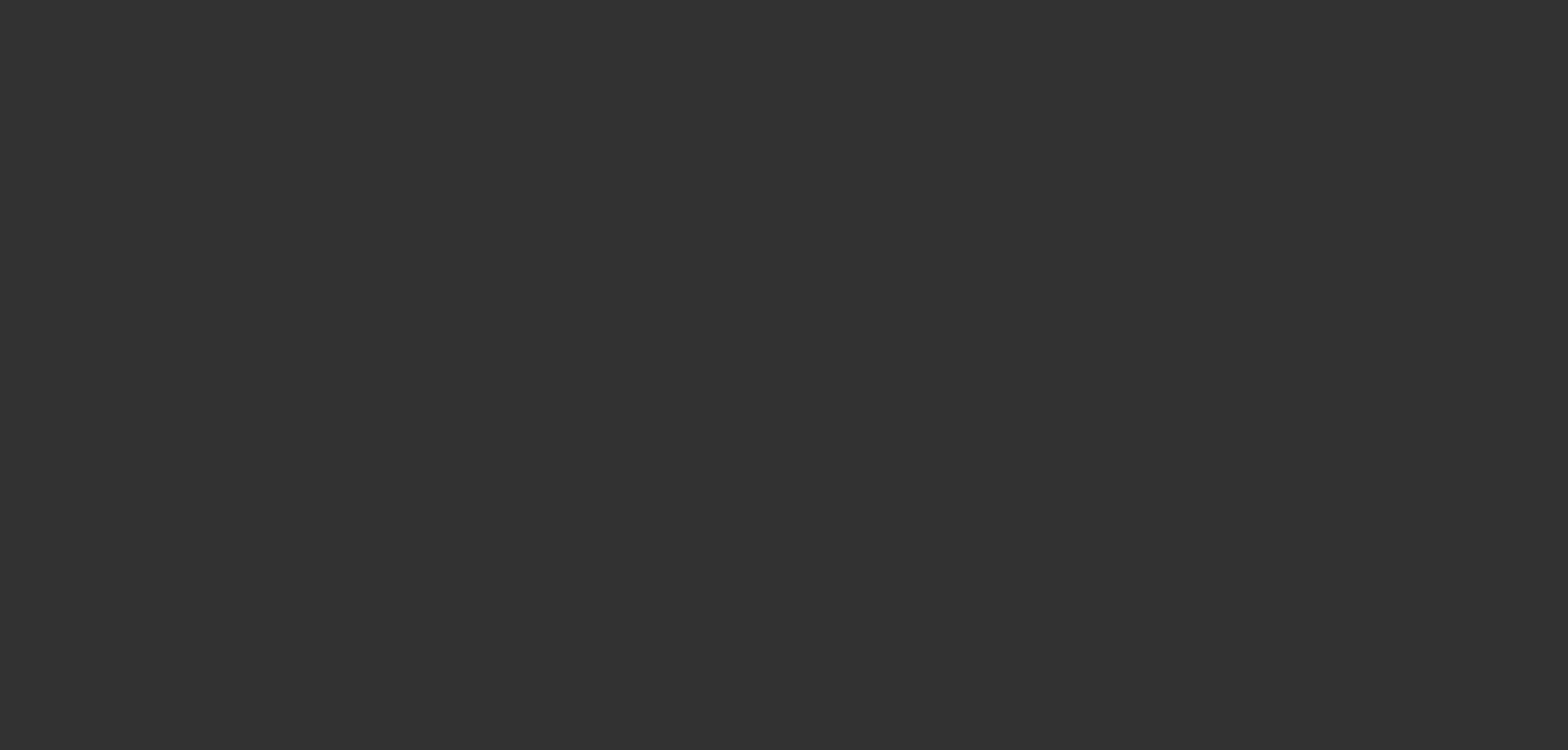
select select "0"
select select "2"
select select "0"
select select "6"
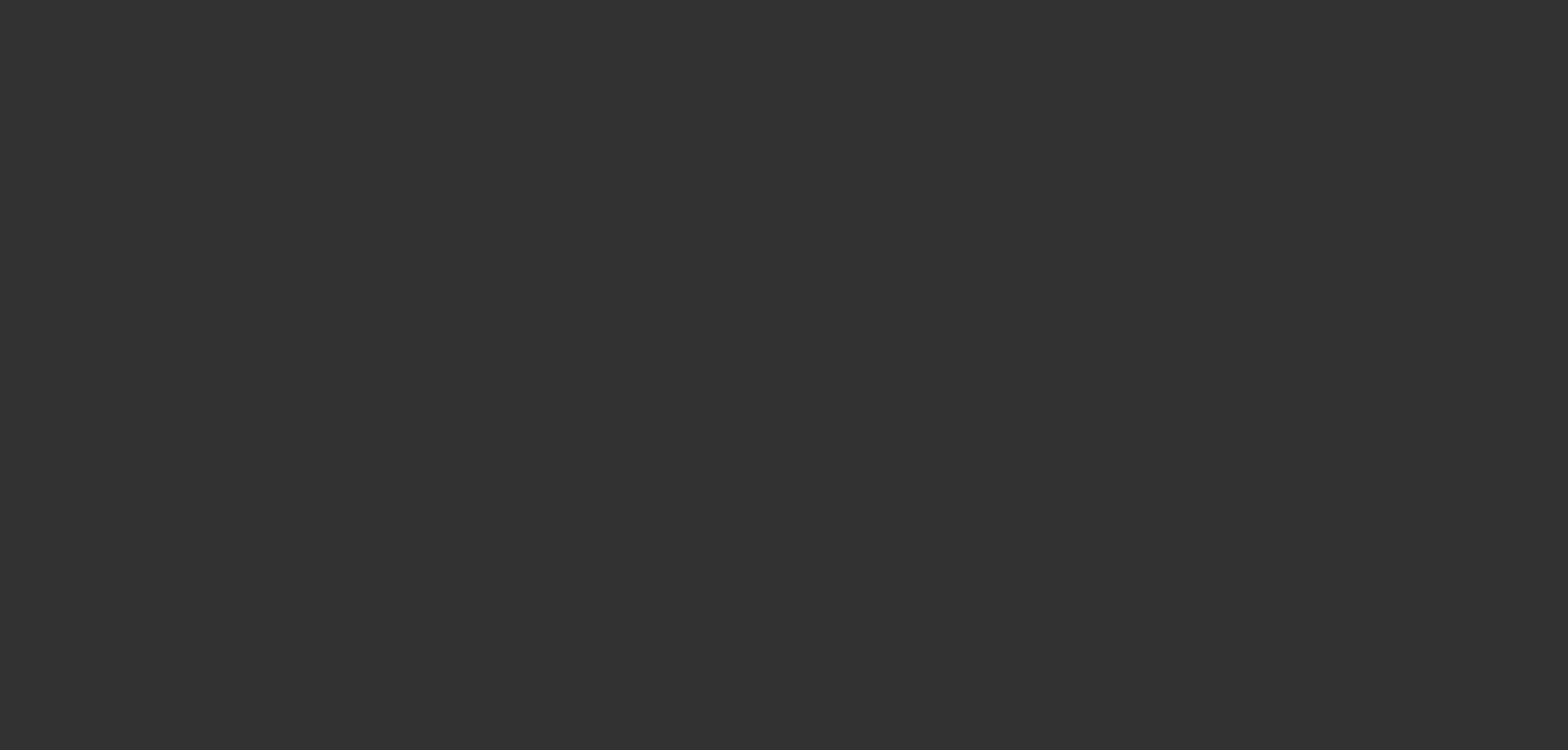
select select "0"
select select "2"
select select "0"
select select "6"
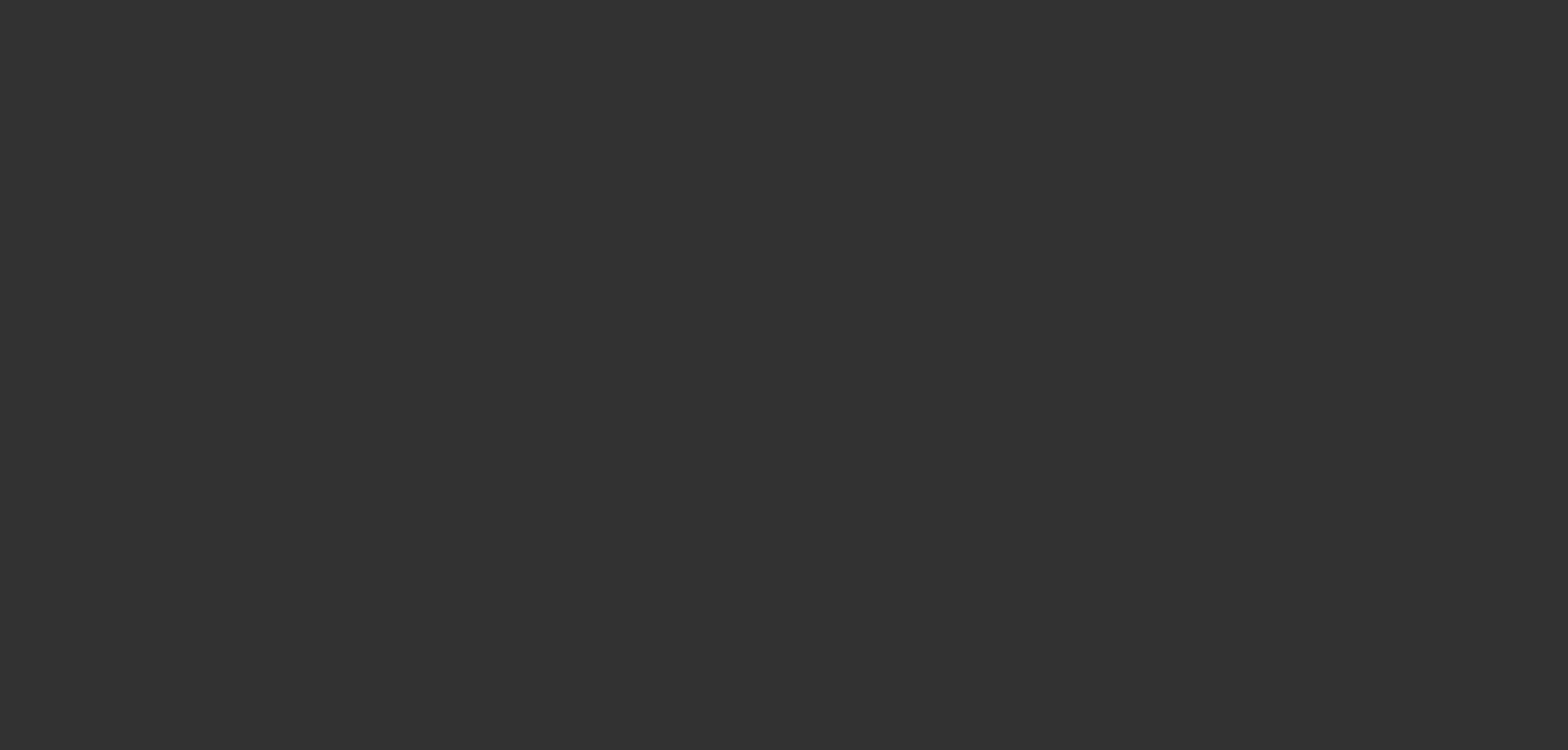
select select "0"
select select "2"
select select "0"
select select "6"
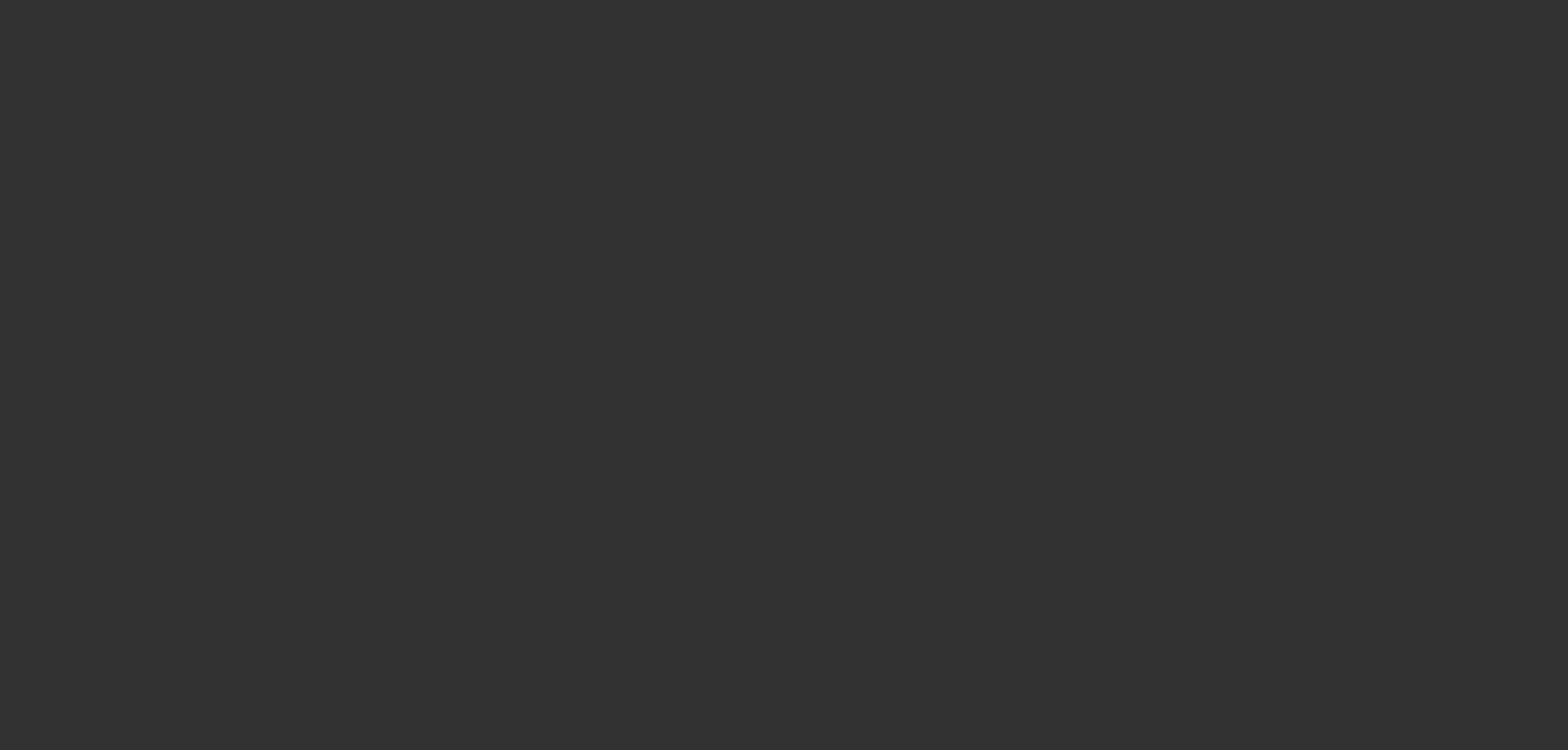
select select "0"
select select "2"
select select "0"
select select "6"
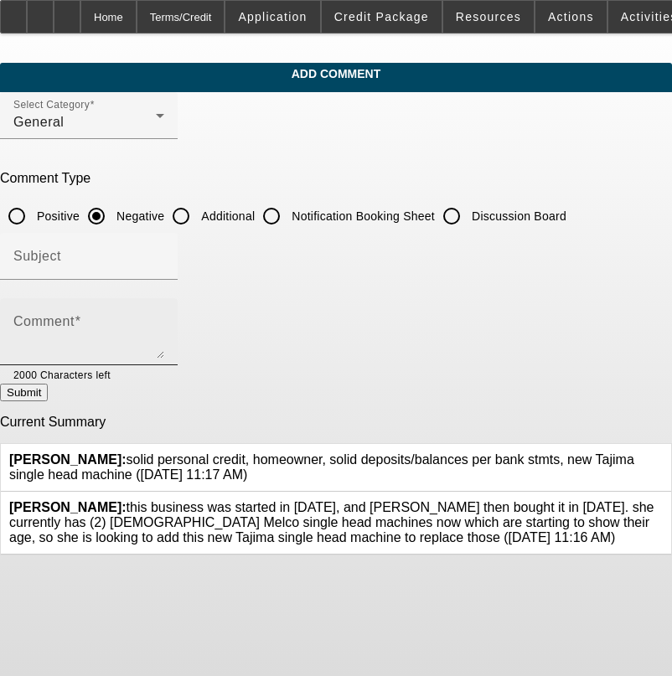
click at [164, 330] on textarea "Comment" at bounding box center [88, 338] width 151 height 40
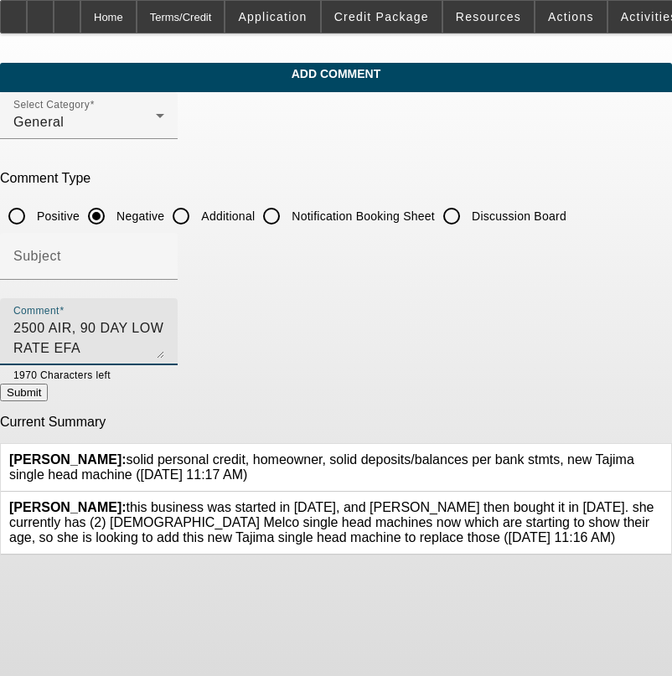
click at [100, 326] on textarea "2500 AIR, 90 DAY LOW RATE EFA" at bounding box center [88, 338] width 151 height 40
click at [164, 327] on textarea "2500 AIR, 90 DAY LOW RATE EFA" at bounding box center [88, 338] width 151 height 40
click at [164, 330] on textarea "2500 AIR, 90 DAY LOW RATE EFA , MOST REV CLOSED," at bounding box center [88, 338] width 151 height 40
click at [164, 328] on textarea "2500 AIR, 90 DAY LOW RATE EFA , MOST REV CLOSED, PAYNET SHOWS CC WRITE OFFS," at bounding box center [88, 338] width 151 height 40
type textarea "2500 AIR, 90 DAY LOW RATE EFA , MOST REV CLOSED, PAYNET SHOWS CC WRITE OFFS, 20…"
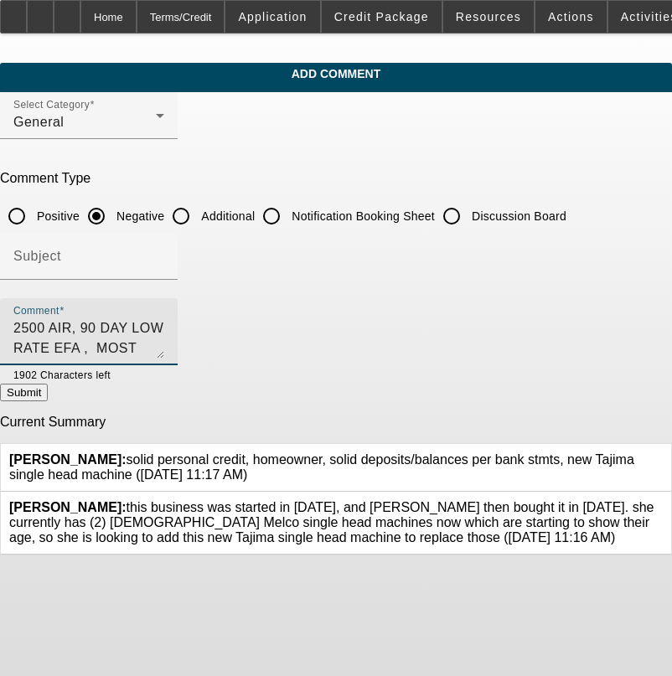
click at [48, 401] on button "Submit" at bounding box center [24, 393] width 48 height 18
